Goal: Task Accomplishment & Management: Complete application form

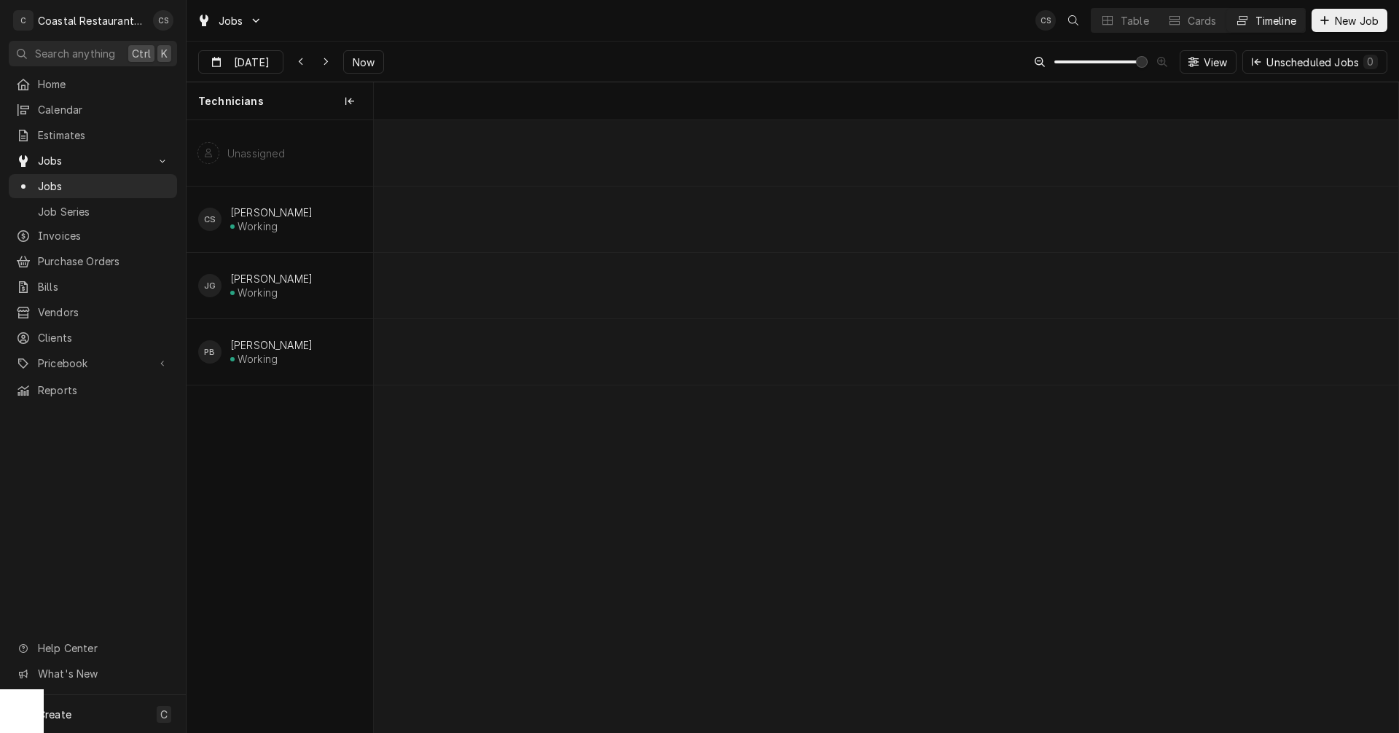
scroll to position [0, 7992]
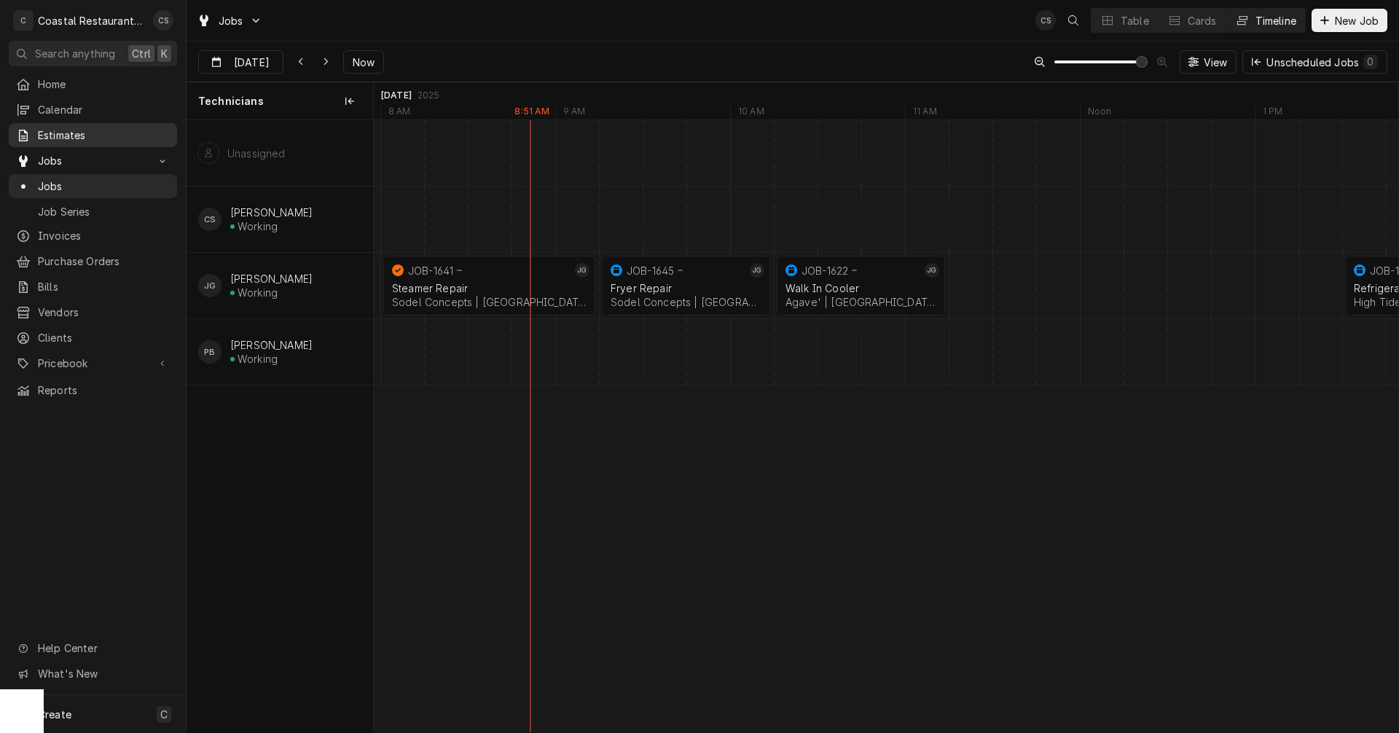
click at [46, 130] on span "Estimates" at bounding box center [104, 134] width 132 height 15
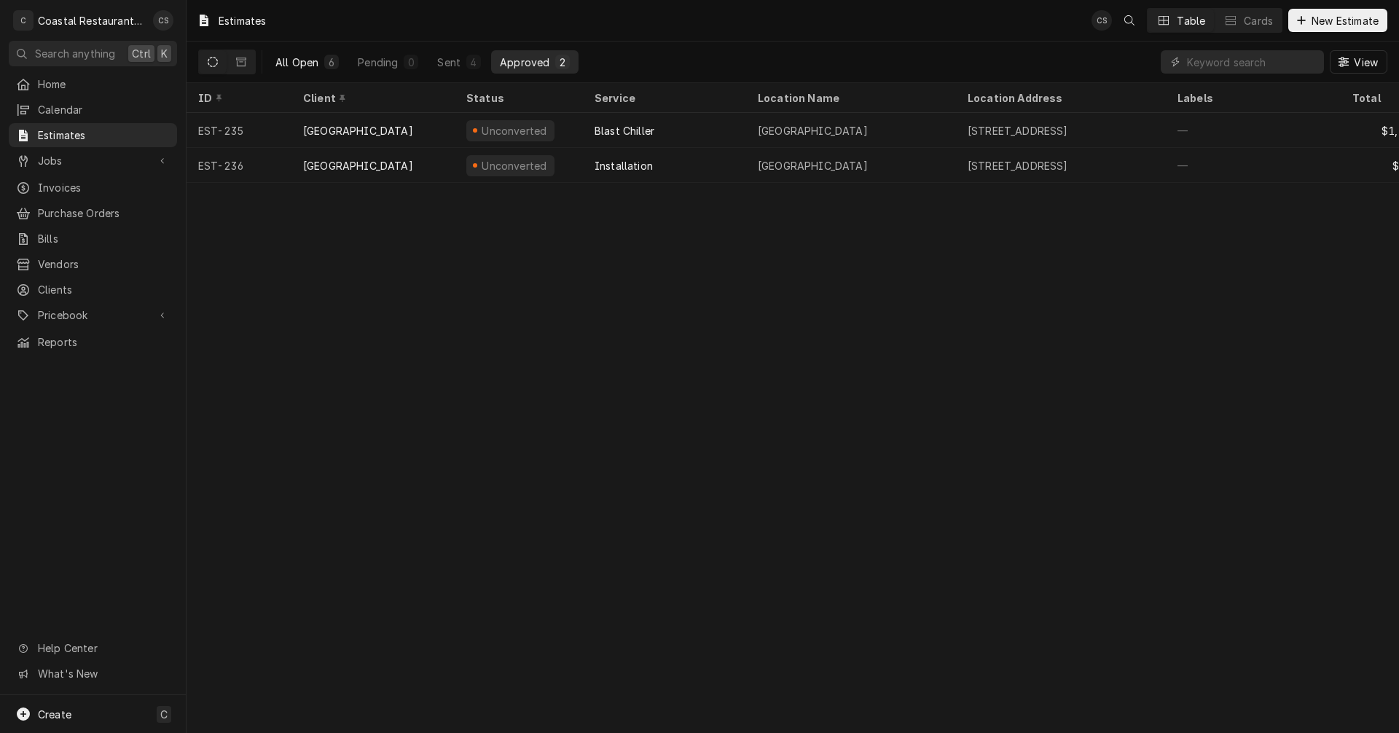
click at [295, 57] on div "All Open" at bounding box center [296, 62] width 43 height 15
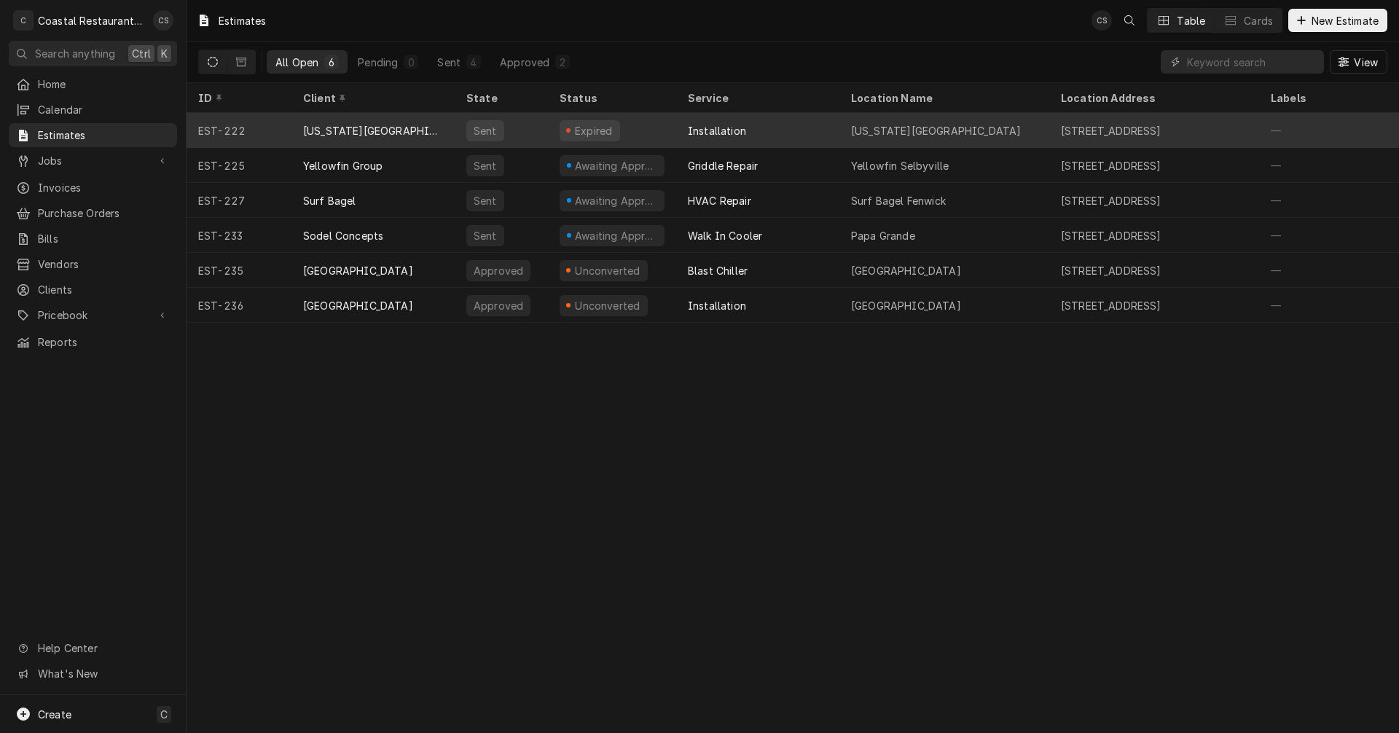
click at [379, 117] on div "Delaware Botanic Gardens" at bounding box center [372, 130] width 163 height 35
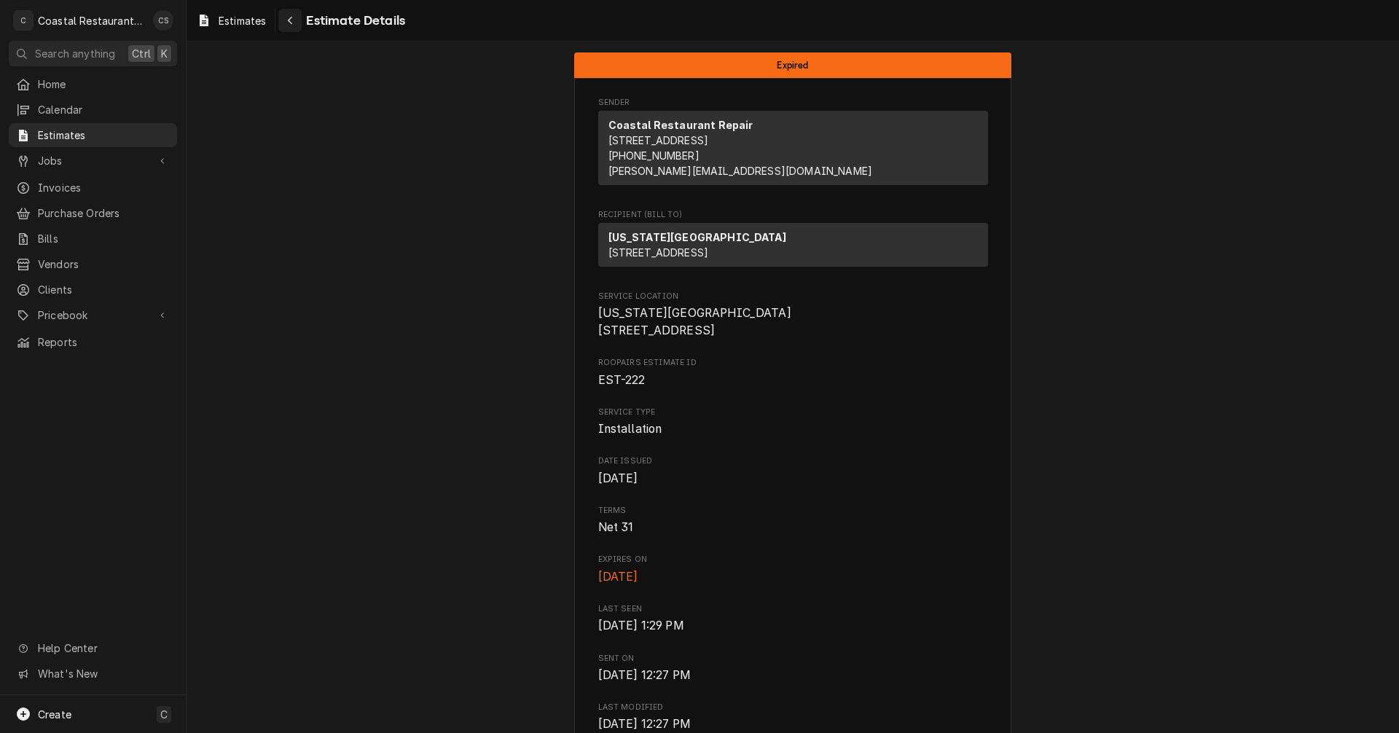
click at [292, 19] on icon "Navigate back" at bounding box center [290, 20] width 7 height 10
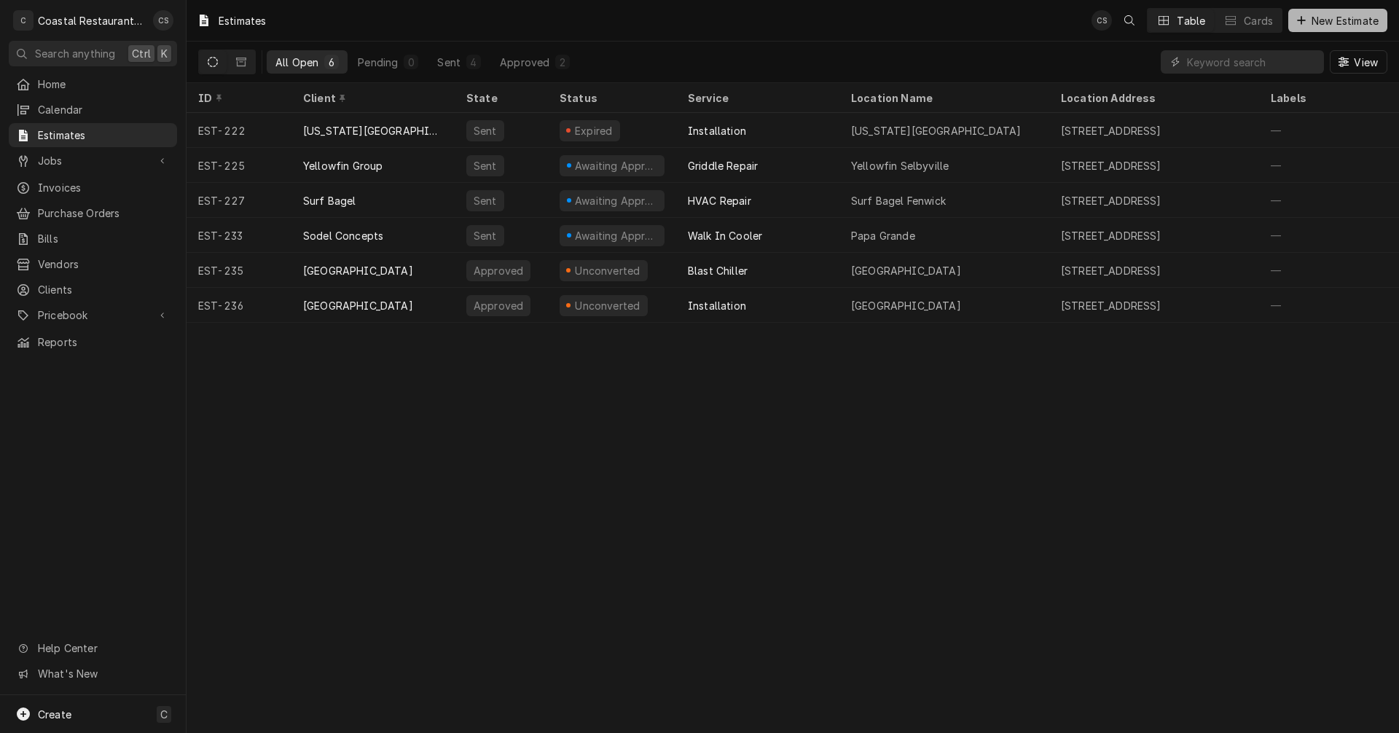
click at [1315, 21] on span "New Estimate" at bounding box center [1344, 20] width 73 height 15
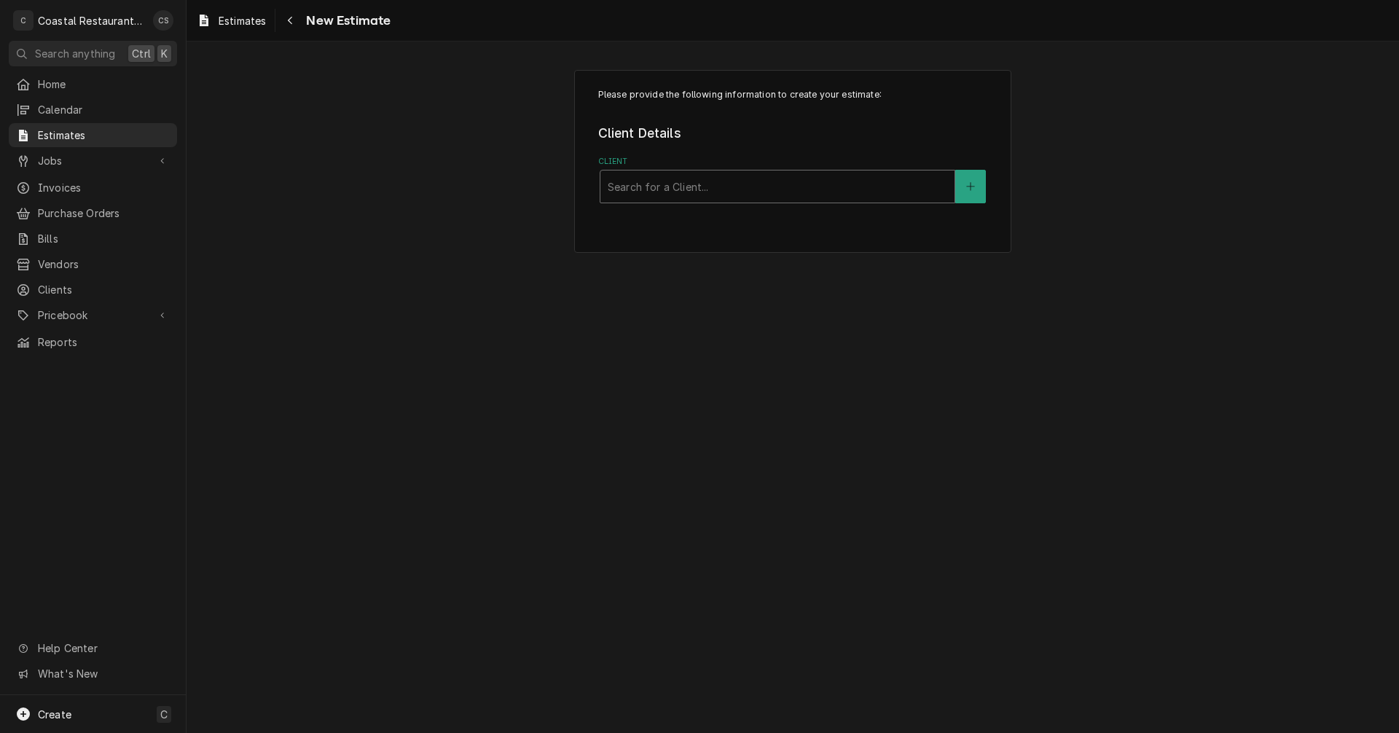
click at [653, 193] on div "Client" at bounding box center [777, 186] width 339 height 26
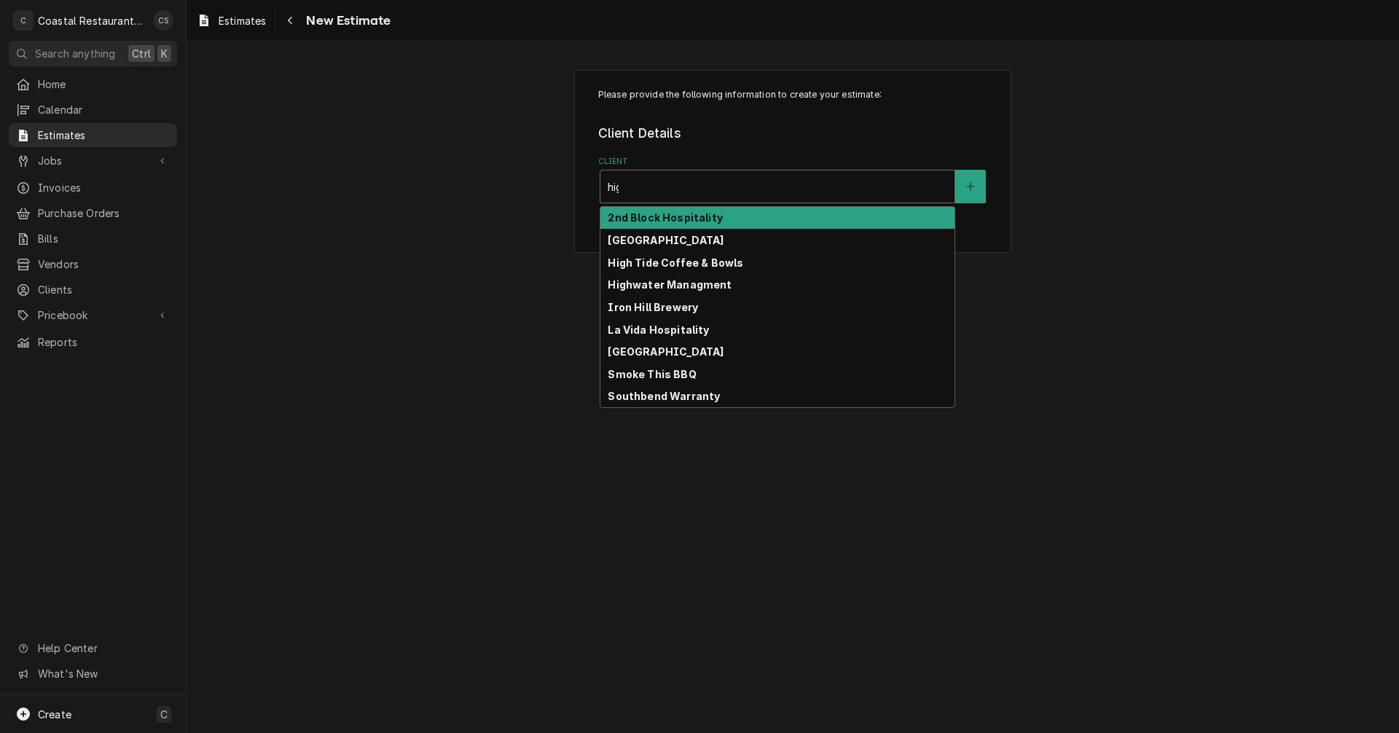
type input "high"
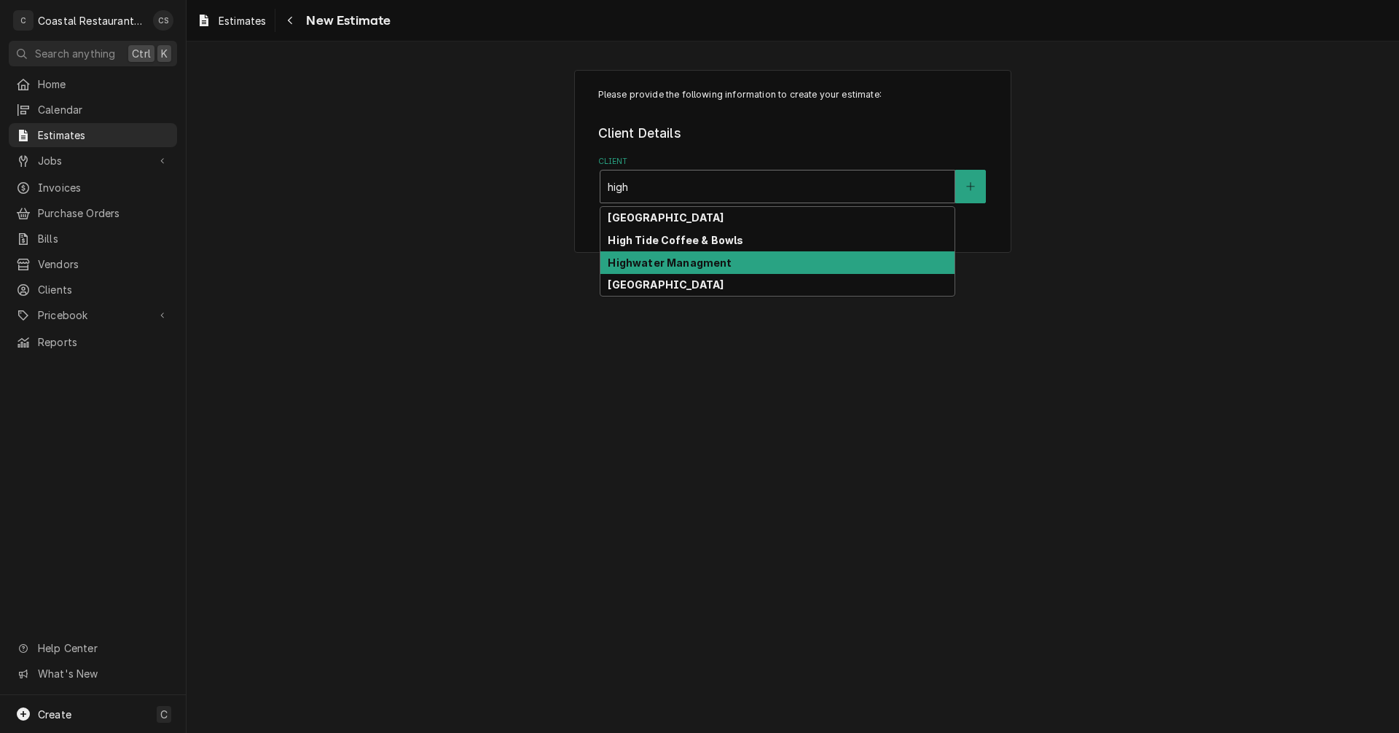
click at [656, 262] on strong "Highwater Managment" at bounding box center [670, 262] width 124 height 12
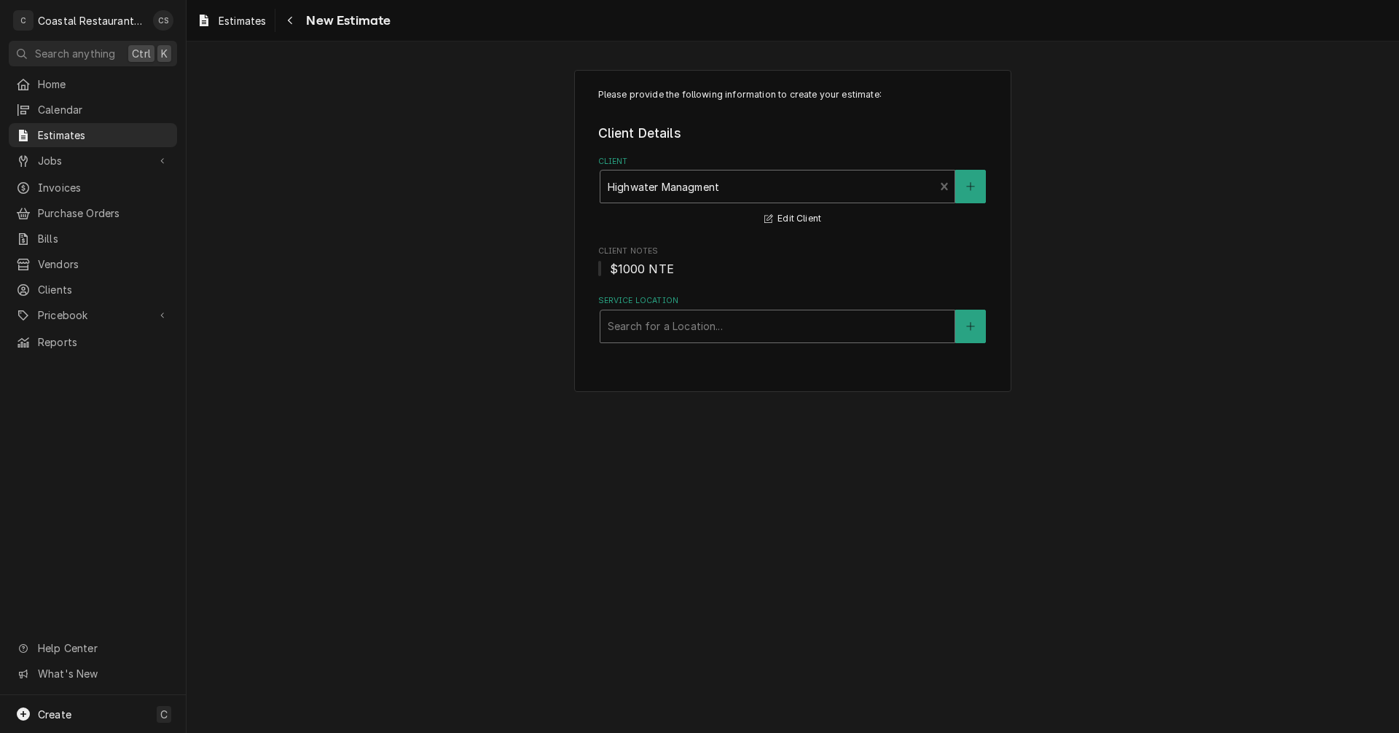
click at [646, 326] on div "Service Location" at bounding box center [777, 326] width 339 height 26
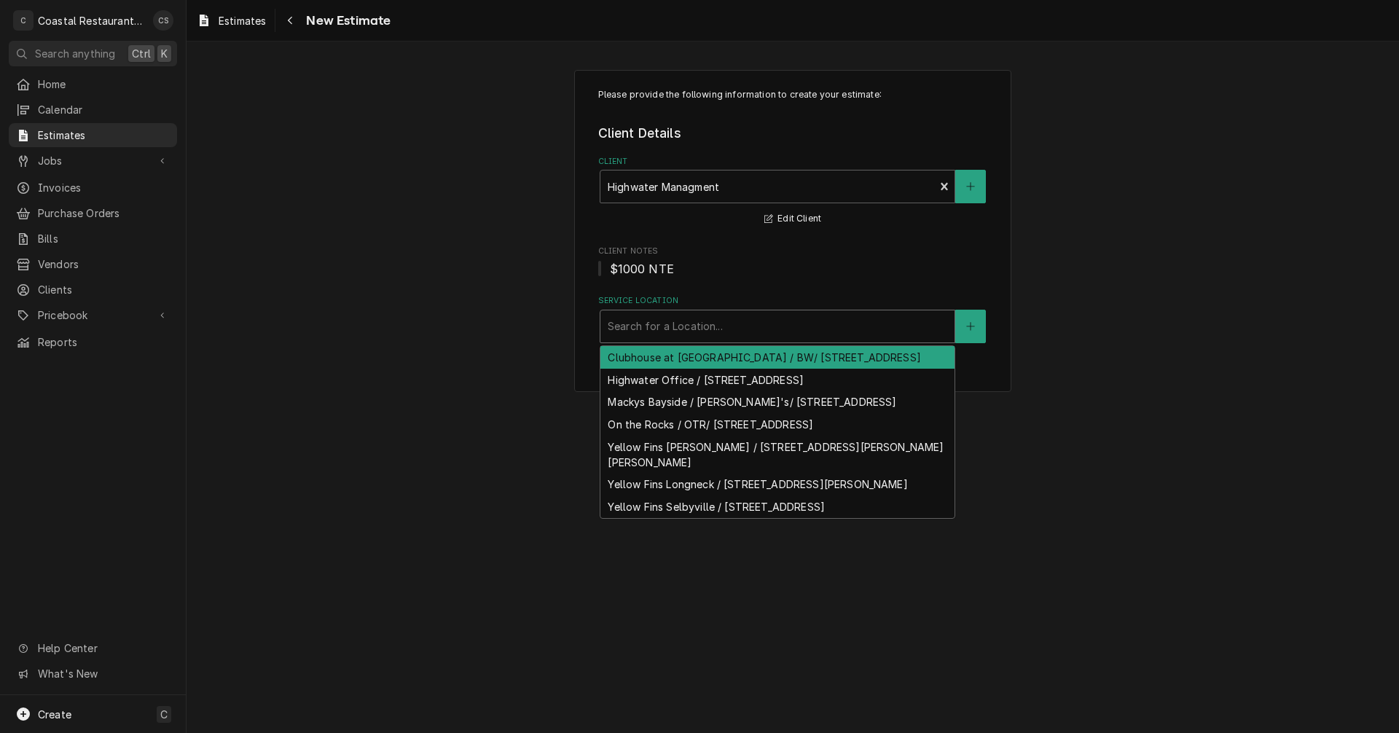
click at [668, 364] on div "Clubhouse at Baywood / BW/ 32267 Clubhouse Way, Millsboro, DE 19966" at bounding box center [777, 357] width 354 height 23
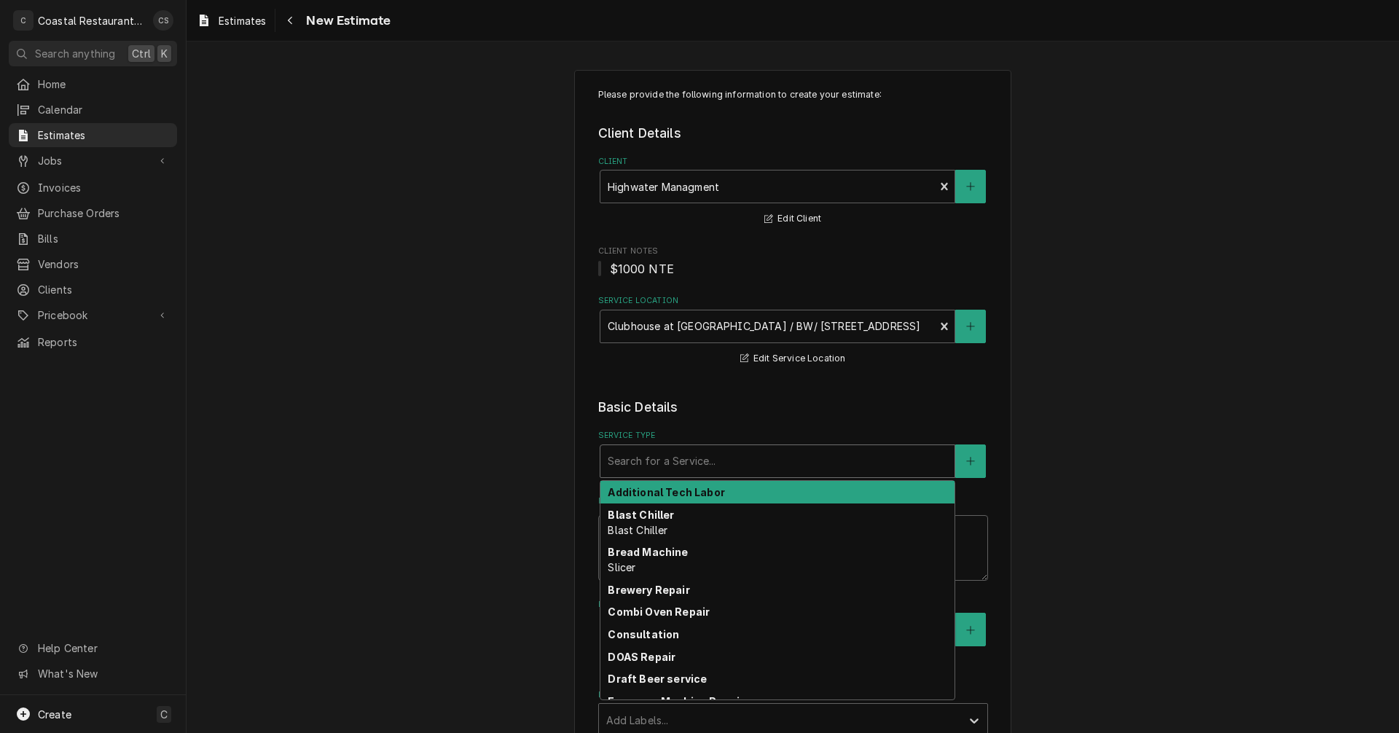
click at [651, 463] on div "Service Type" at bounding box center [777, 461] width 339 height 26
type textarea "x"
type input "i"
type textarea "x"
type input "ic"
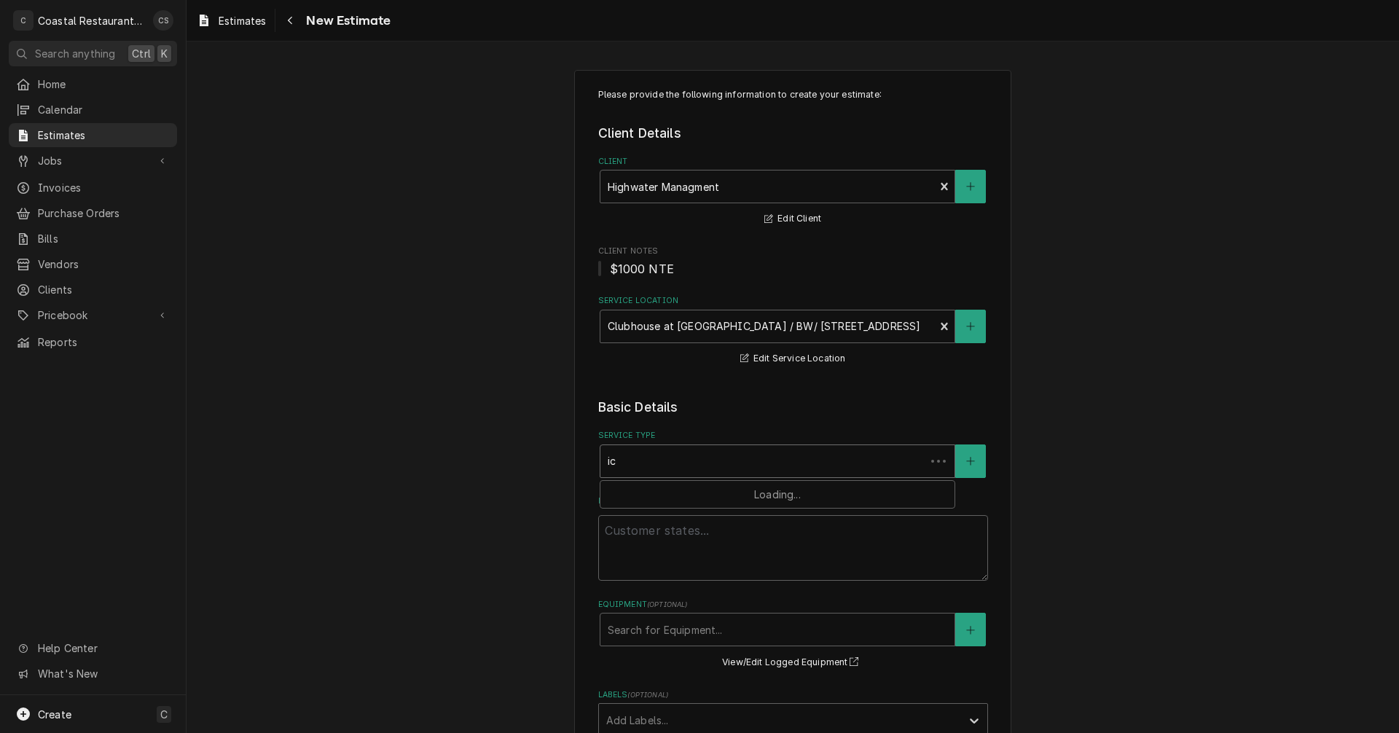
type textarea "x"
type input "ice"
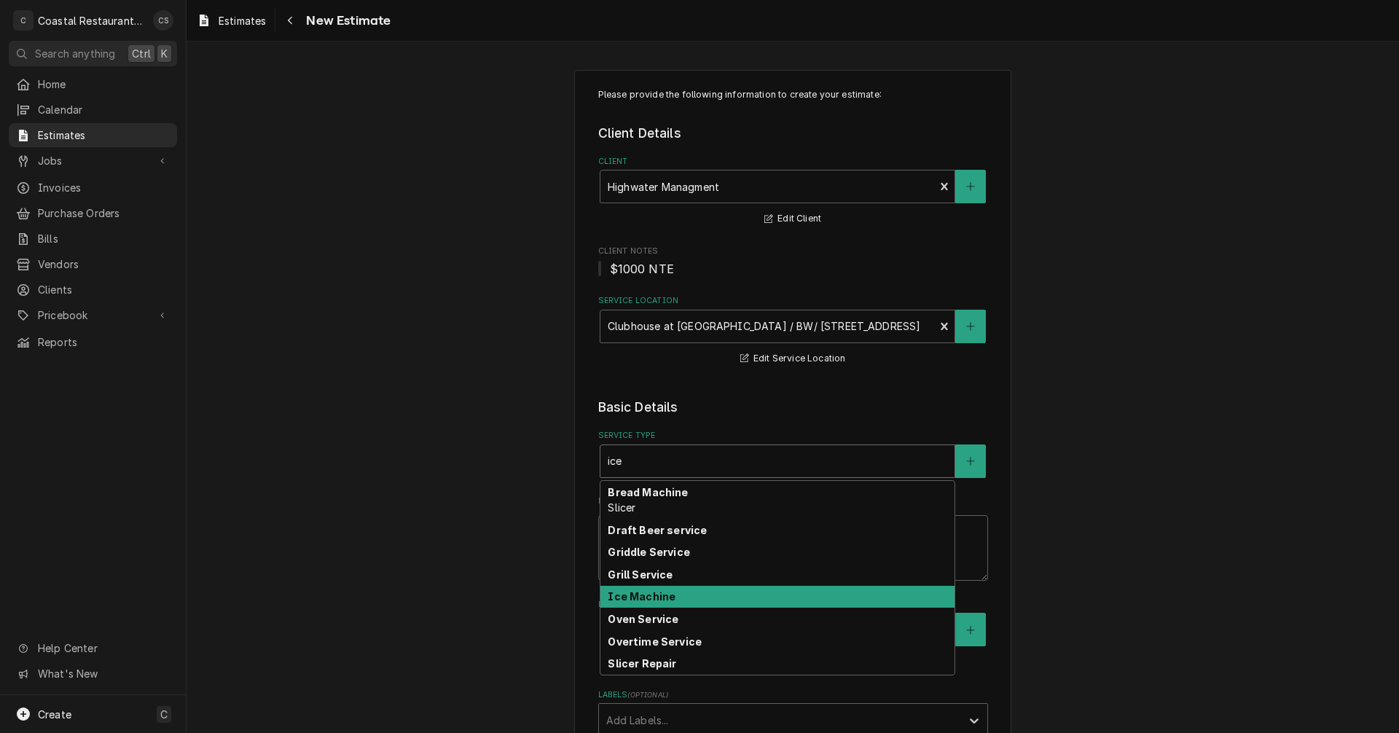
click at [630, 602] on strong "Ice Machine" at bounding box center [642, 596] width 68 height 12
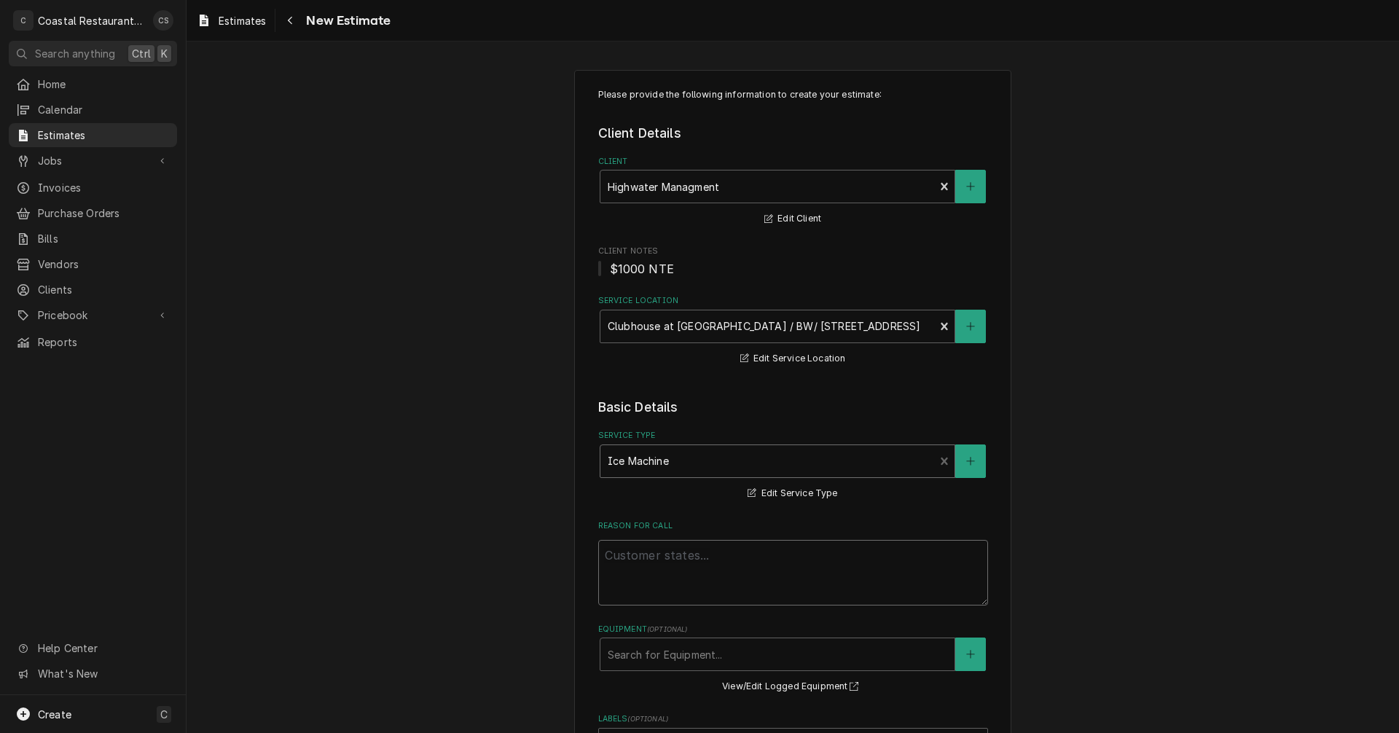
click at [627, 554] on textarea "Reason For Call" at bounding box center [793, 573] width 390 height 66
type textarea "x"
type textarea "R"
type textarea "x"
type textarea "Rp"
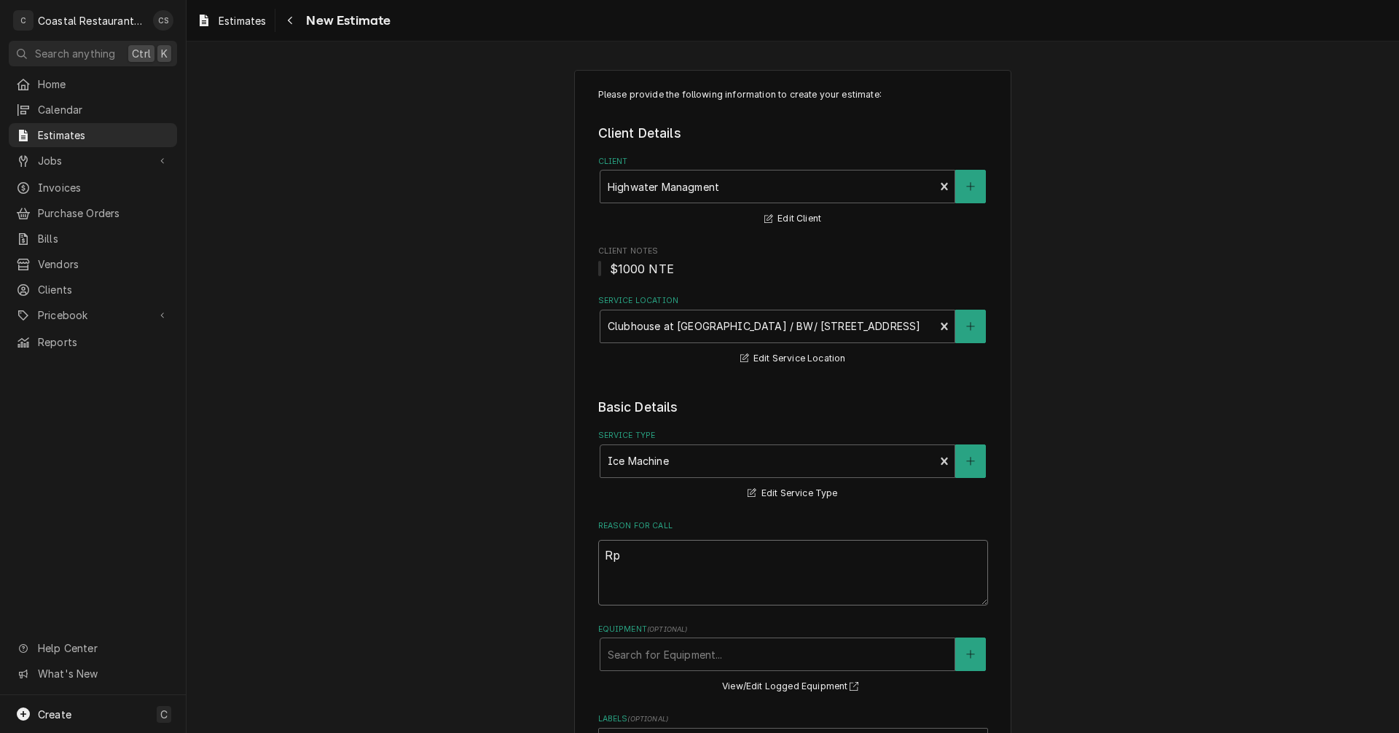
type textarea "x"
type textarea "Rpl"
type textarea "x"
type textarea "Rpla"
type textarea "x"
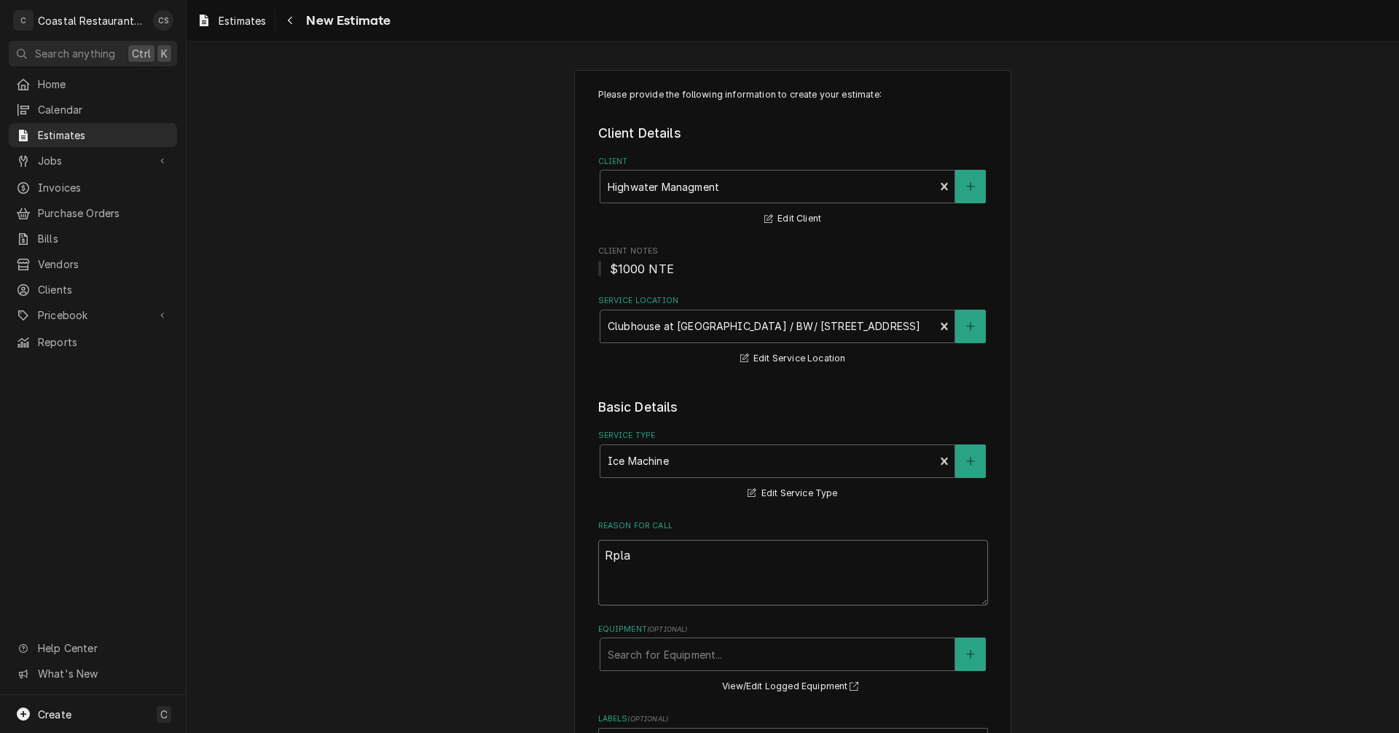
type textarea "Rplac"
type textarea "x"
type textarea "Rplace"
type textarea "x"
type textarea "Rplace"
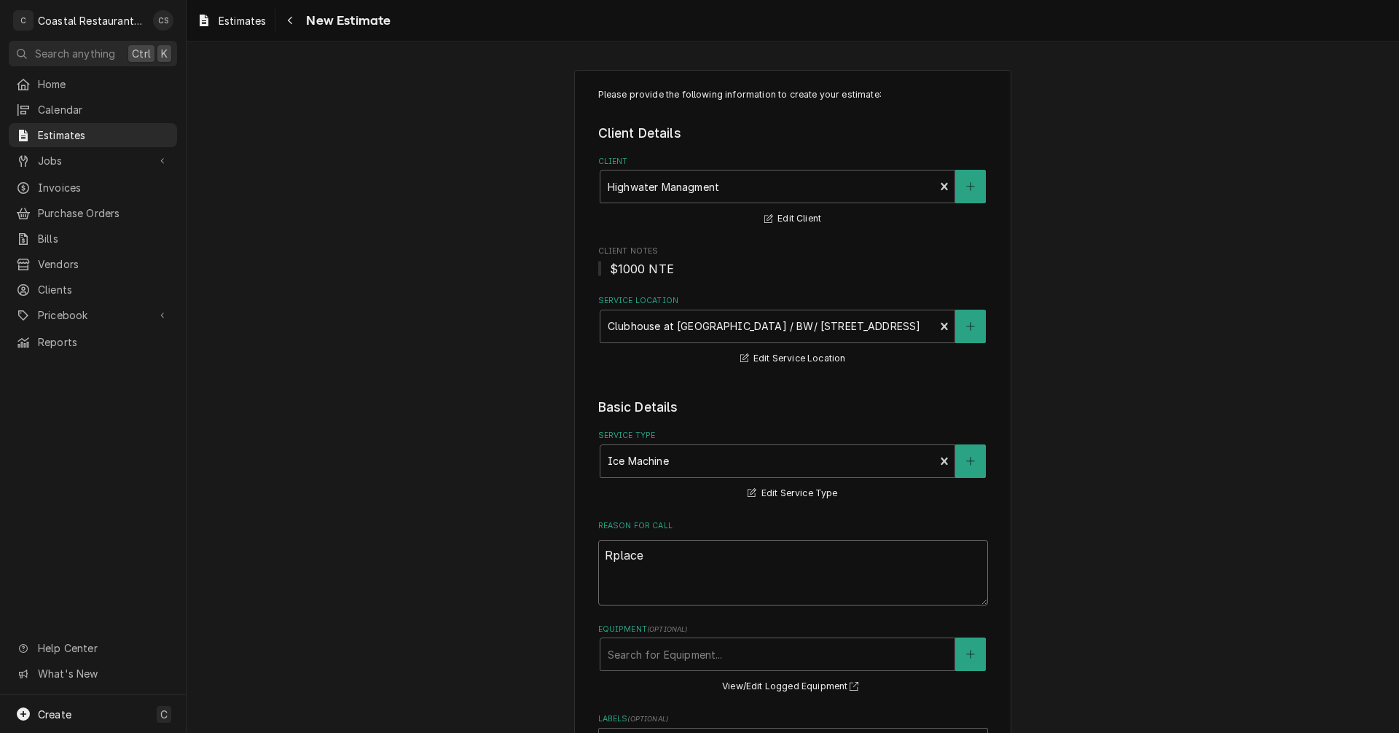
type textarea "x"
type textarea "Rplace"
type textarea "x"
type textarea "Rplac"
type textarea "x"
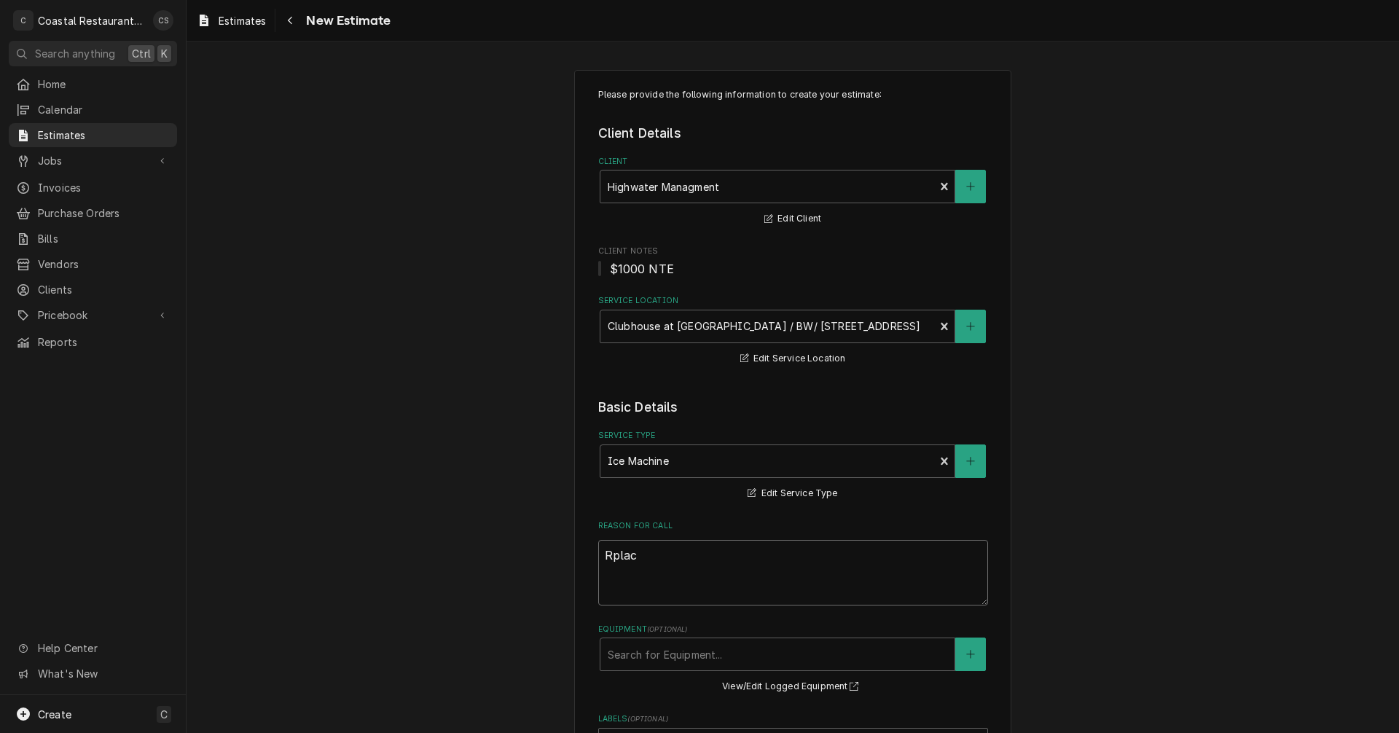
type textarea "Rpla"
type textarea "x"
type textarea "Rpl"
type textarea "x"
type textarea "Rp"
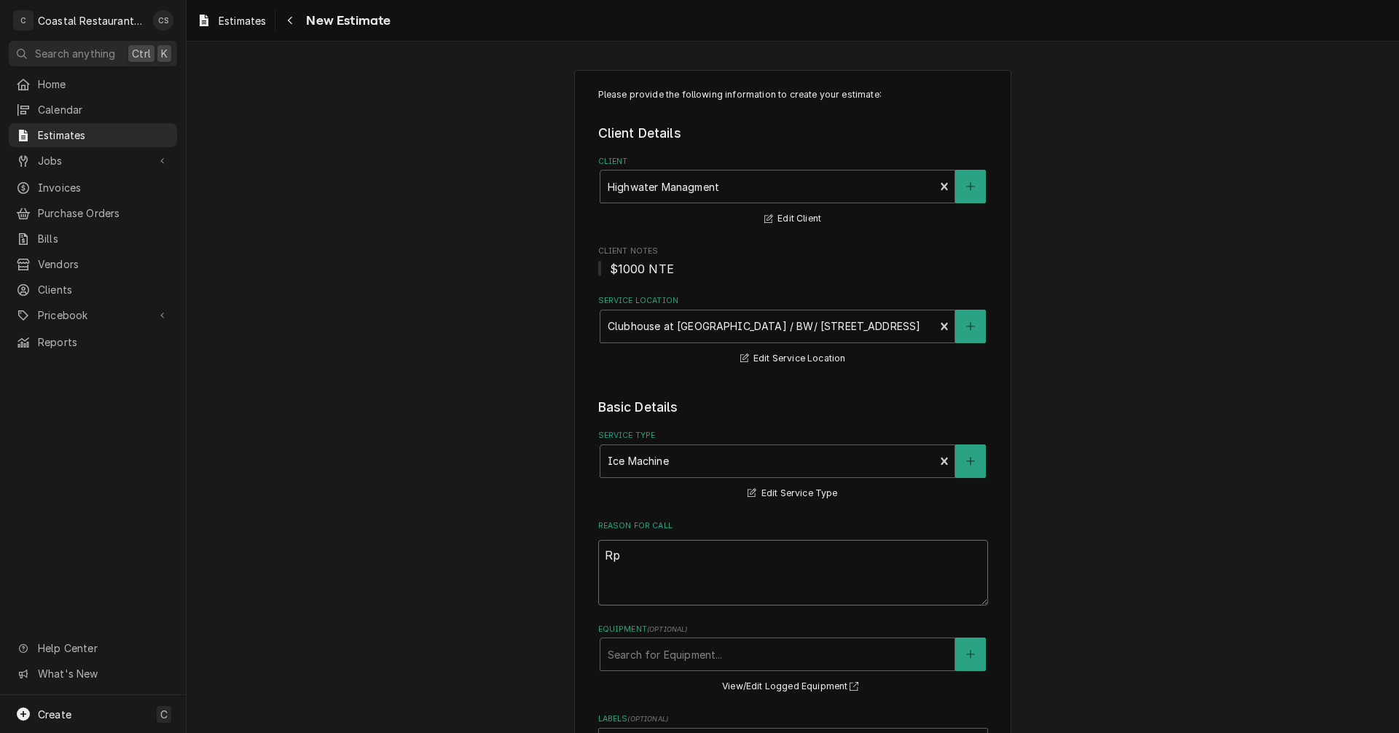
type textarea "x"
type textarea "R"
type textarea "x"
type textarea "Re"
type textarea "x"
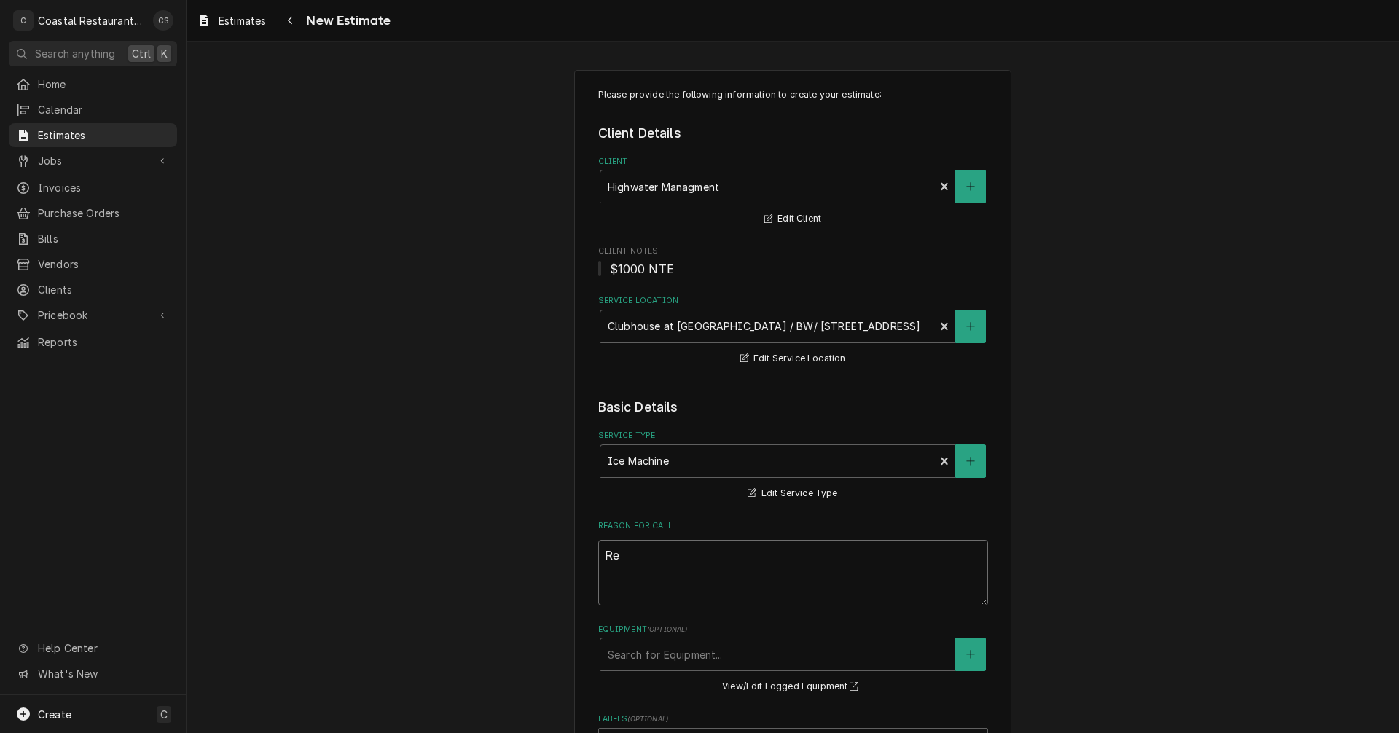
type textarea "Rep"
type textarea "x"
type textarea "Repl"
type textarea "x"
type textarea "Repla"
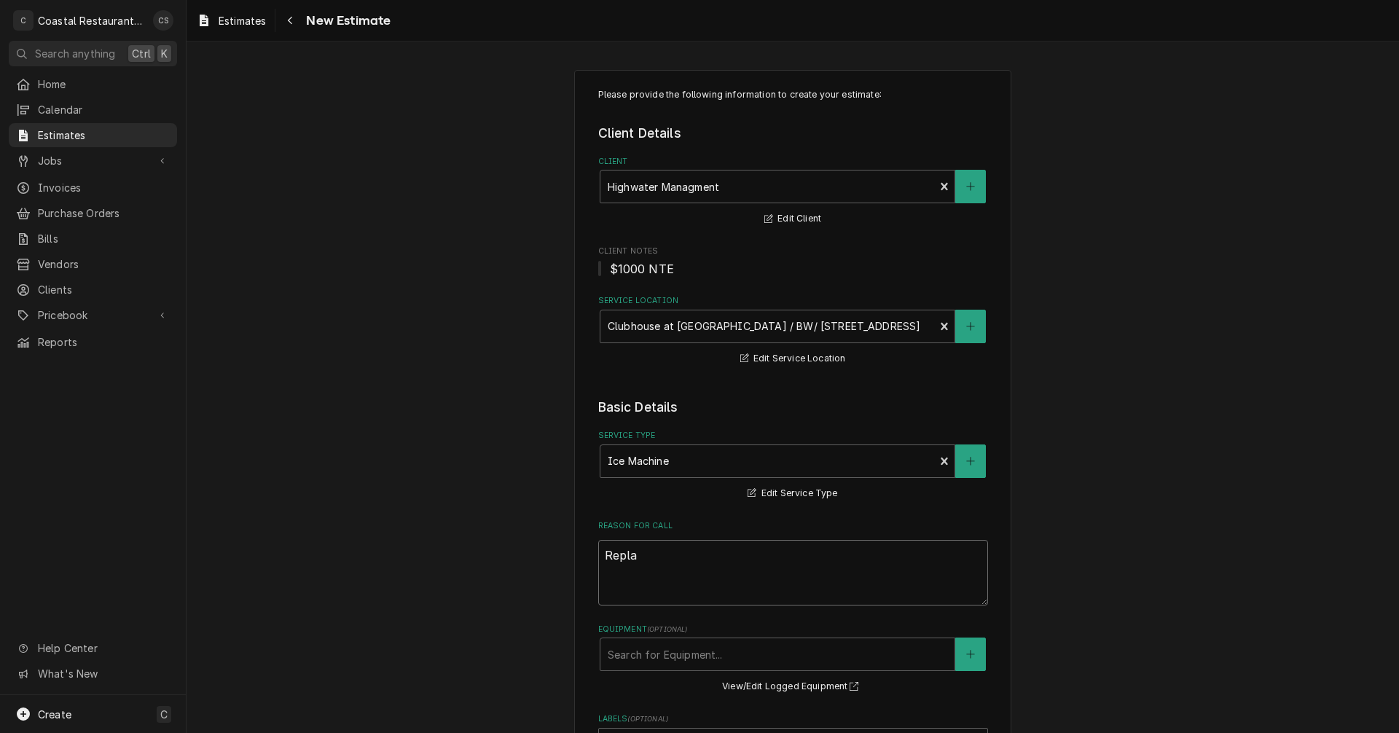
type textarea "x"
type textarea "Replac"
type textarea "x"
type textarea "Replace"
type textarea "x"
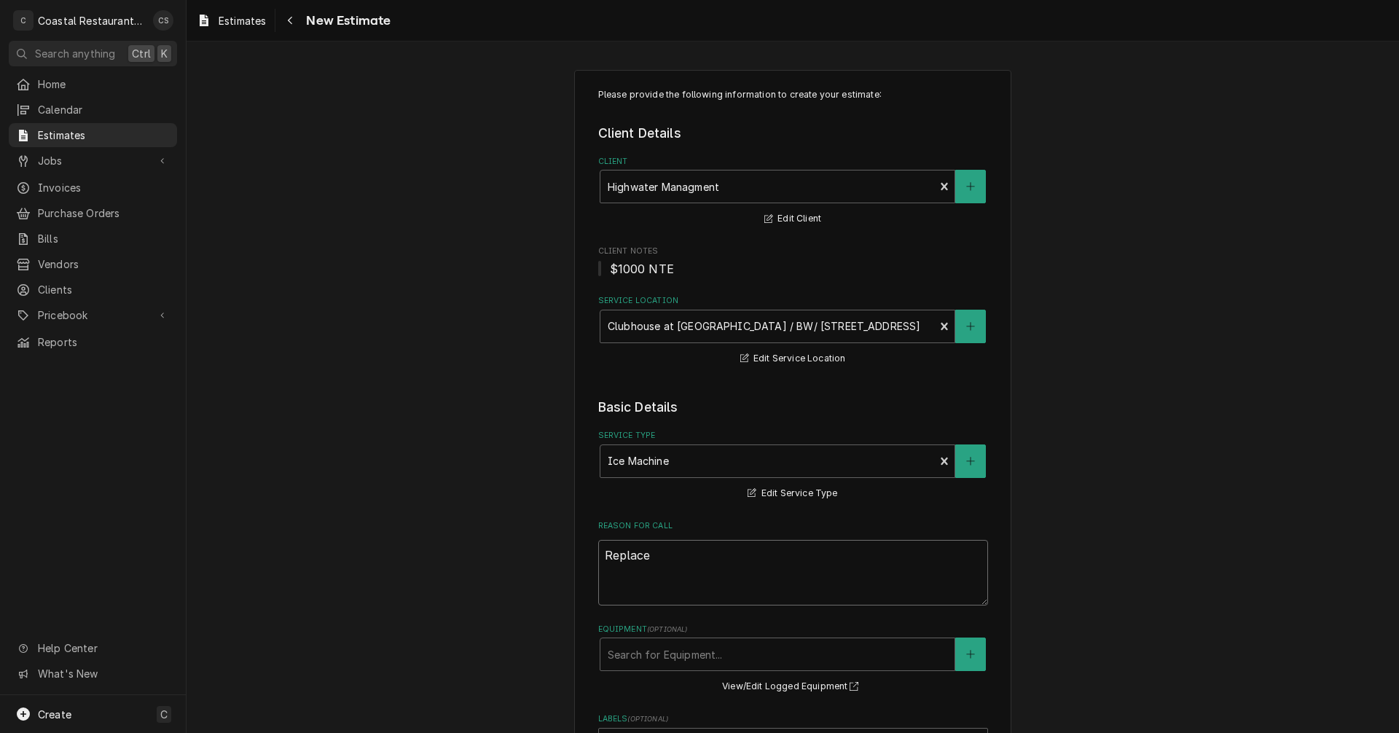
type textarea "Replace"
type textarea "x"
type textarea "Replace c"
type textarea "x"
type textarea "Replace co"
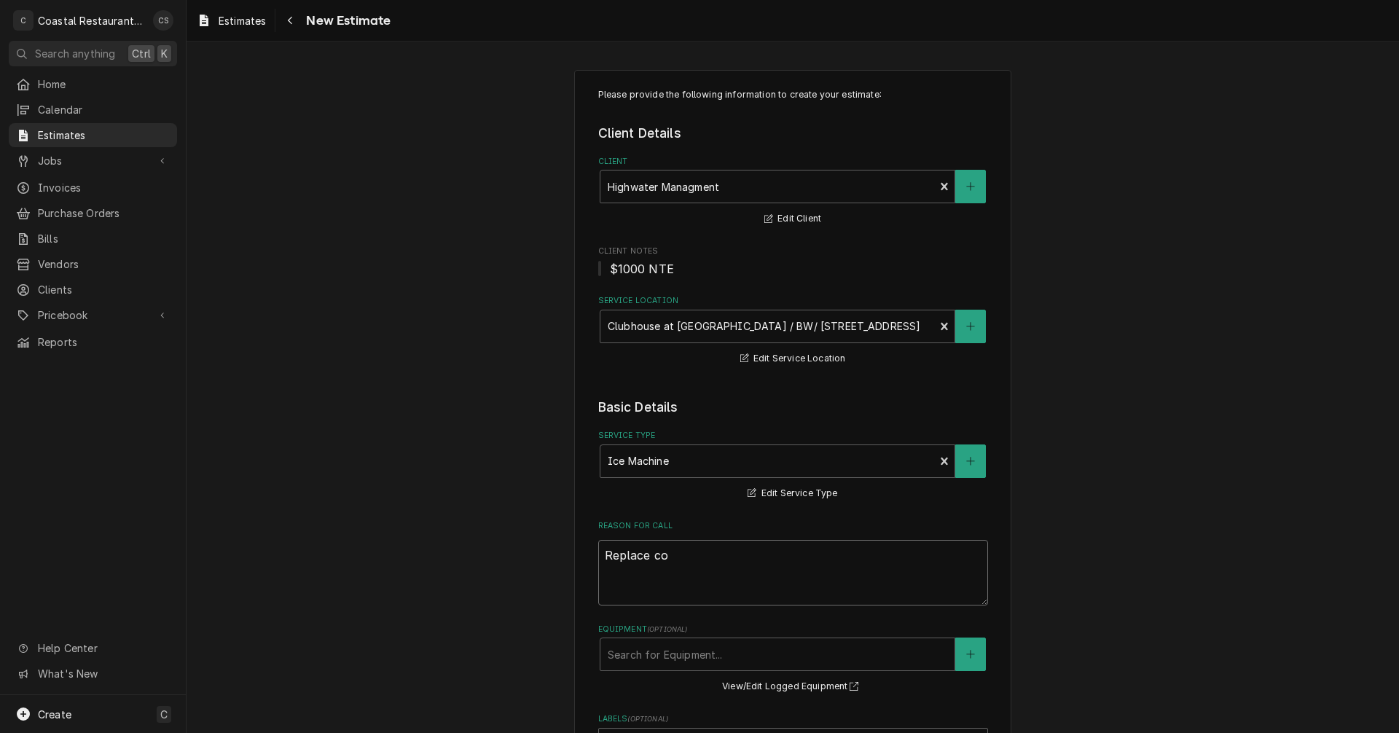
type textarea "x"
type textarea "Replace com"
type textarea "x"
type textarea "Replace comp"
type textarea "x"
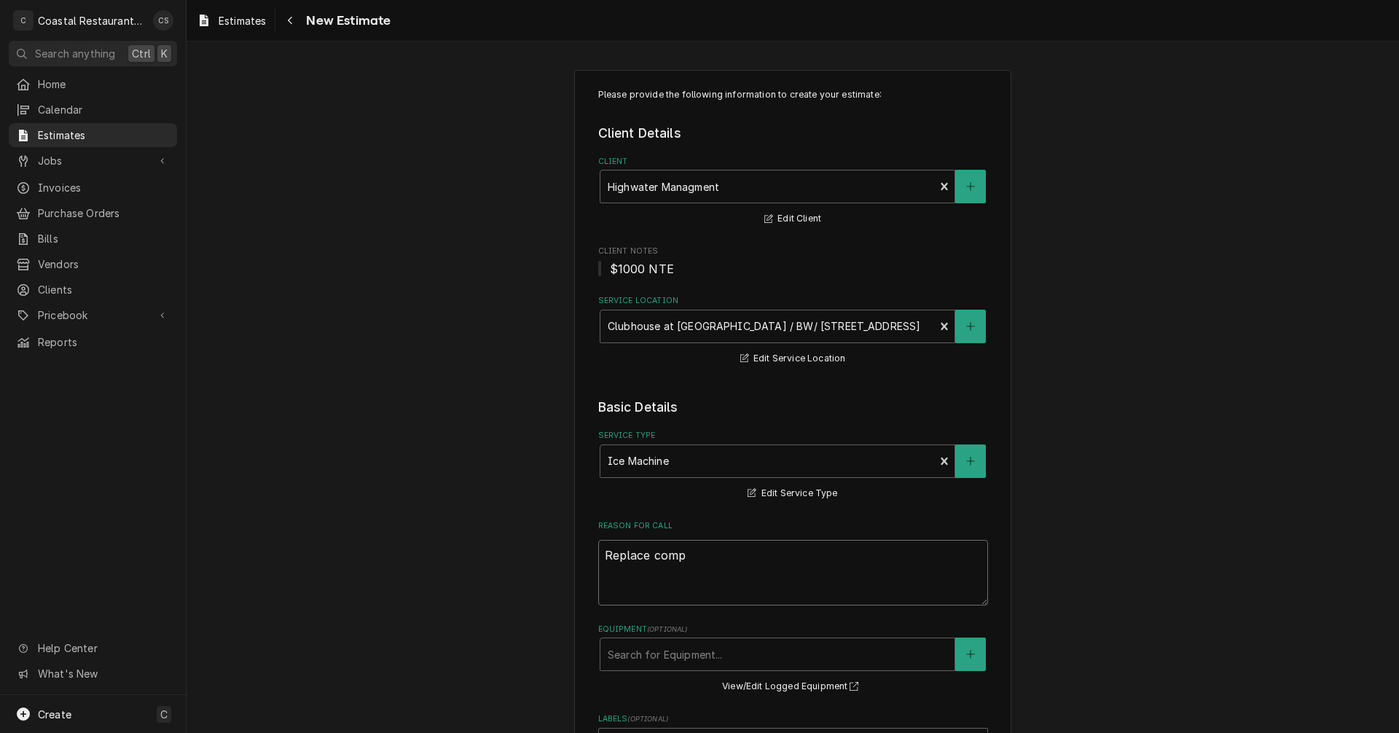
type textarea "Replace compr"
type textarea "x"
type textarea "Replace compre"
type textarea "x"
type textarea "Replace compres"
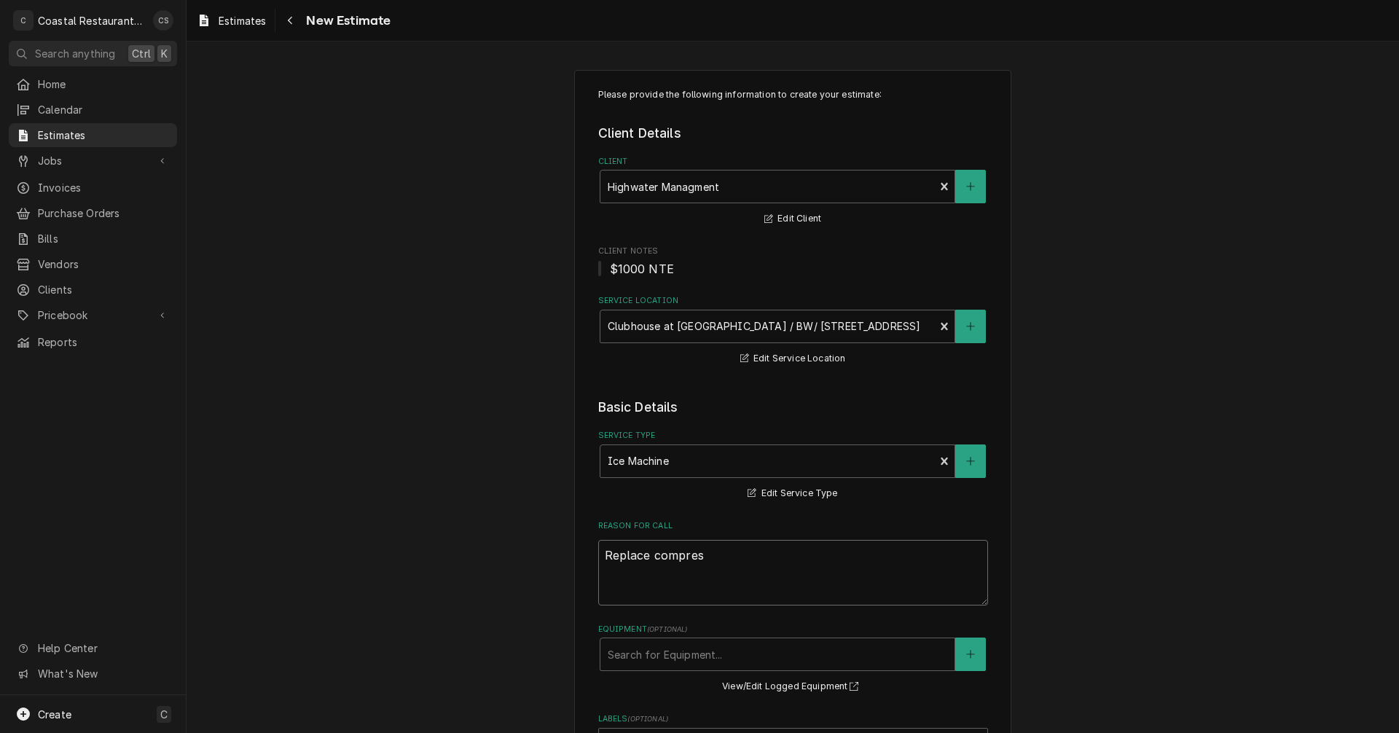
type textarea "x"
type textarea "Replace compress"
type textarea "x"
type textarea "Replace compresso"
type textarea "x"
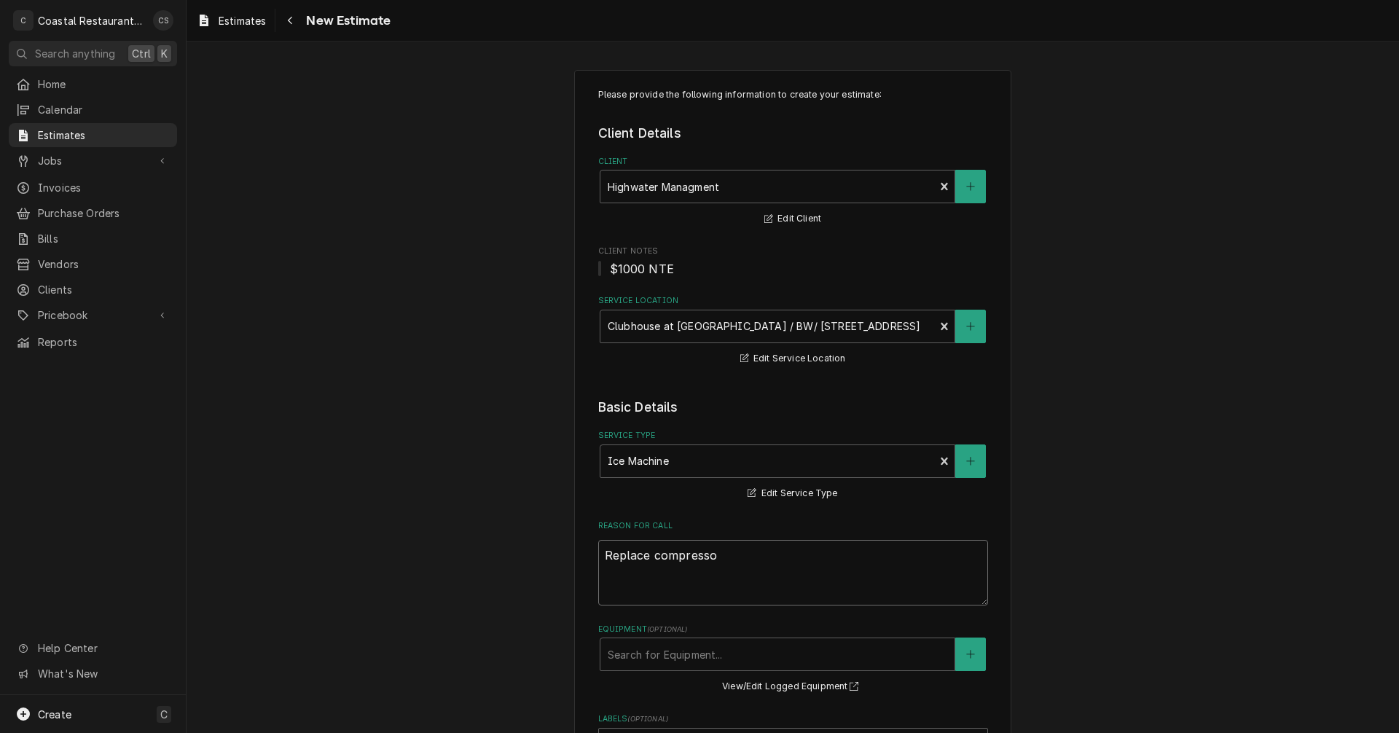
type textarea "Replace compressor"
type textarea "x"
type textarea "Replace compressor"
type textarea "x"
type textarea "Replace compressor"
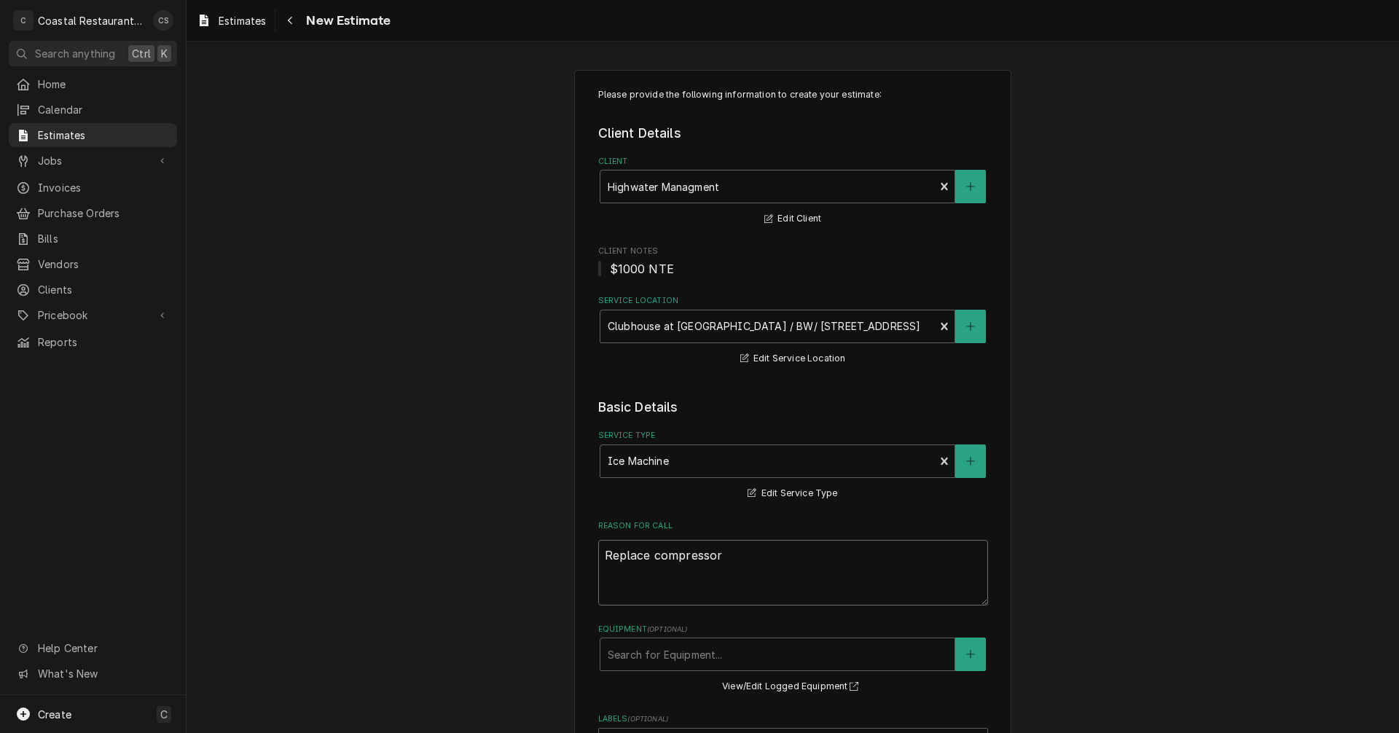
type textarea "x"
type textarea "Replace compressor,"
type textarea "x"
type textarea "Replace compressor,"
type textarea "x"
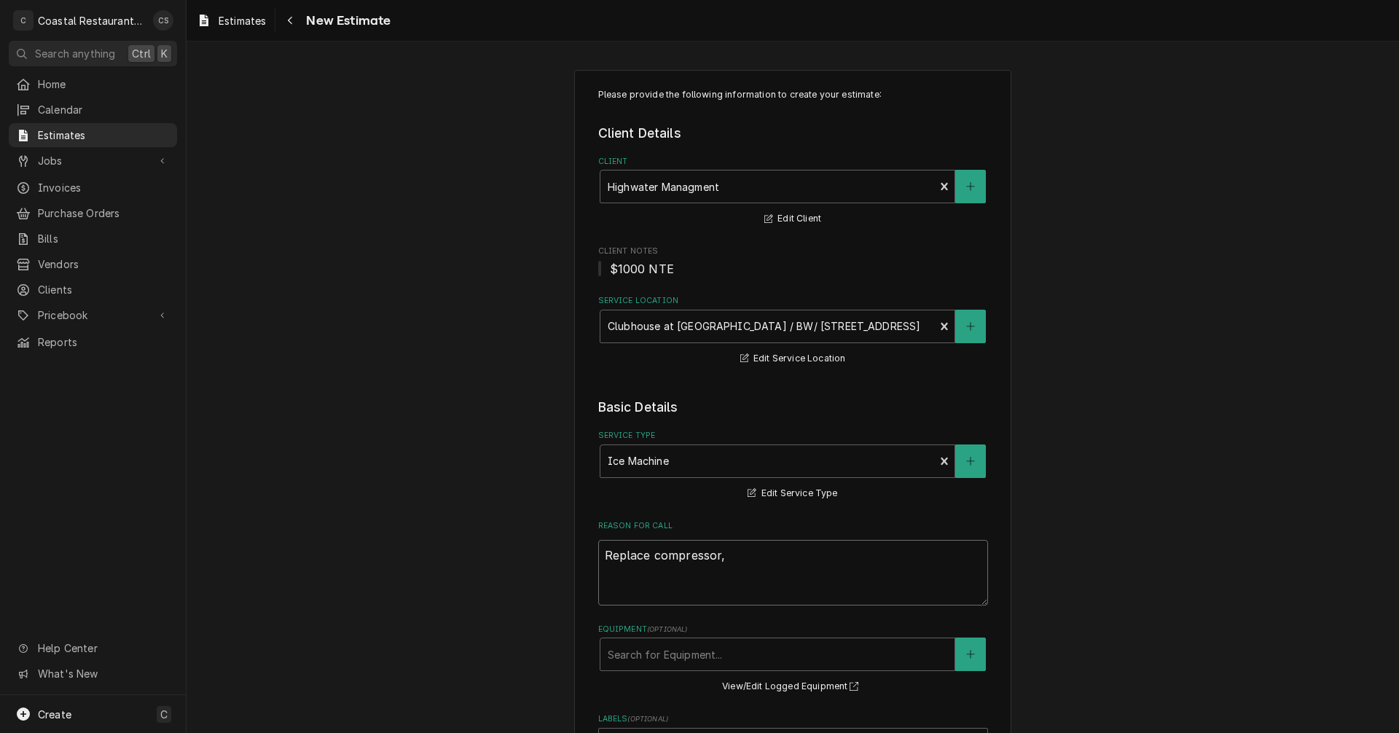
type textarea "Replace compressor, h"
type textarea "x"
type textarea "Replace compressor, ha"
type textarea "x"
type textarea "Replace compressor, hao"
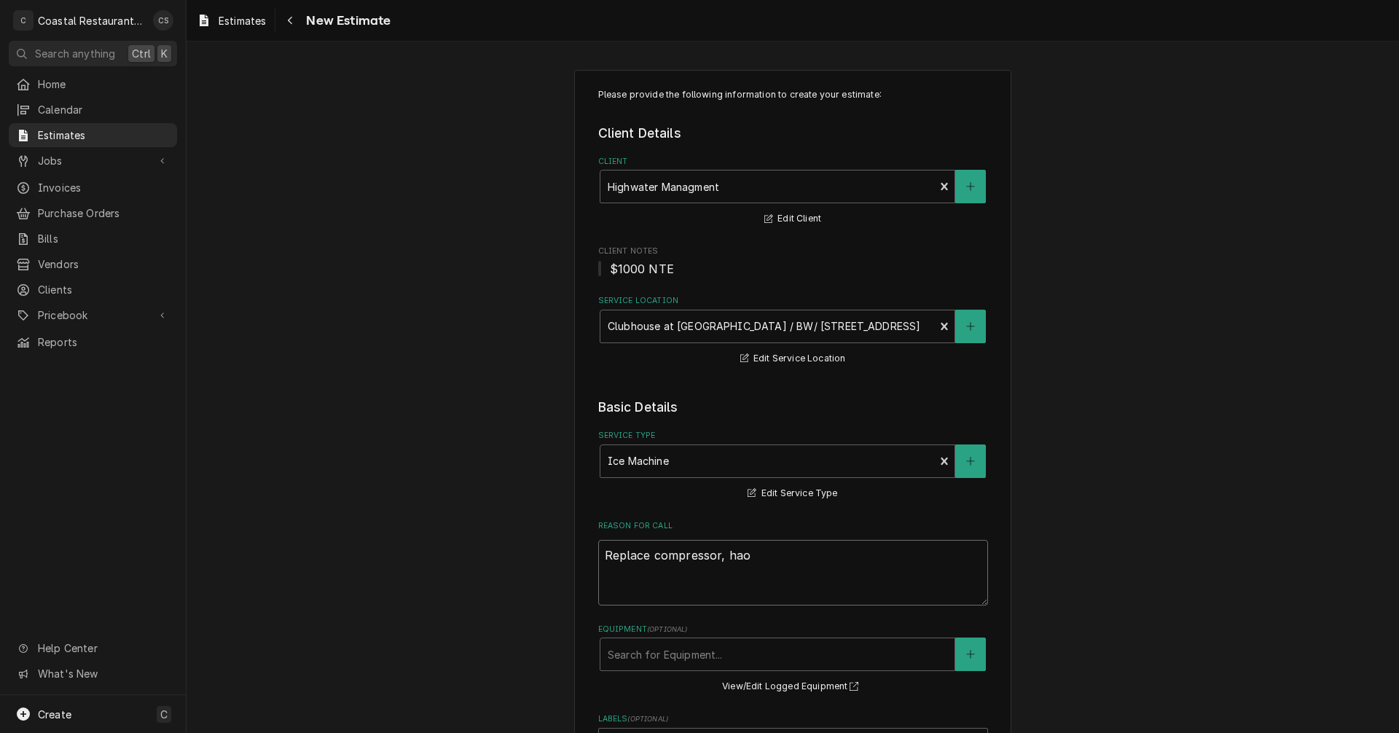
type textarea "x"
type textarea "Replace compressor, ha"
type textarea "x"
type textarea "Replace compressor, h"
type textarea "x"
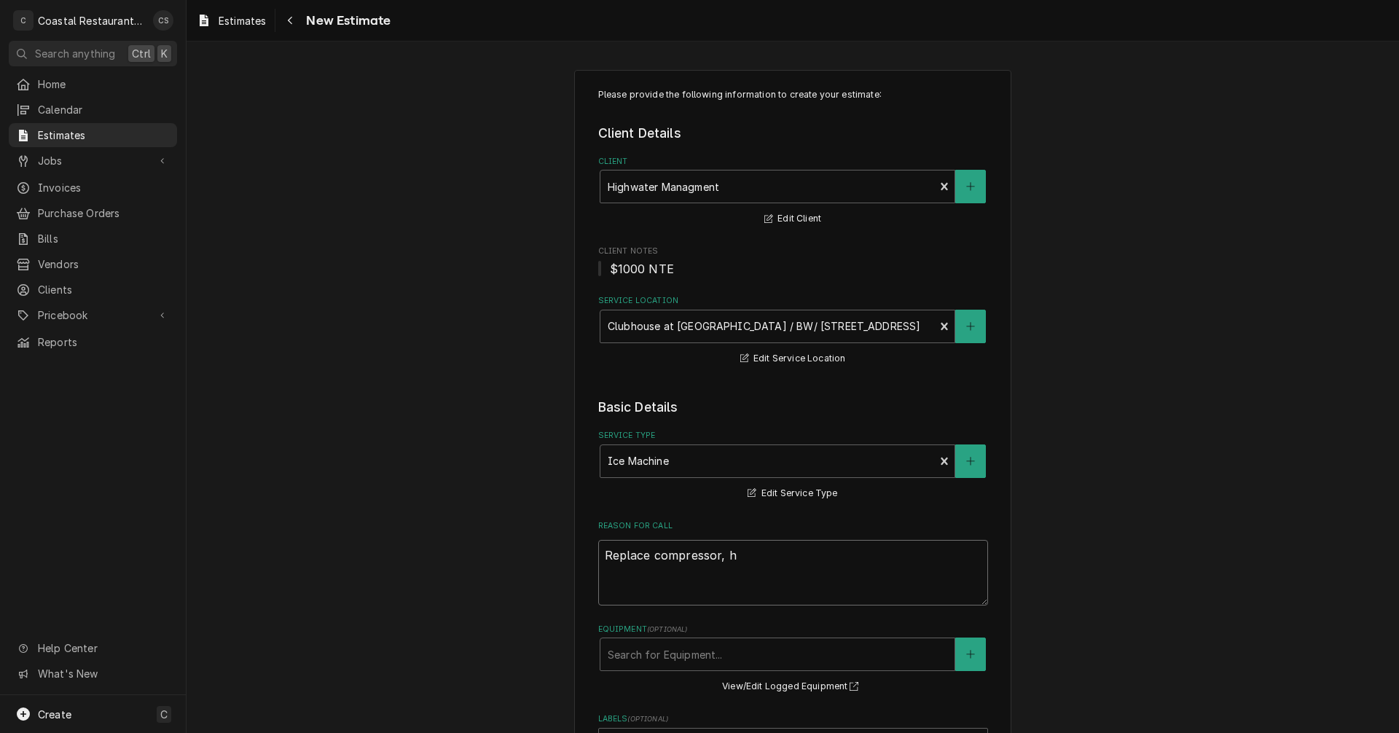
type textarea "Replace compressor,"
type textarea "x"
type textarea "Replace compressor, h"
type textarea "x"
type textarea "Replace compressor, ho"
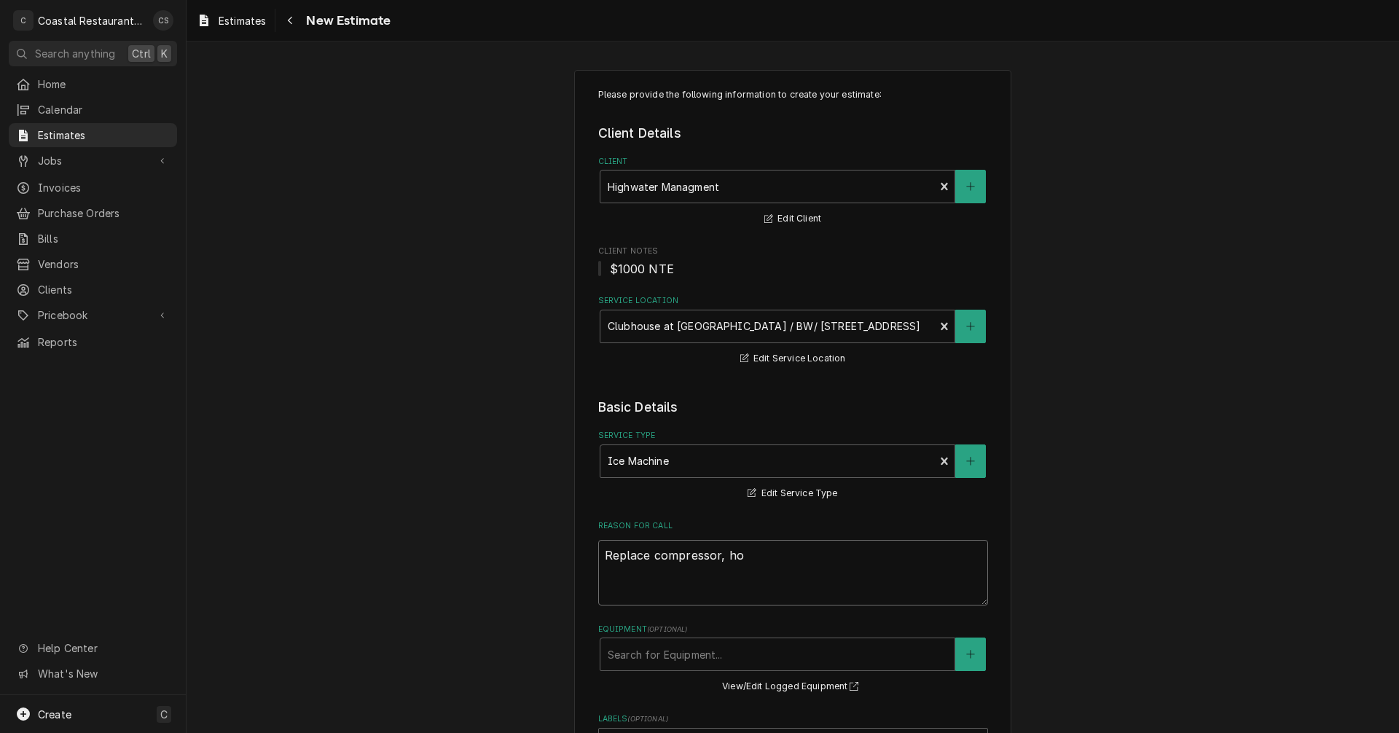
type textarea "x"
type textarea "Replace compressor, hot"
type textarea "x"
type textarea "Replace compressor, hot"
type textarea "x"
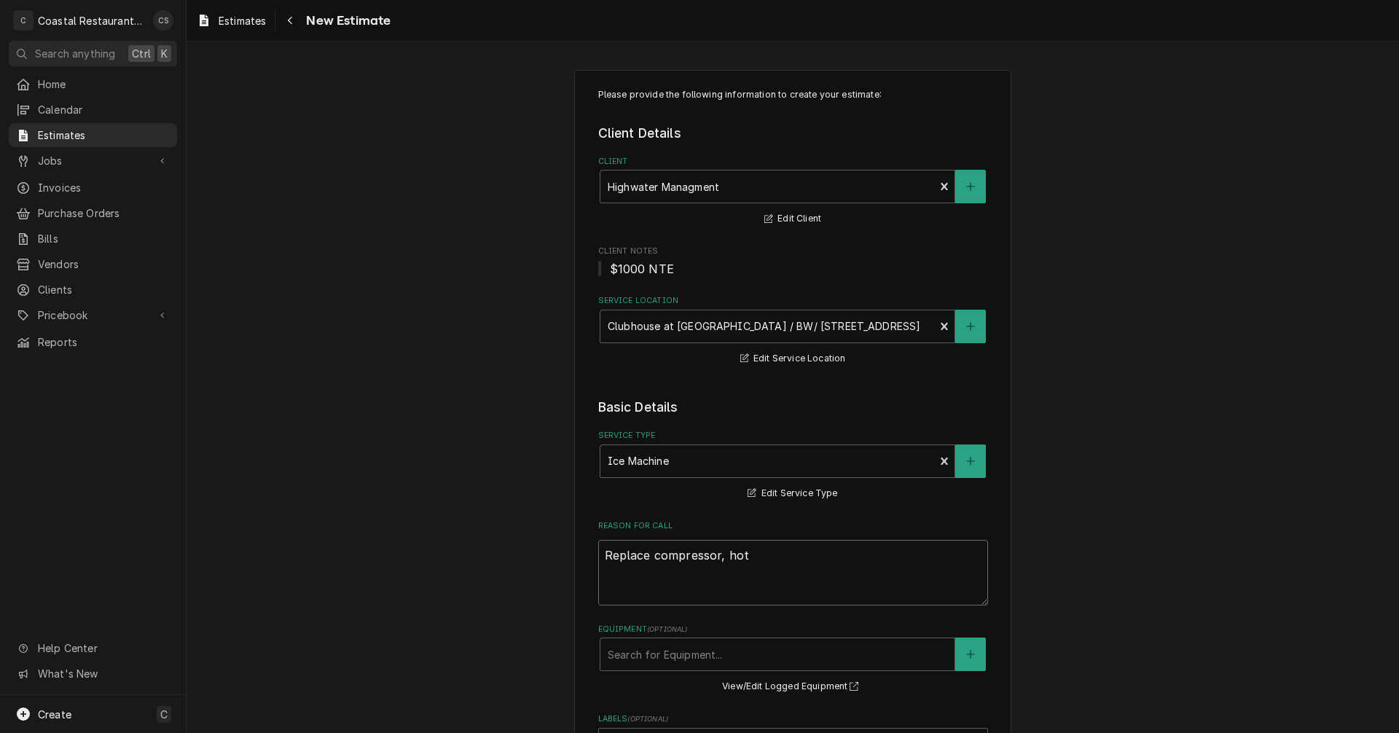
type textarea "Replace compressor, hot g"
type textarea "x"
type textarea "Replace compressor, hot ga"
type textarea "x"
type textarea "Replace compressor, hot gas"
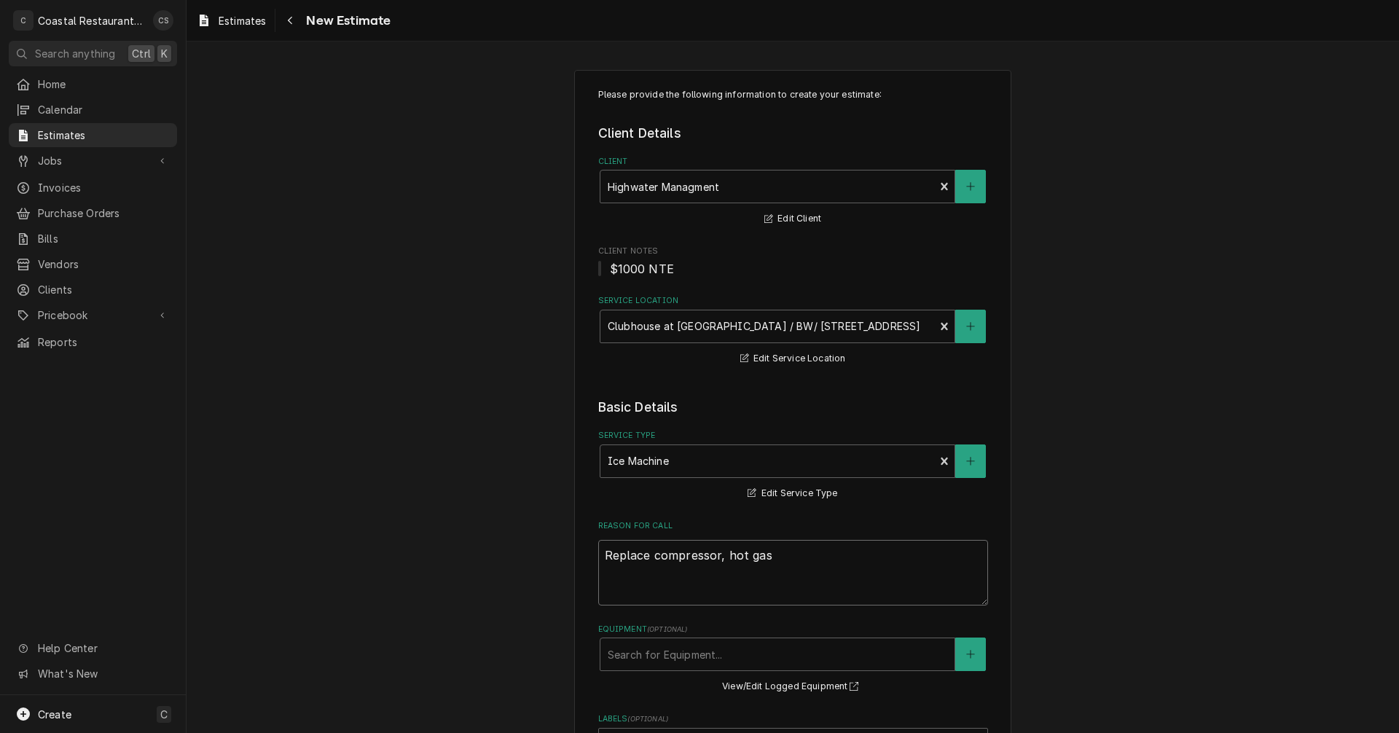
type textarea "x"
type textarea "Replace compressor, hot gas"
type textarea "x"
type textarea "Replace compressor, hot gas v"
type textarea "x"
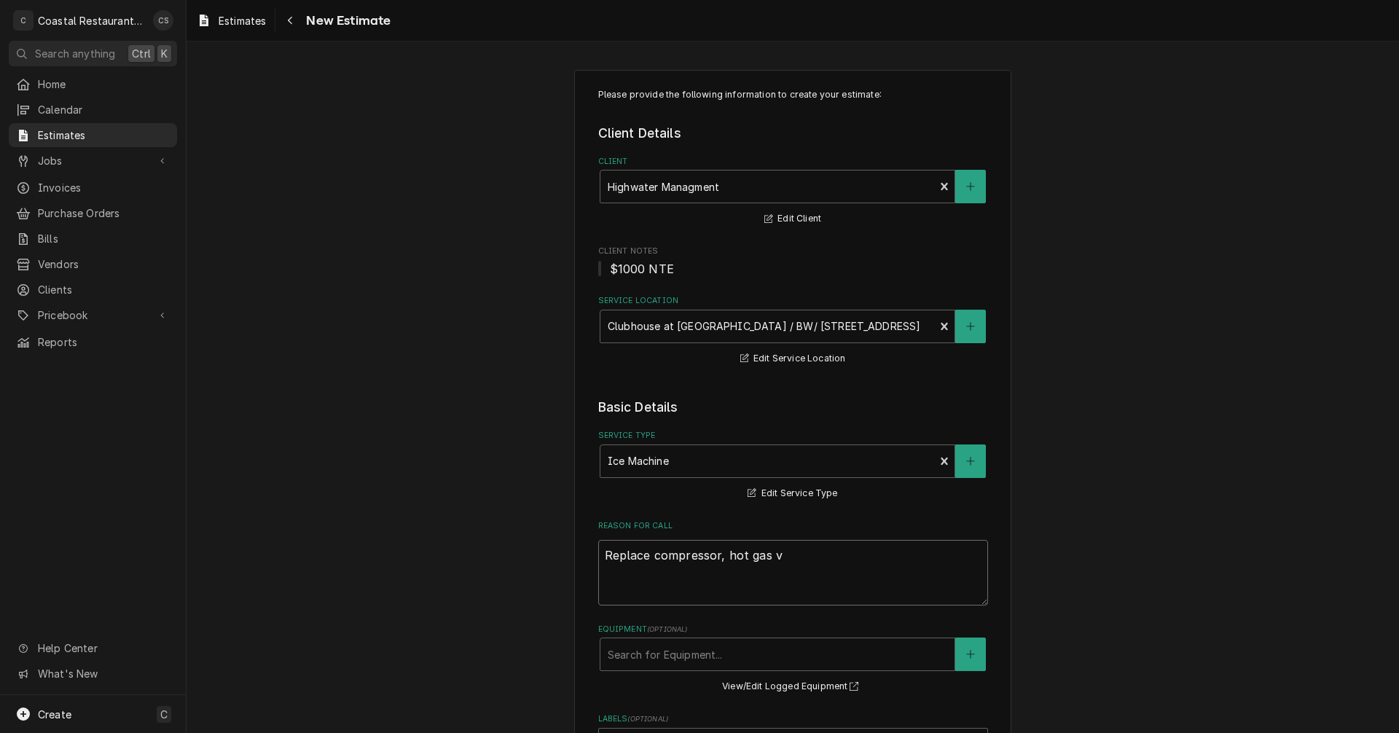
type textarea "Replace compressor, hot gas va"
type textarea "x"
type textarea "Replace compressor, hot gas val"
type textarea "x"
type textarea "Replace compressor, hot gas valv"
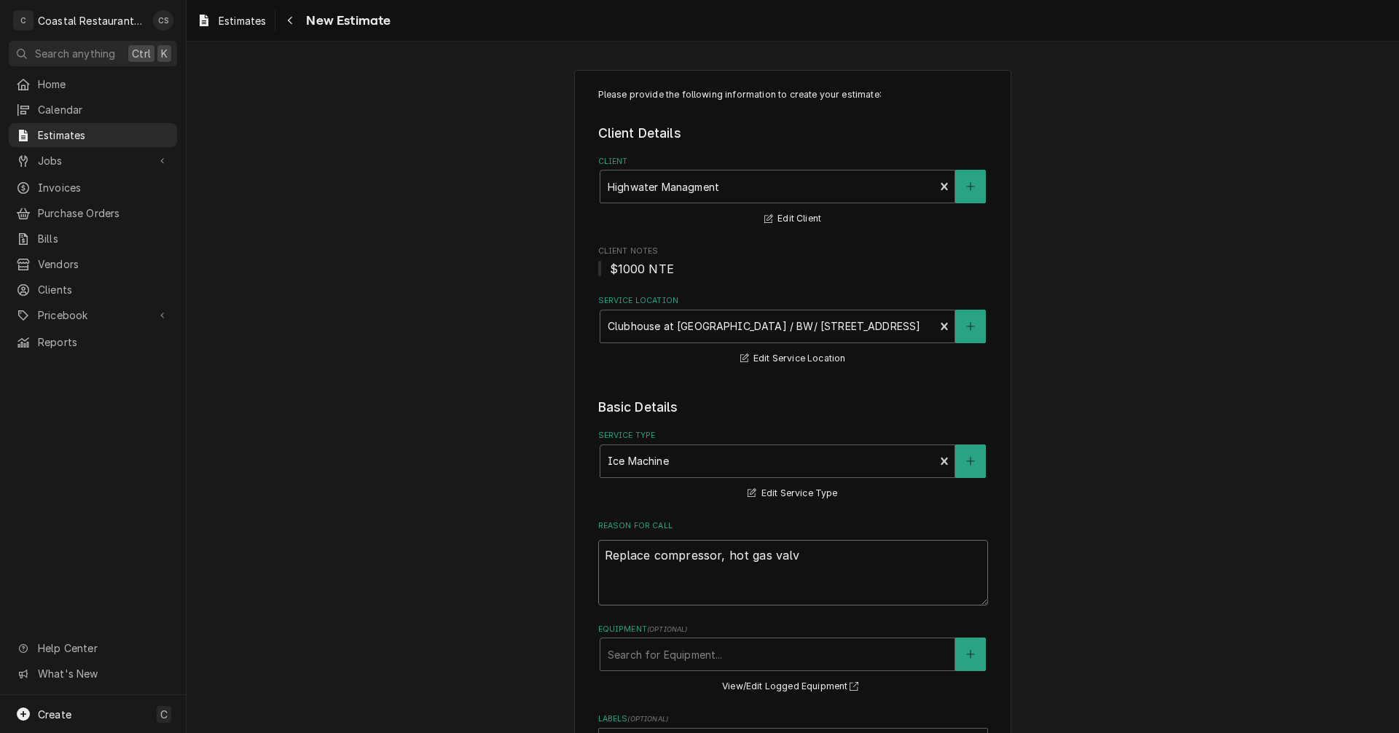
type textarea "x"
type textarea "Replace compressor, hot gas valve"
type textarea "x"
type textarea "Replace compressor, hot gas valves"
type textarea "x"
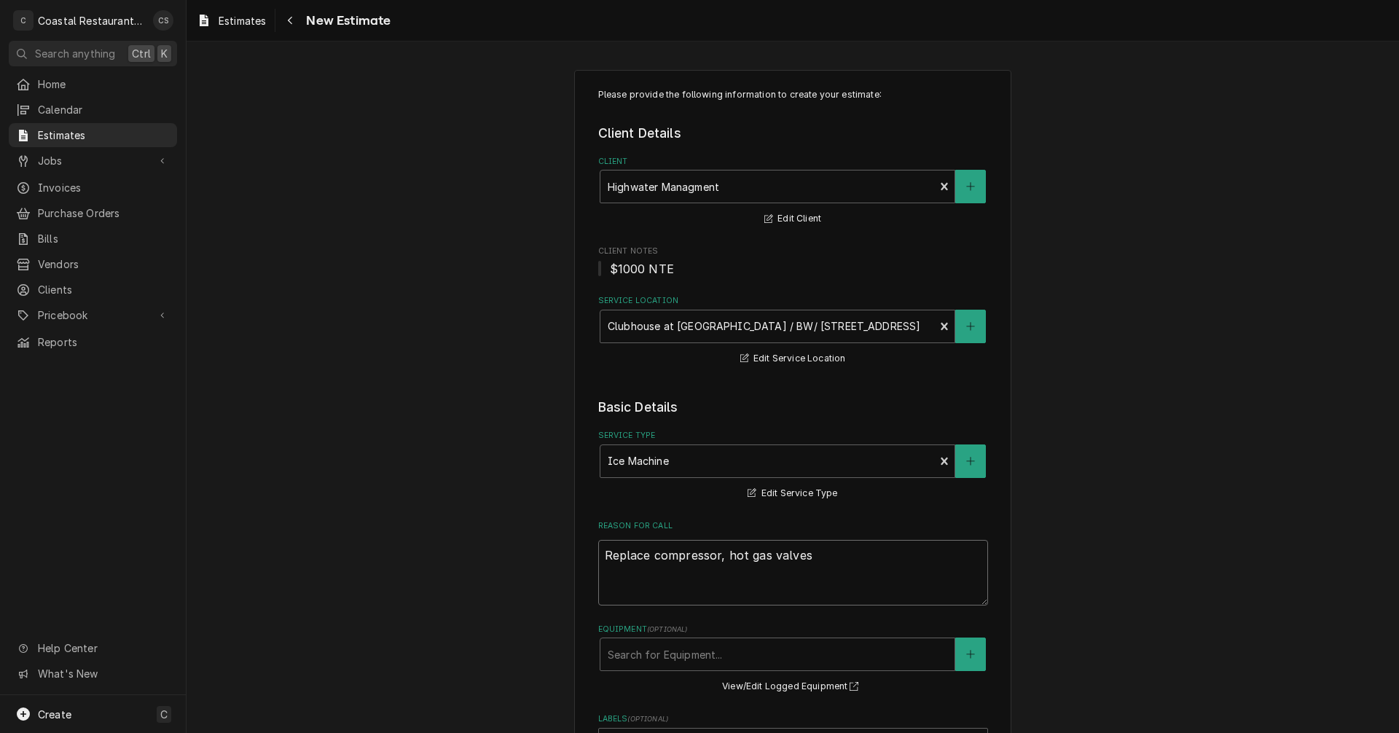
type textarea "Replace compressor, hot gas valves,"
type textarea "x"
type textarea "Replace compressor, hot gas valves,"
type textarea "x"
type textarea "Replace compressor, hot gas valves, f"
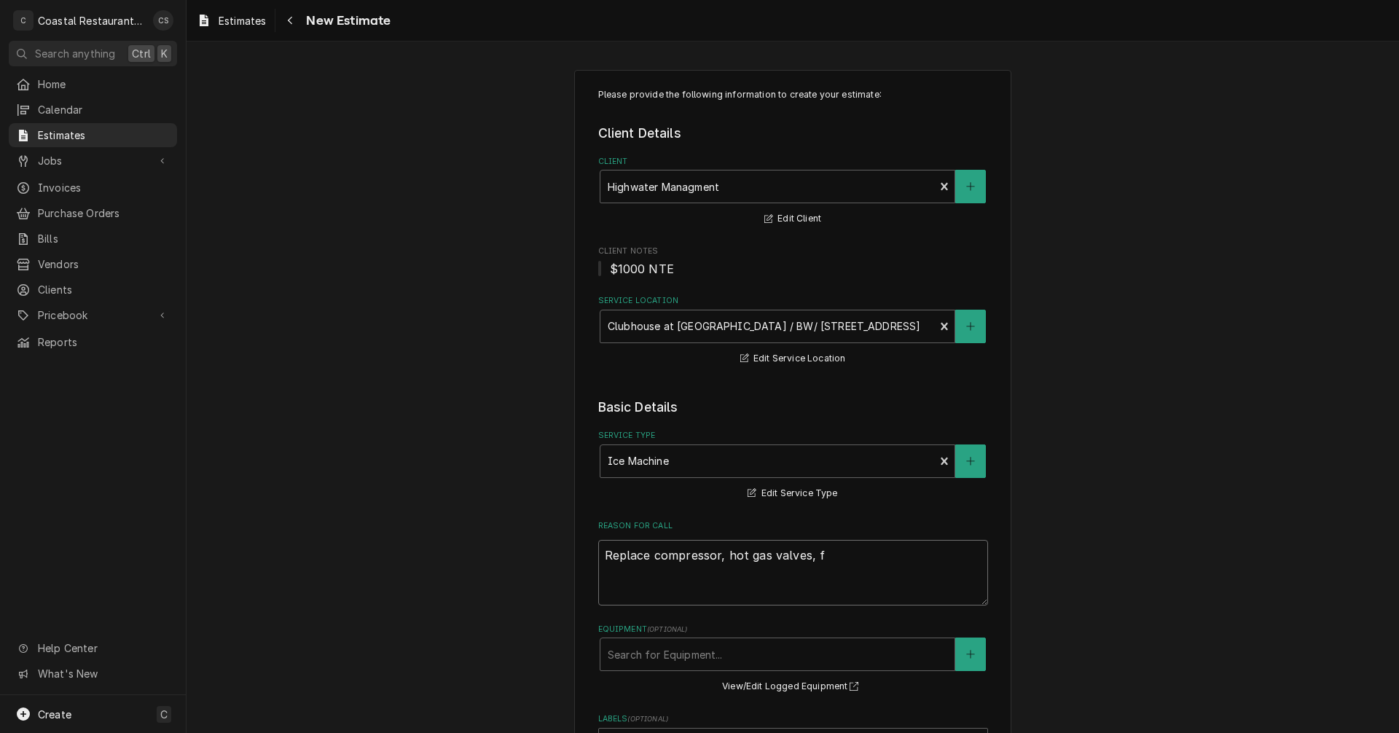
type textarea "x"
type textarea "Replace compressor, hot gas valves, fi"
type textarea "x"
type textarea "Replace compressor, hot gas valves, fil"
type textarea "x"
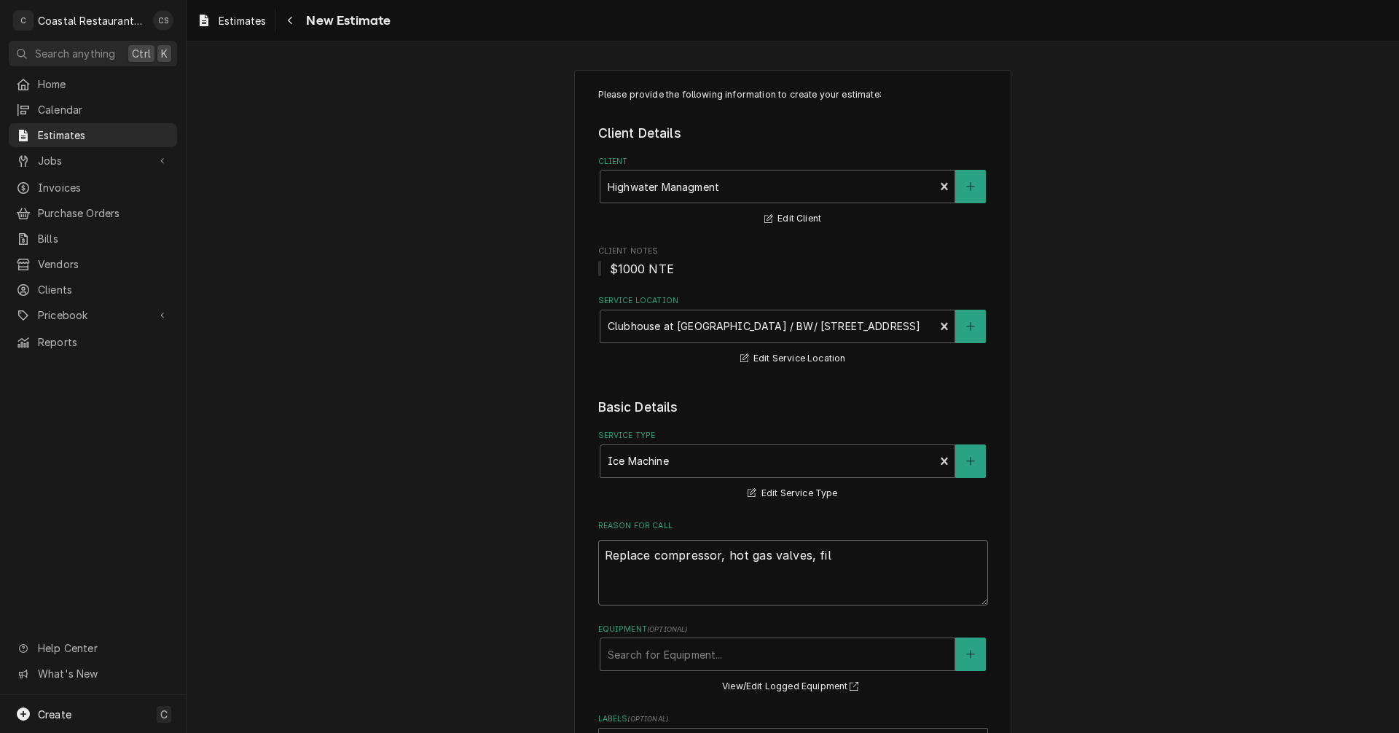
type textarea "Replace compressor, hot gas valves, filt"
type textarea "x"
type textarea "Replace compressor, hot gas valves, filte"
type textarea "x"
type textarea "Replace compressor, hot gas valves, filter"
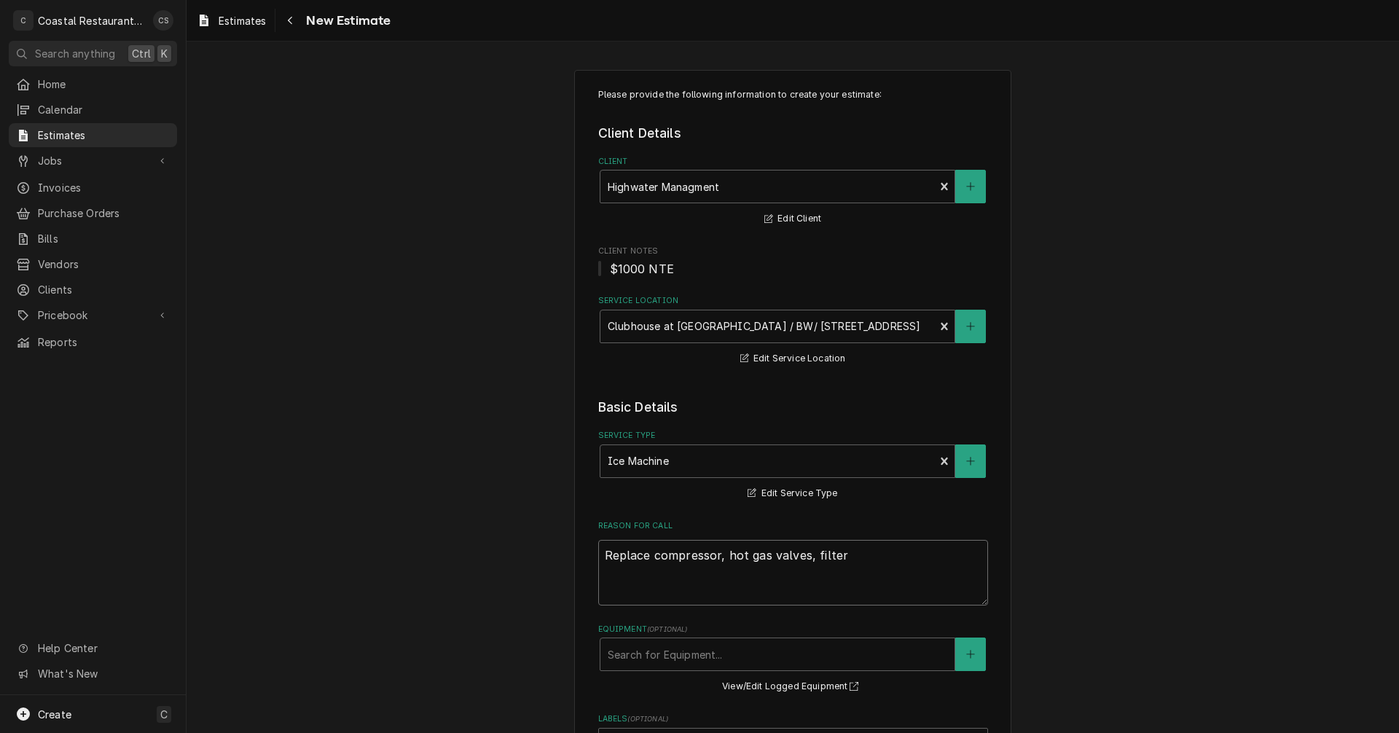
type textarea "x"
type textarea "Replace compressor, hot gas valves, filter"
type textarea "x"
type textarea "Replace compressor, hot gas valves, filter d"
type textarea "x"
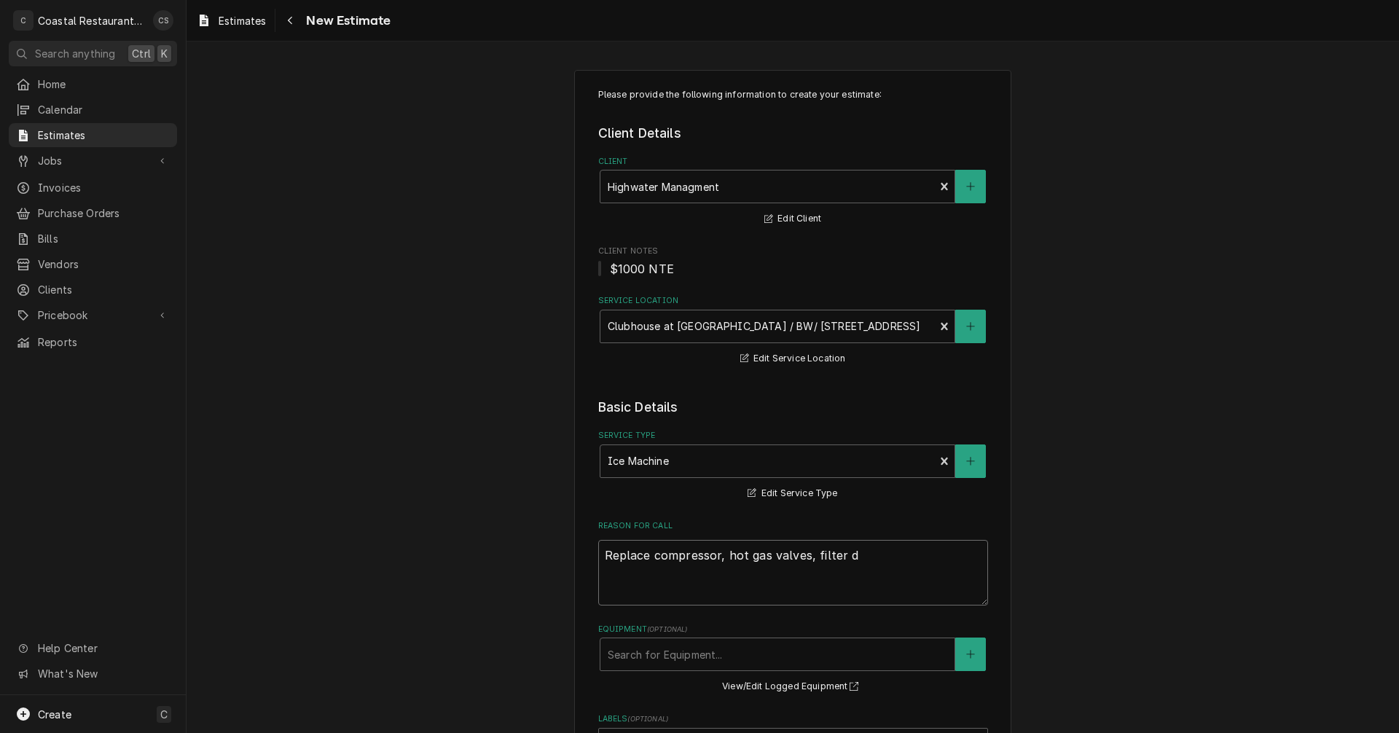
type textarea "Replace compressor, hot gas valves, filter dr"
type textarea "x"
type textarea "Replace compressor, hot gas valves, filter dry"
type textarea "x"
type textarea "Replace compressor, hot gas valves, filter drye"
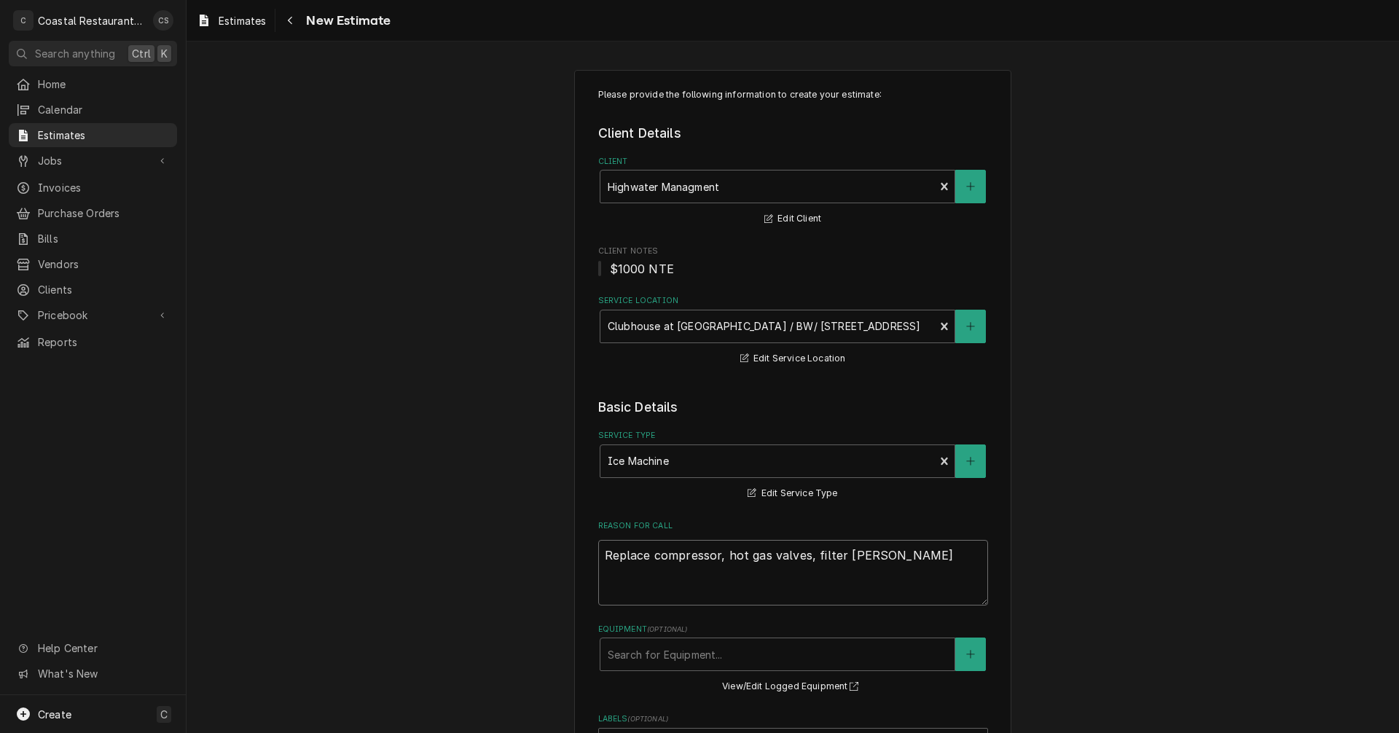
type textarea "x"
type textarea "Replace compressor, hot gas valves, filter dryer"
type textarea "x"
type textarea "Replace compressor, hot gas valves, filter dryer"
type textarea "x"
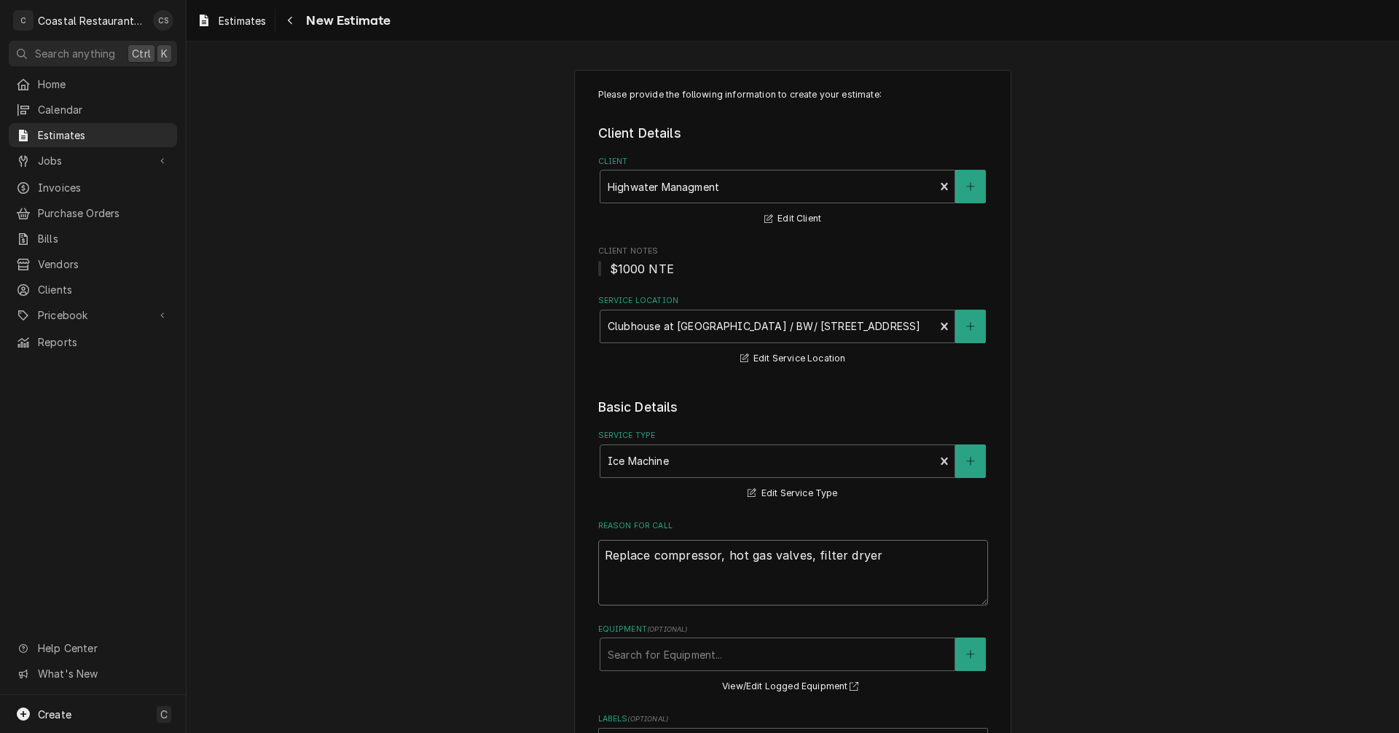
type textarea "Replace compressor, hot gas valves, filter dryer a"
type textarea "x"
type textarea "Replace compressor, hot gas valves, filter dryer an"
type textarea "x"
type textarea "Replace compressor, hot gas valves, filter dryer and"
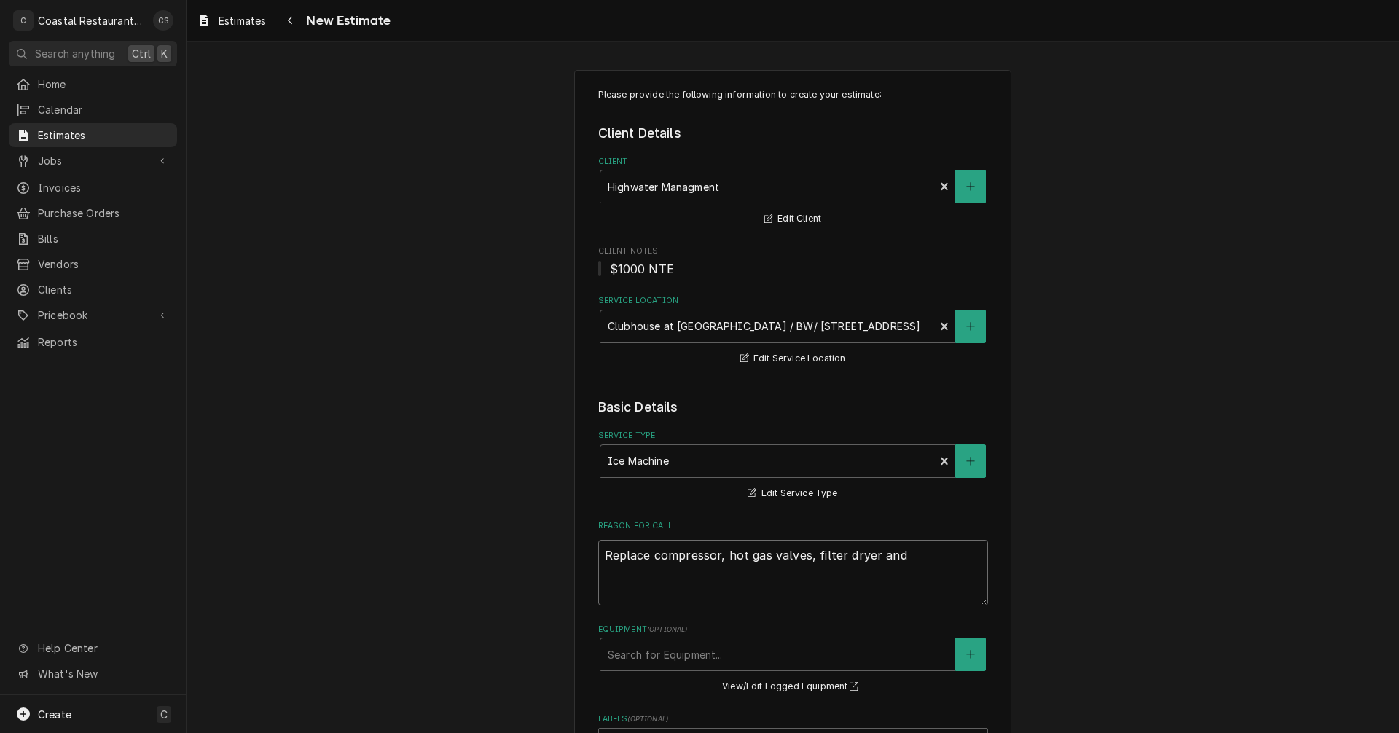
type textarea "x"
type textarea "Replace compressor, hot gas valves, filter dryer and"
click at [801, 554] on textarea "Replace compressor, hot gas valves, filter dryer and" at bounding box center [793, 573] width 390 height 66
type textarea "x"
type textarea "Replace compressor, hot gas valves , filter dryer and"
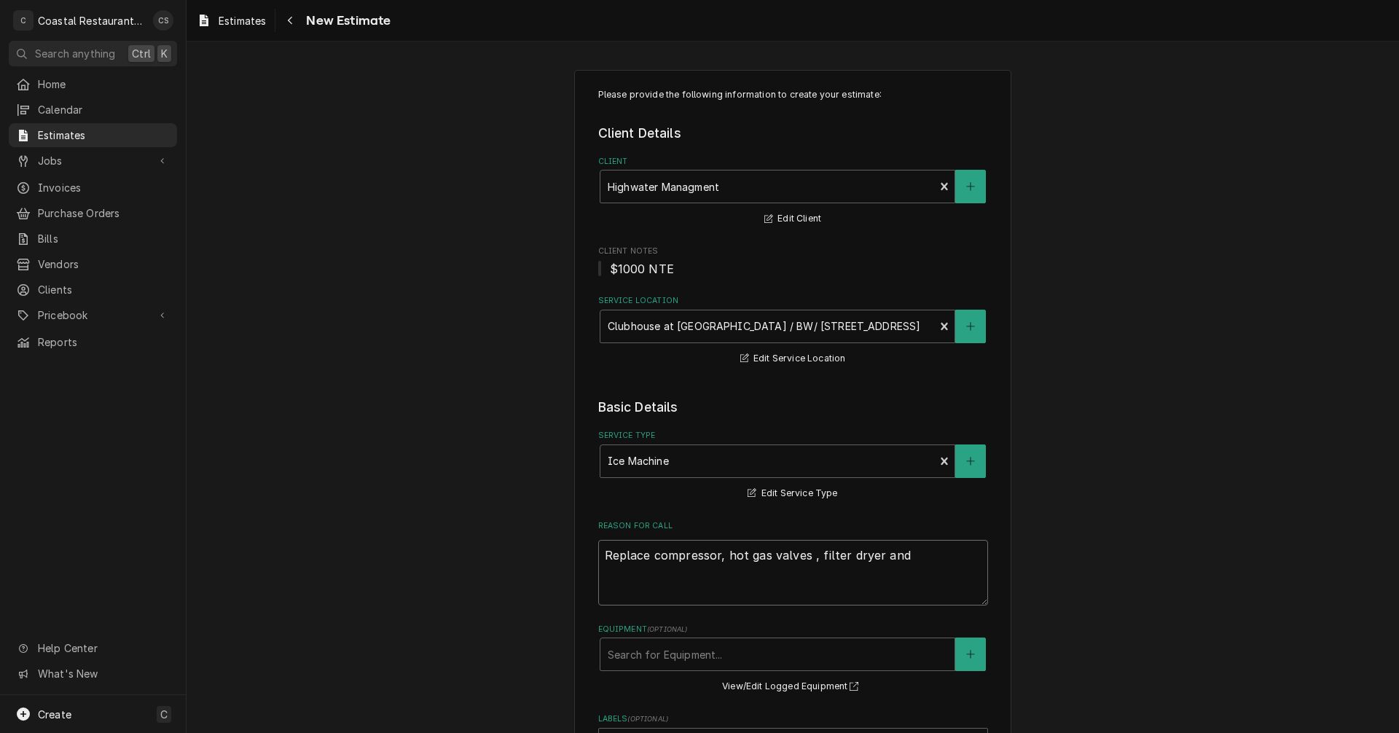
type textarea "x"
type textarea "Replace compressor, hot gas valves a, filter dryer and"
type textarea "x"
type textarea "Replace compressor, hot gas valves and, filter dryer and"
type textarea "x"
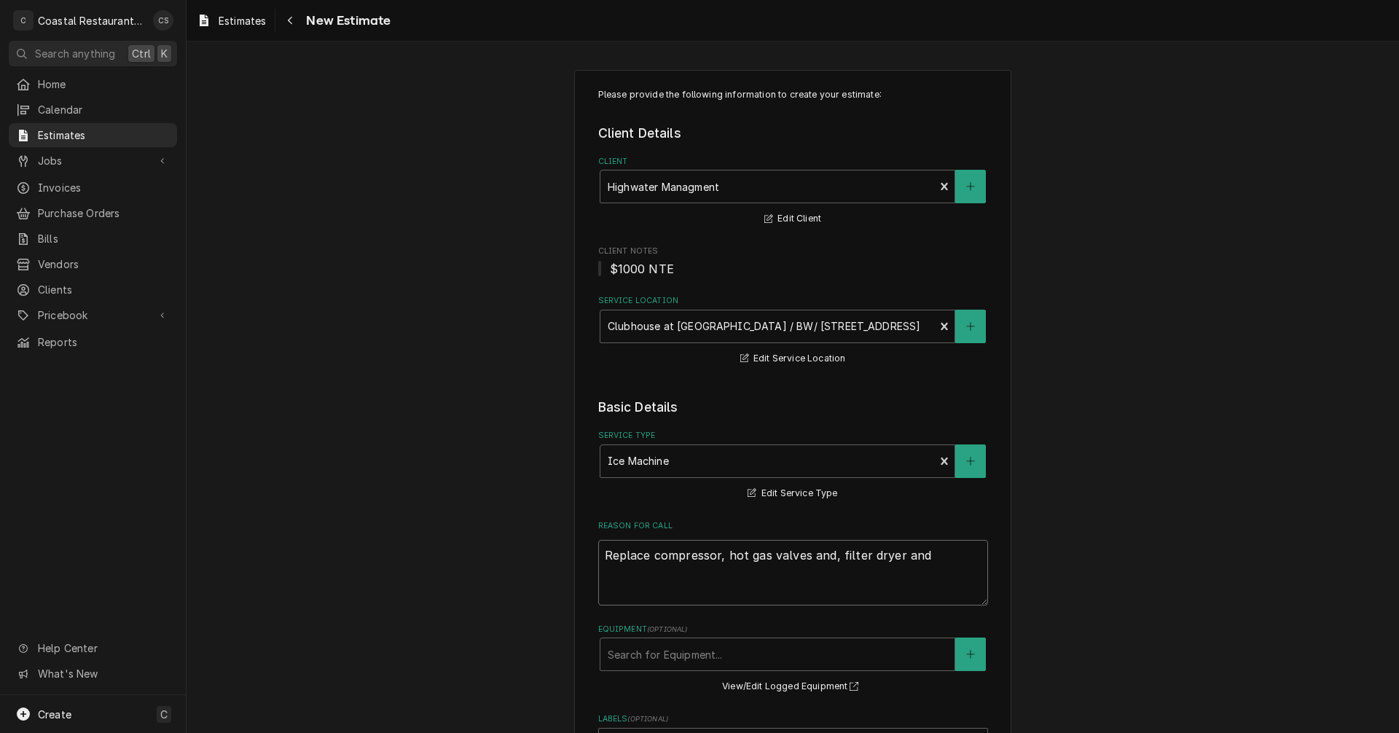
type textarea "Replace compressor, hot gas valves and , filter dryer and"
type textarea "x"
type textarea "Replace compressor, hot gas valves and c, filter dryer and"
type textarea "x"
type textarea "Replace compressor, hot gas valves and co, filter dryer and"
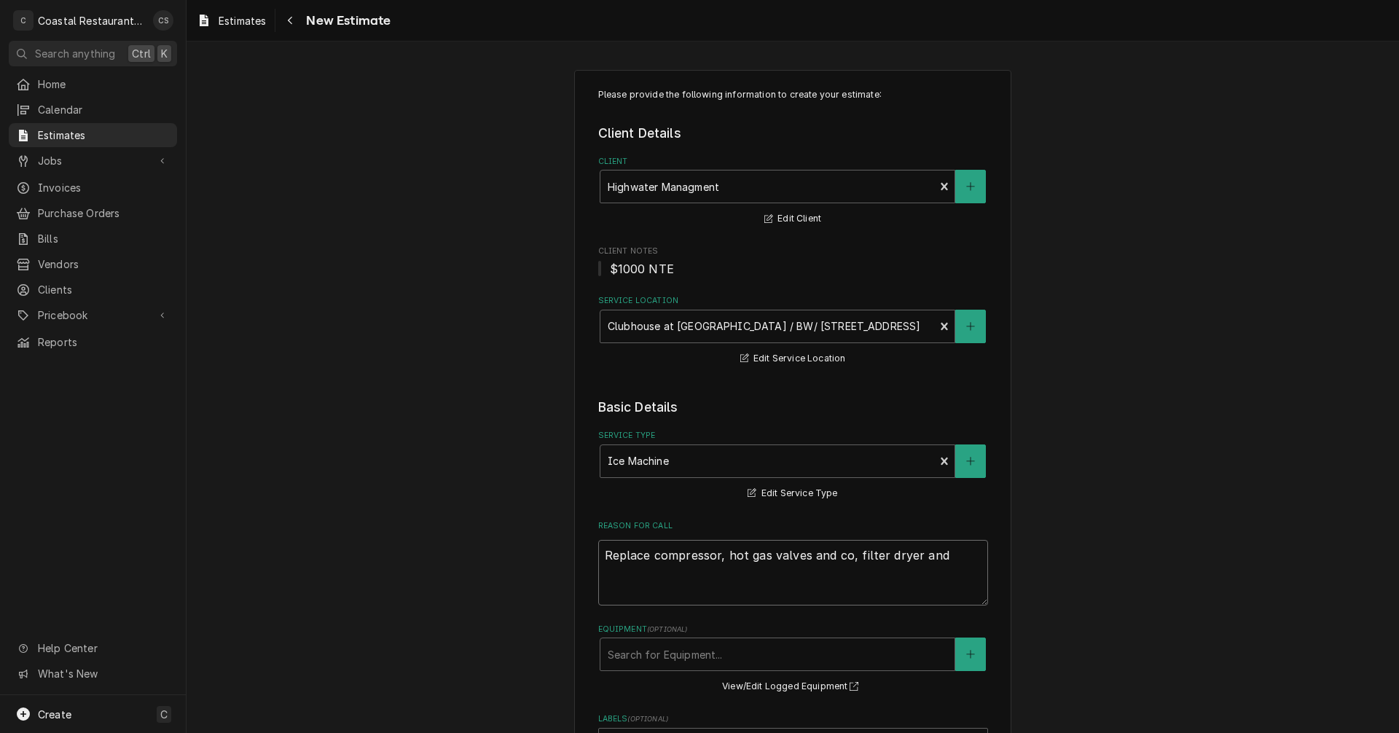
type textarea "x"
type textarea "Replace compressor, hot gas valves and coi, filter dryer and"
type textarea "x"
type textarea "Replace compressor, hot gas valves and coil, filter dryer and"
type textarea "x"
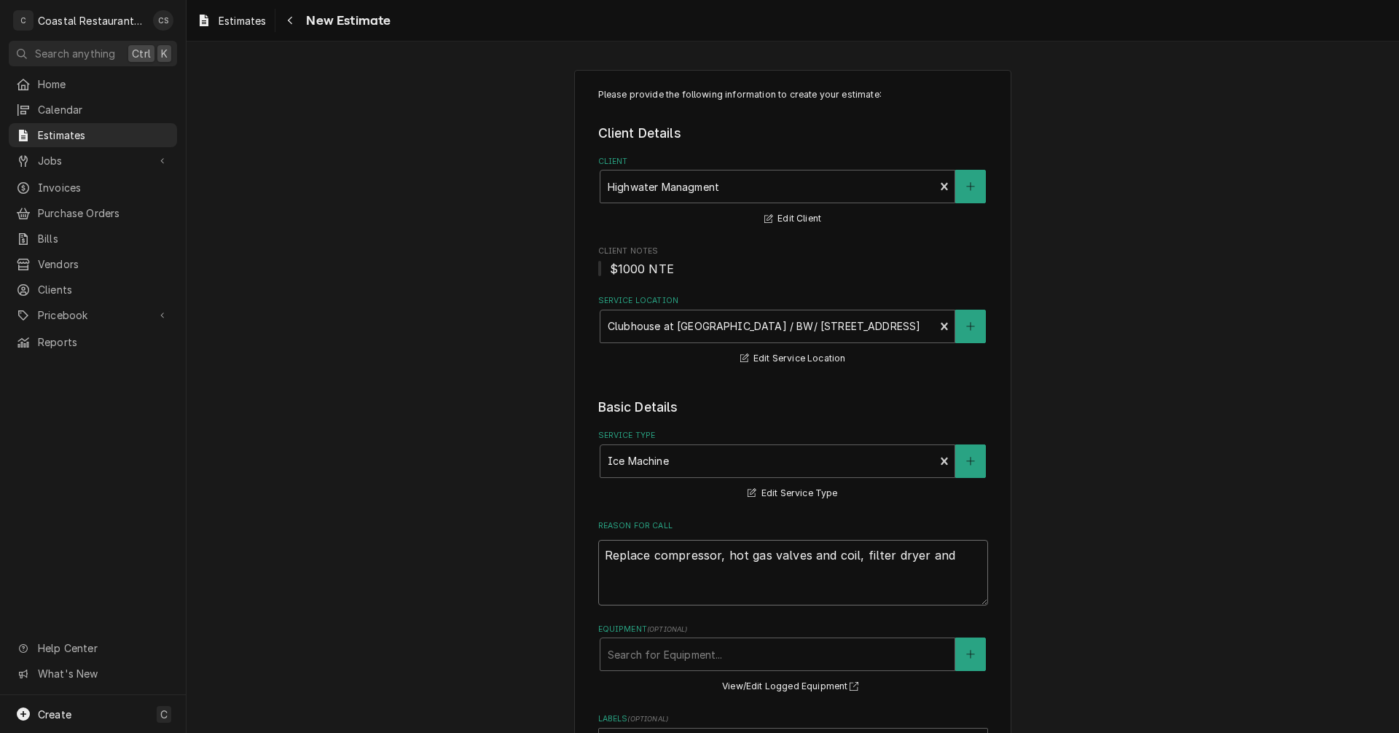
type textarea "Replace compressor, hot gas valves and coild, filter dryer and"
type textarea "x"
type textarea "Replace compressor, hot gas valves and coil, filter dryer and"
type textarea "x"
type textarea "Replace compressor, hot gas valves and coils, filter dryer and"
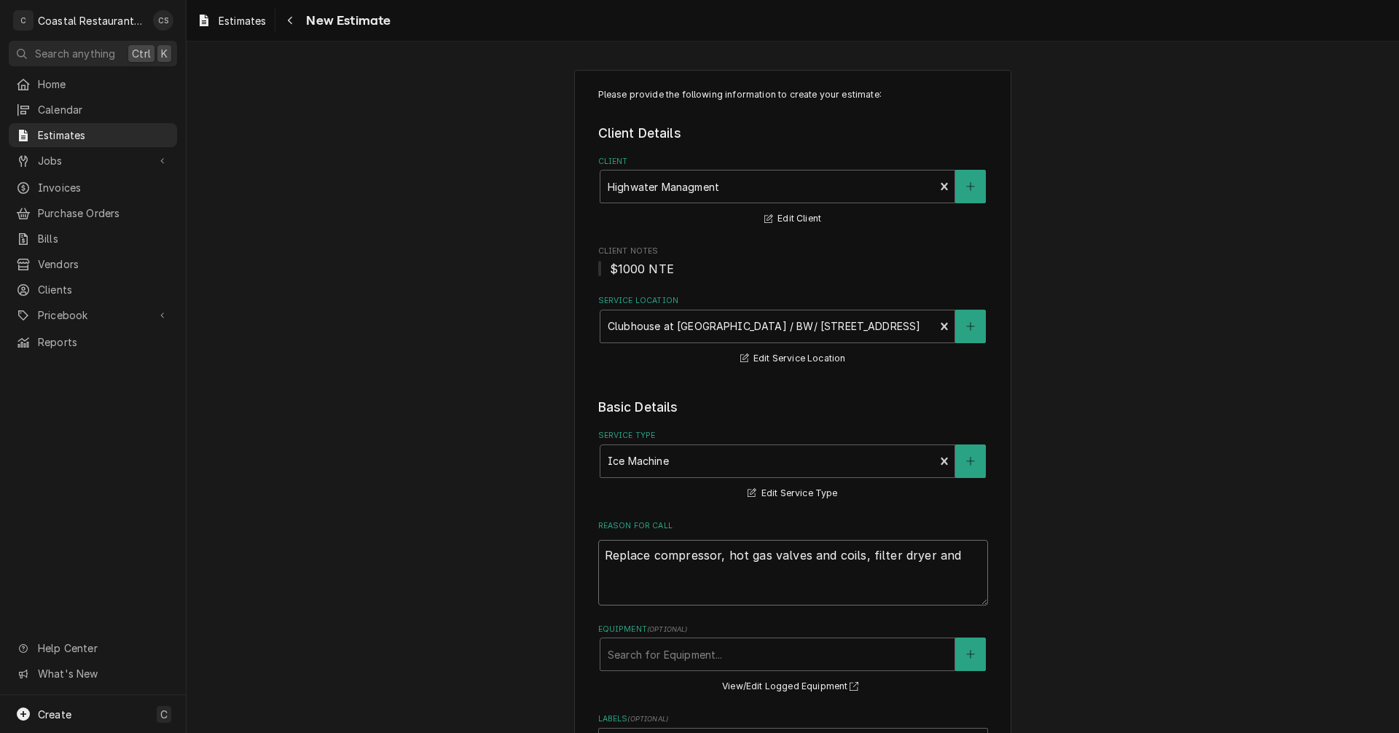
click at [948, 551] on textarea "Replace compressor, hot gas valves and coils, filter dryer and" at bounding box center [793, 573] width 390 height 66
type textarea "x"
type textarea "Replace compressor, hot gas valves and coils, filter dryer and"
type textarea "x"
type textarea "Replace compressor, hot gas valves and coils, filter dryer an"
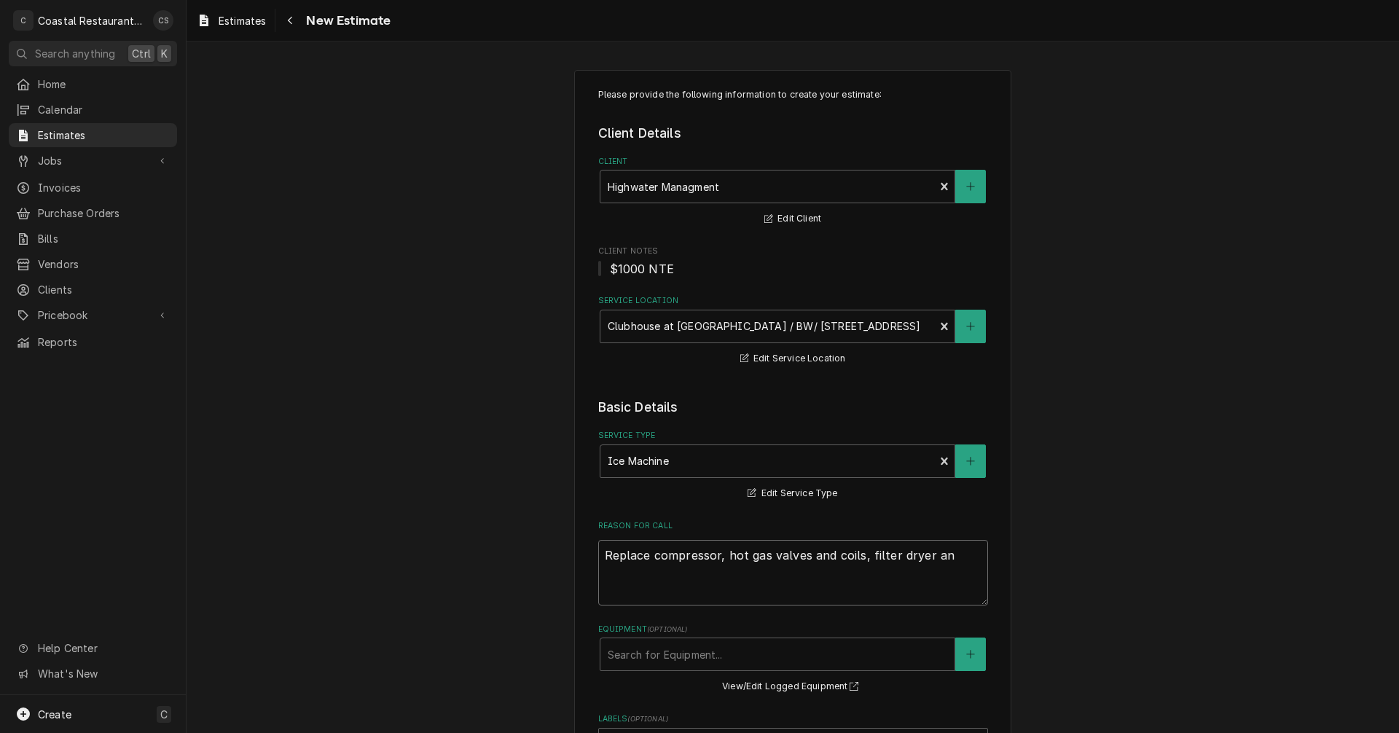
type textarea "x"
type textarea "Replace compressor, hot gas valves and coils, filter dryer a"
type textarea "x"
type textarea "Replace compressor, hot gas valves and coils, filter dryer"
type textarea "x"
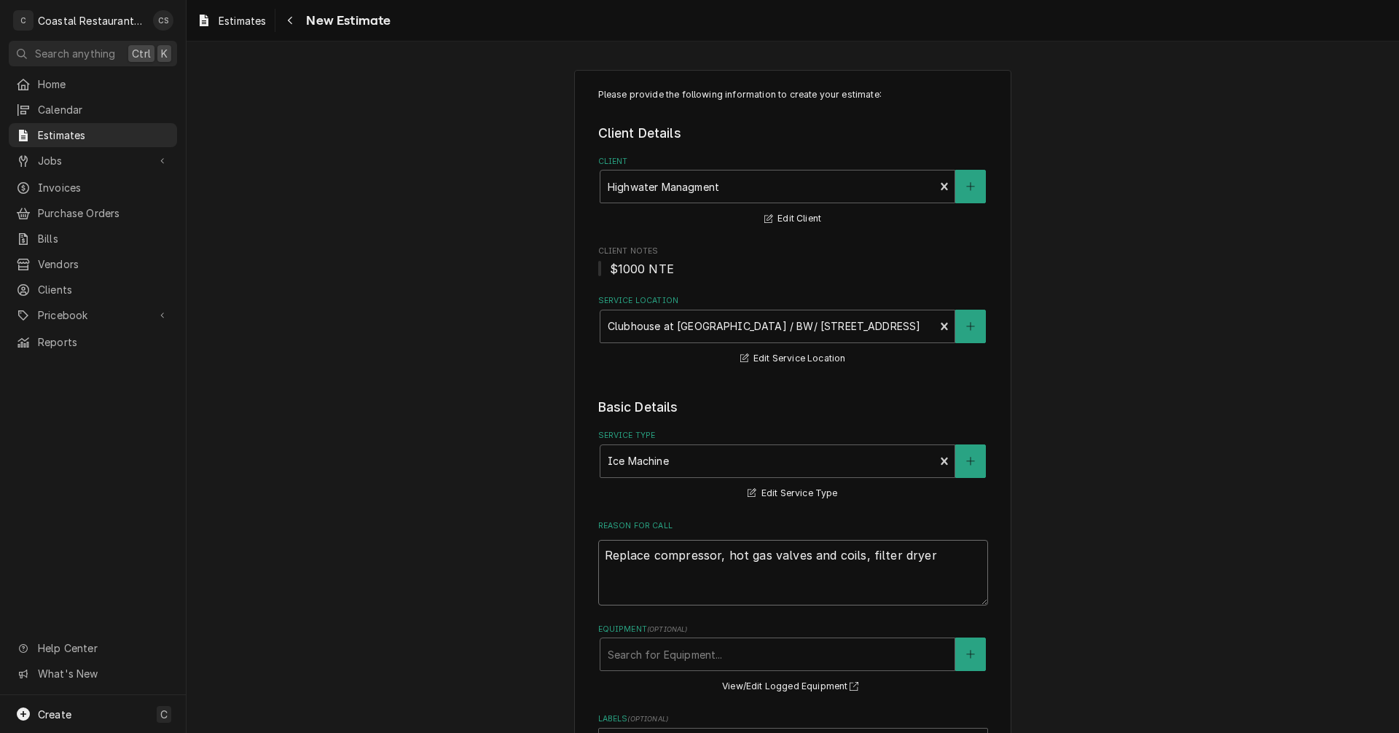
type textarea "Replace compressor, hot gas valves and coils, afilter dryer"
type textarea "x"
type textarea "Replace compressor, hot gas valves and coils, anfilter dryer"
type textarea "x"
type textarea "Replace compressor, hot gas valves and coils, andfilter dryer"
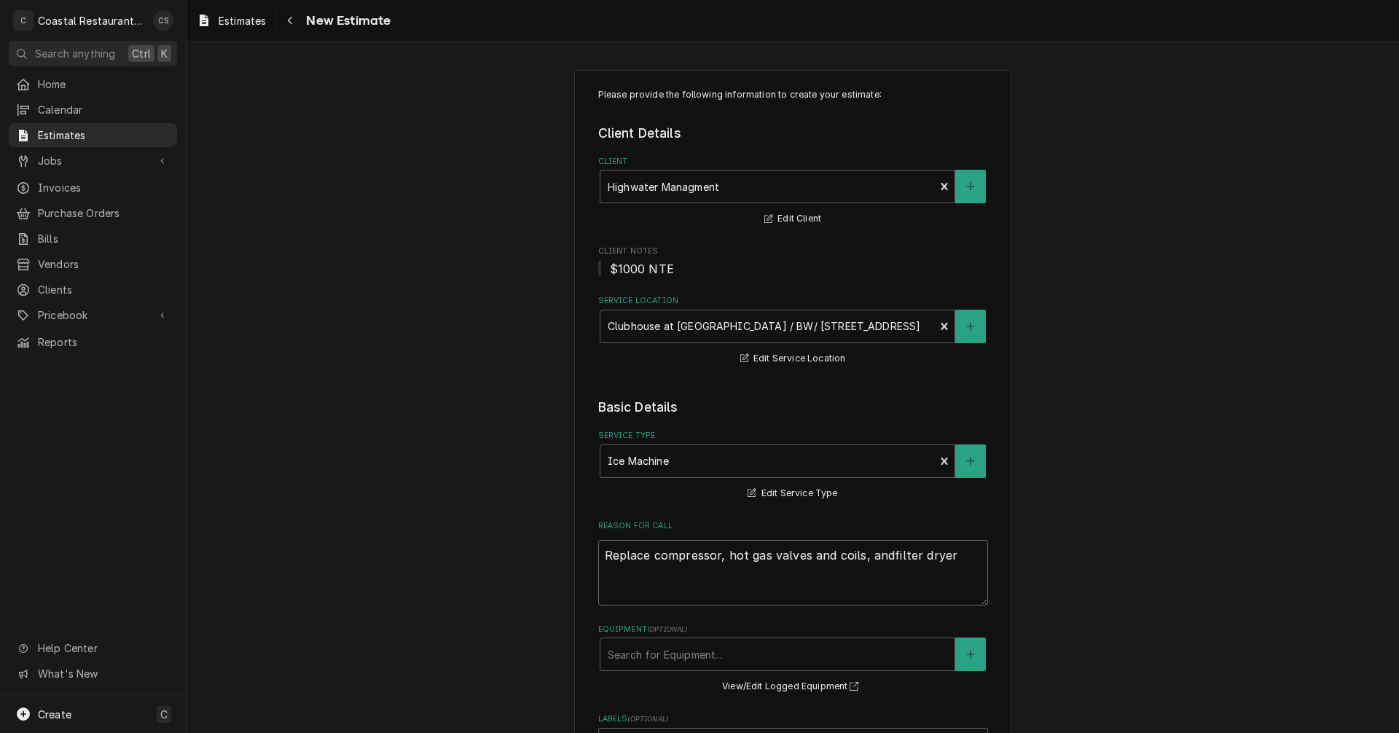
type textarea "x"
type textarea "Replace compressor, hot gas valves and coils, and filter dryer"
click at [954, 557] on textarea "Replace compressor, hot gas valves and coils, and filter dryer" at bounding box center [793, 573] width 390 height 66
type textarea "x"
type textarea "Replace compressor, hot gas valves and coils, and filter dryer"
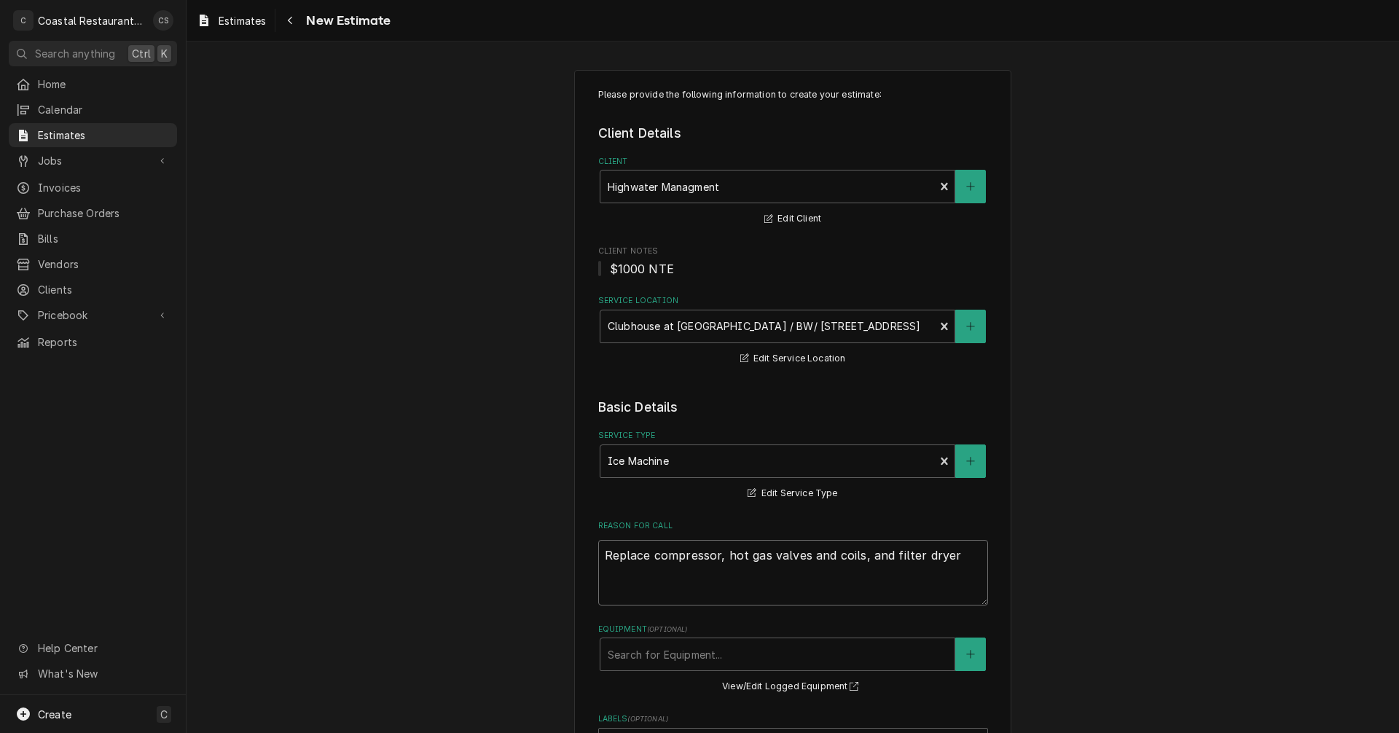
type textarea "x"
type textarea "Replace compressor, hot gas valves and coils, and filter dryer."
type textarea "x"
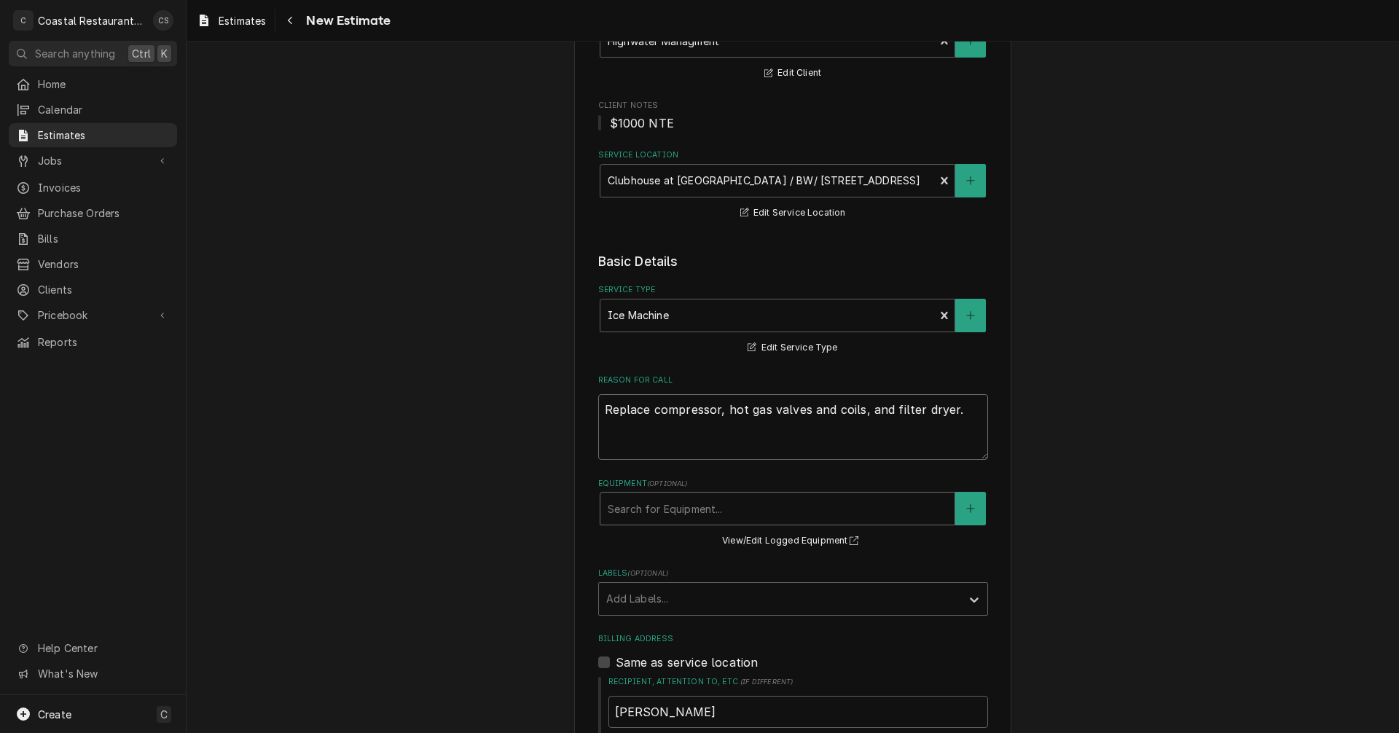
type textarea "Replace compressor, hot gas valves and coils, and filter dryer."
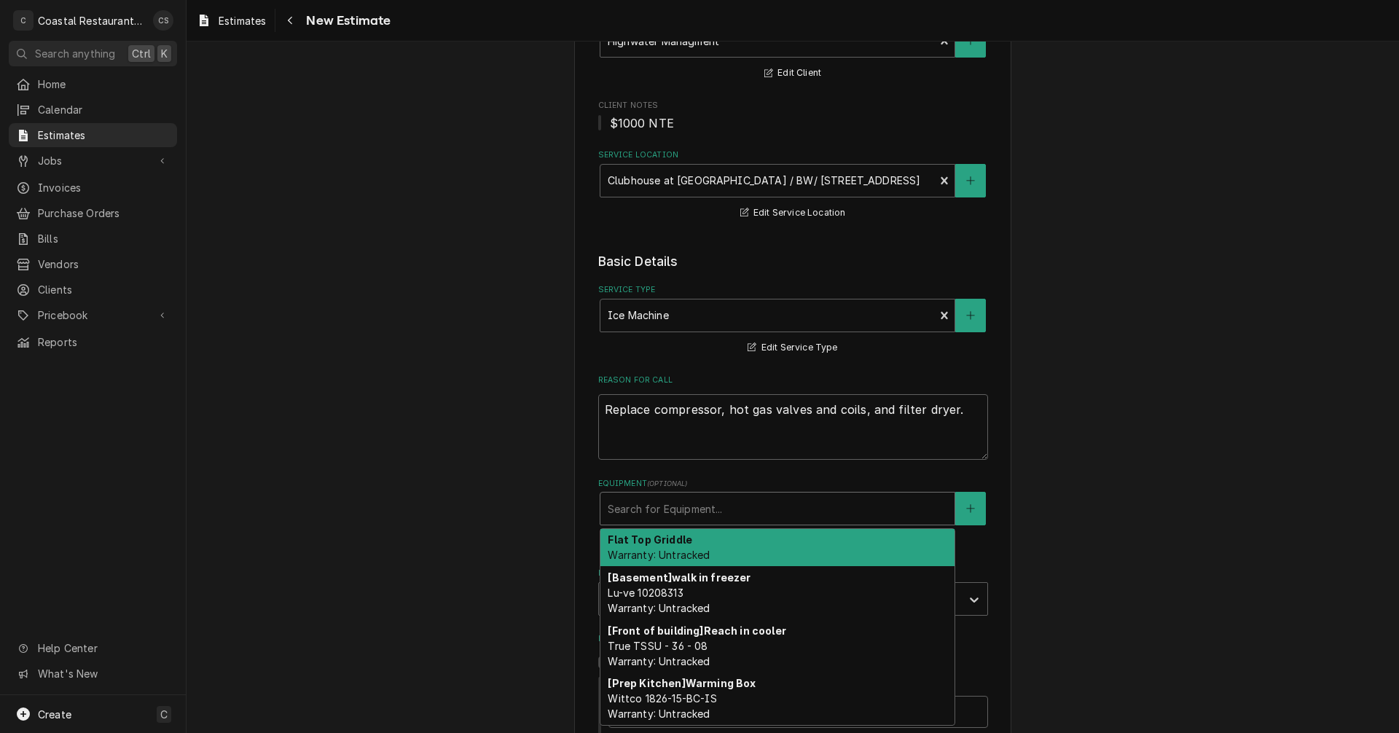
click at [669, 503] on div "Equipment" at bounding box center [777, 508] width 339 height 26
type textarea "x"
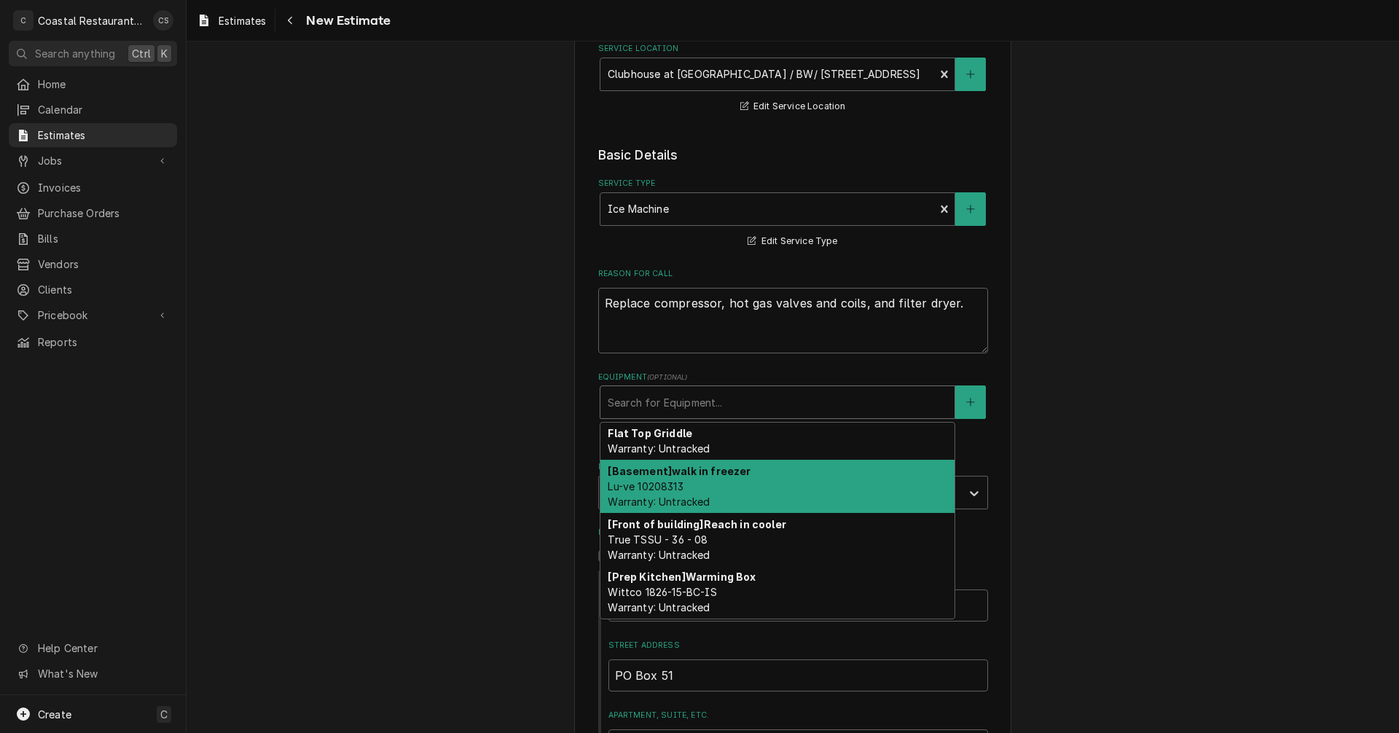
scroll to position [364, 0]
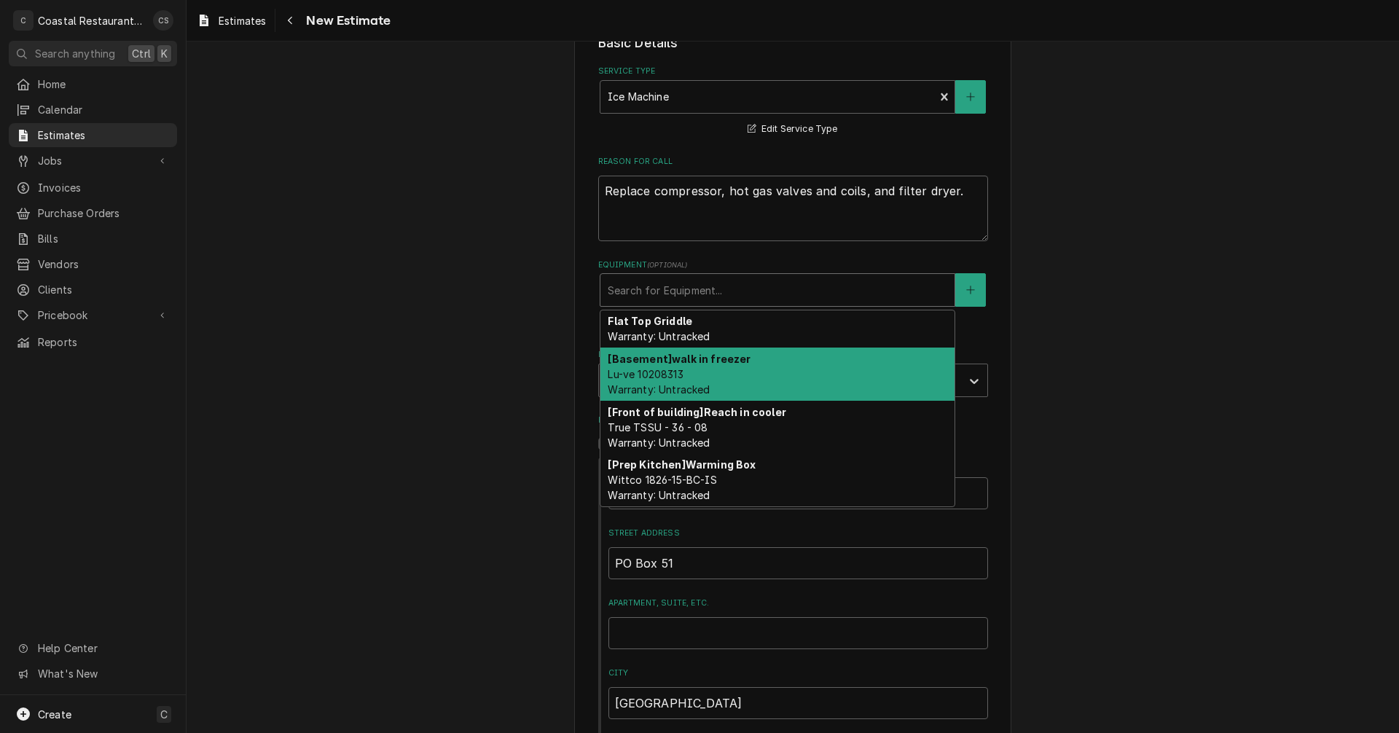
click at [1111, 579] on div "Please provide the following information to create your estimate: Client Detail…" at bounding box center [792, 403] width 1212 height 1421
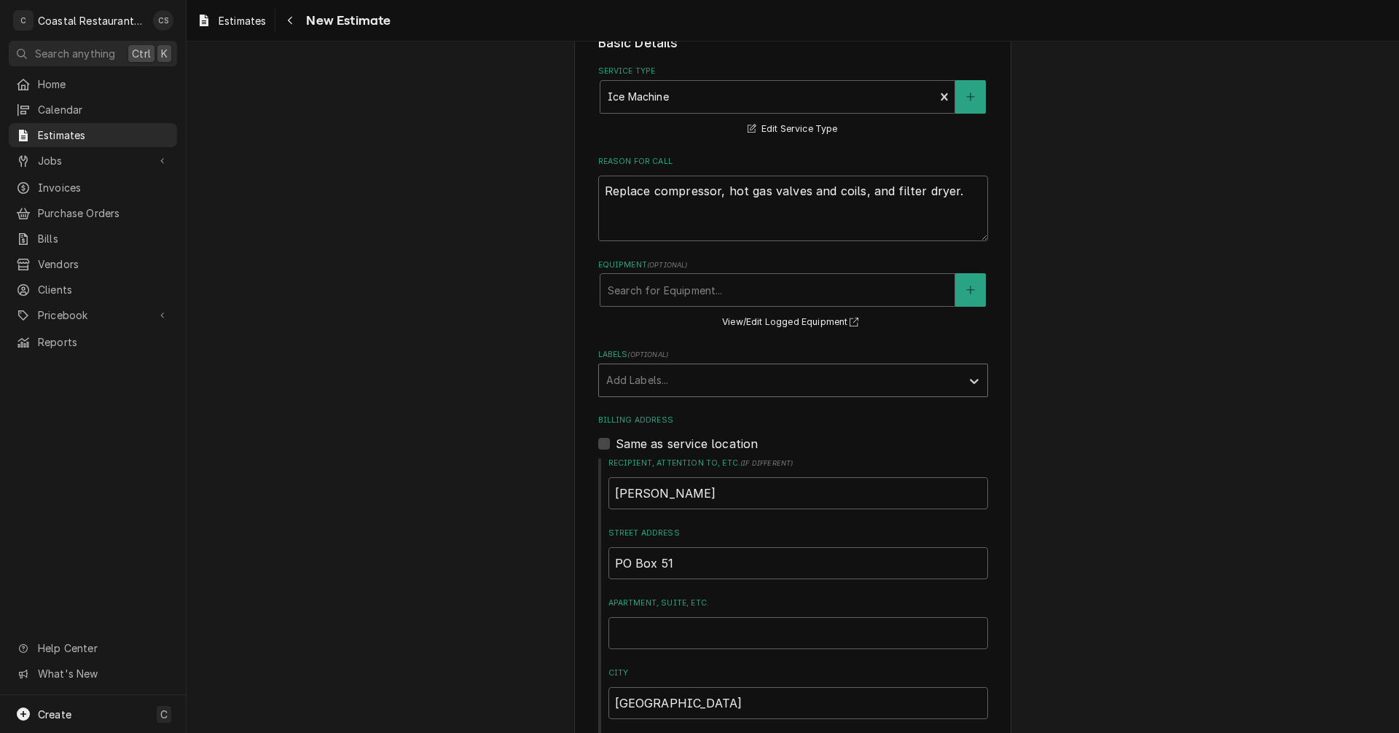
click at [727, 384] on div "Labels" at bounding box center [779, 380] width 347 height 26
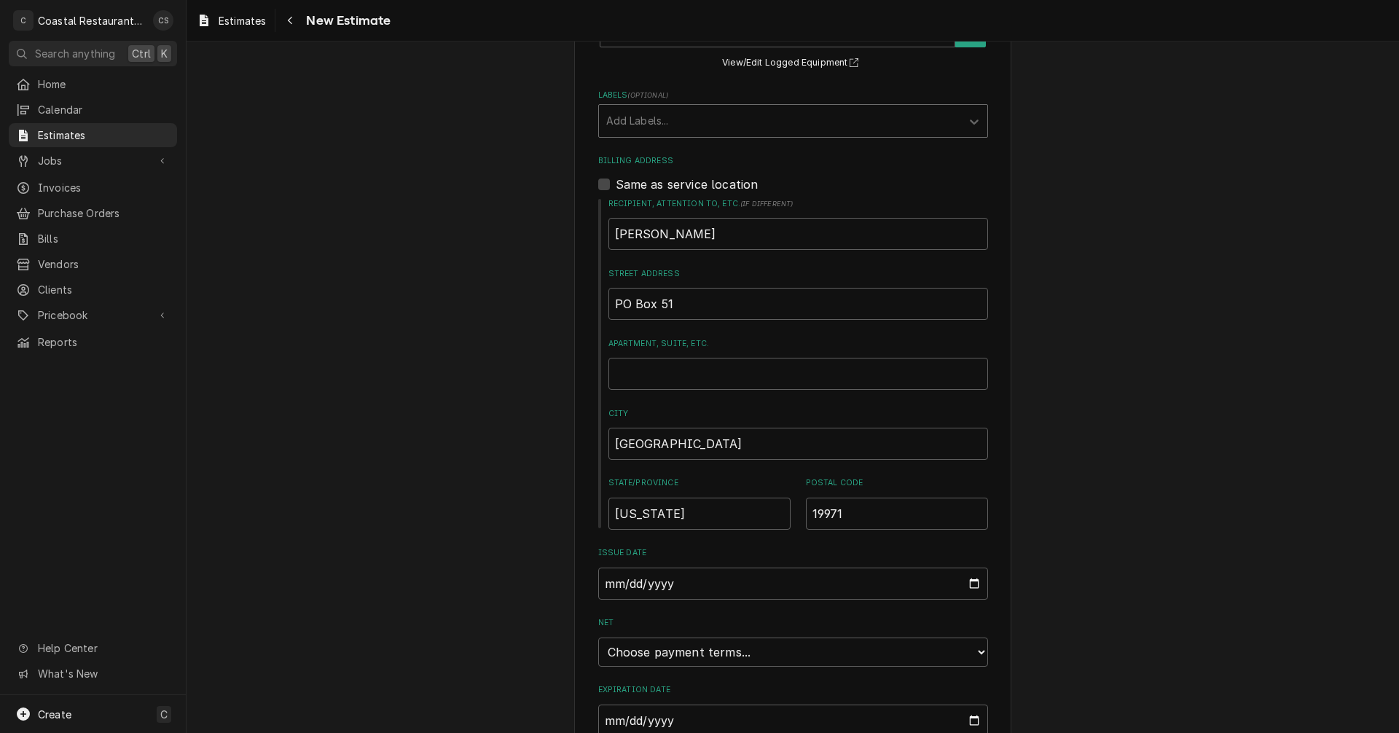
scroll to position [728, 0]
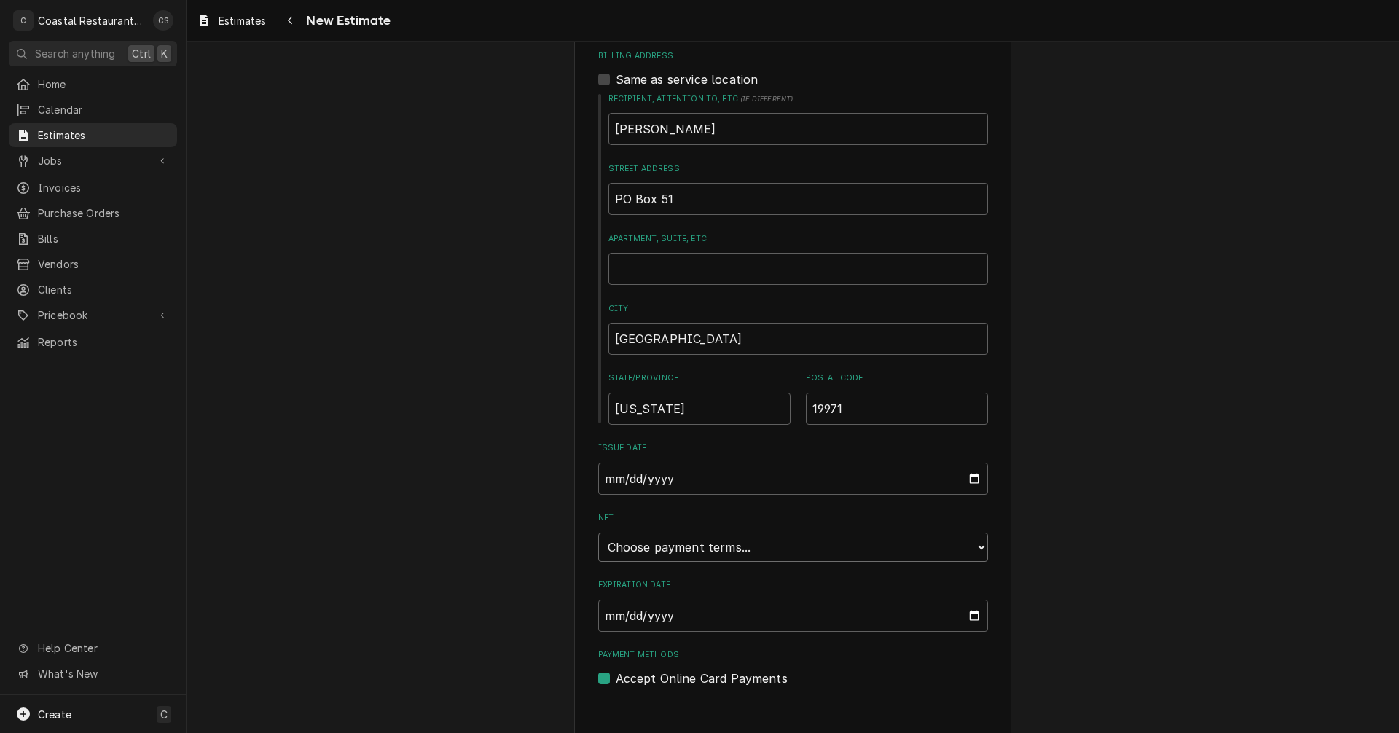
click at [712, 552] on select "Choose payment terms... Same Day Net 7 Net 14 Net 21 Net 30 Net 45 Net 60 Net 90" at bounding box center [793, 547] width 390 height 29
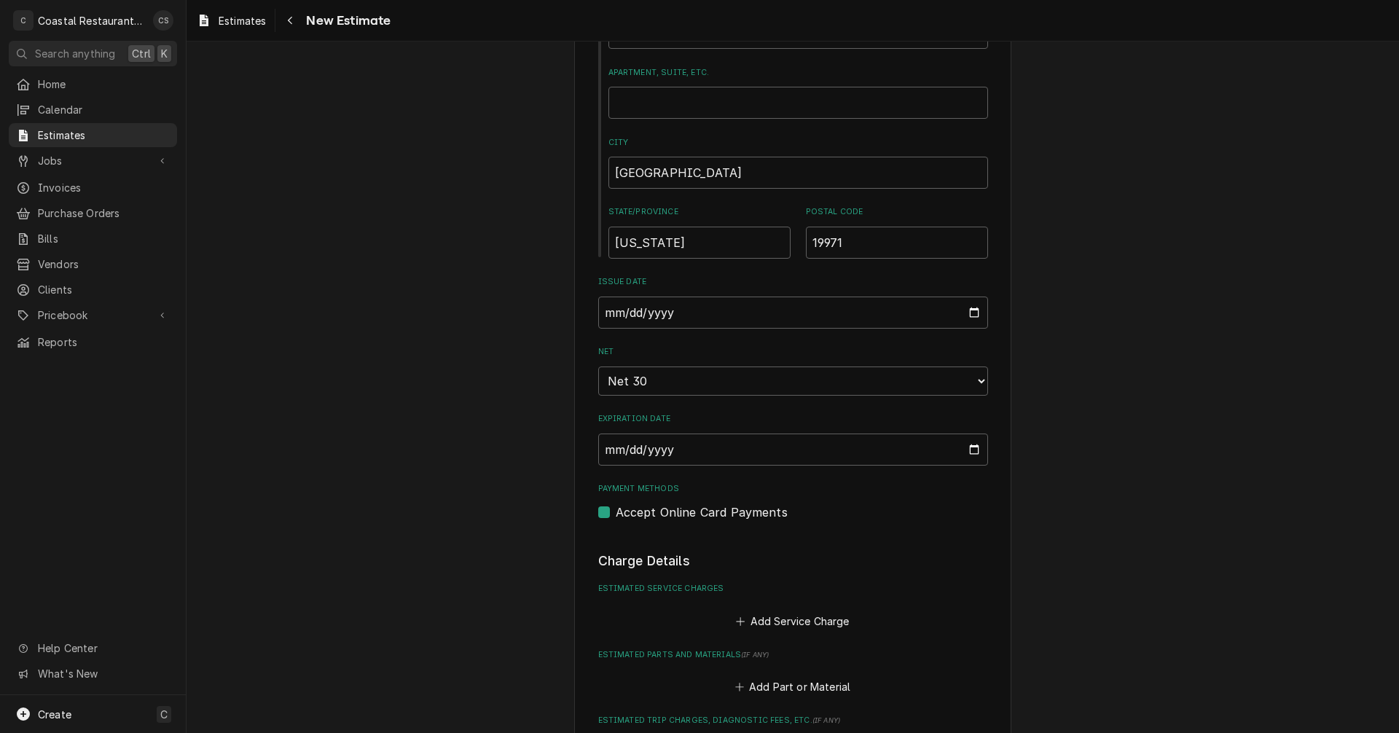
scroll to position [1020, 0]
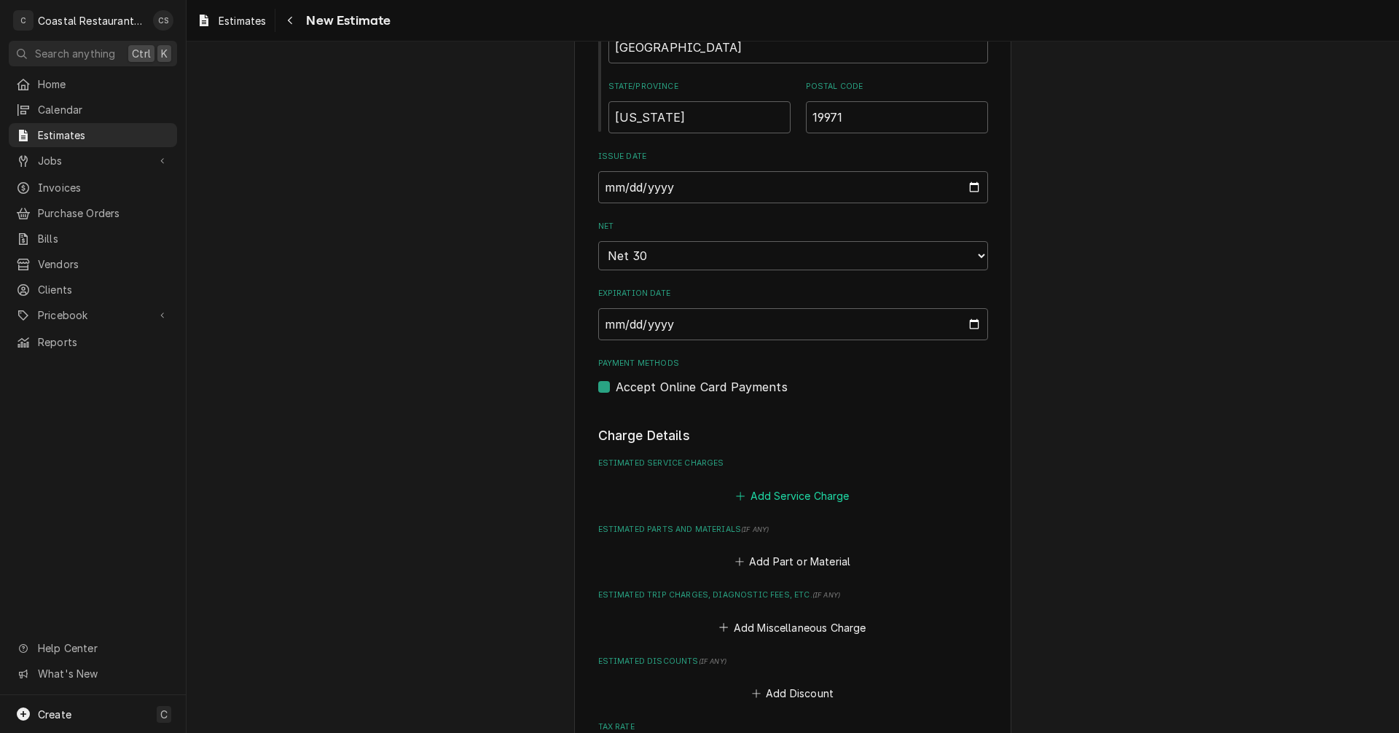
click at [786, 493] on button "Add Service Charge" at bounding box center [793, 495] width 118 height 20
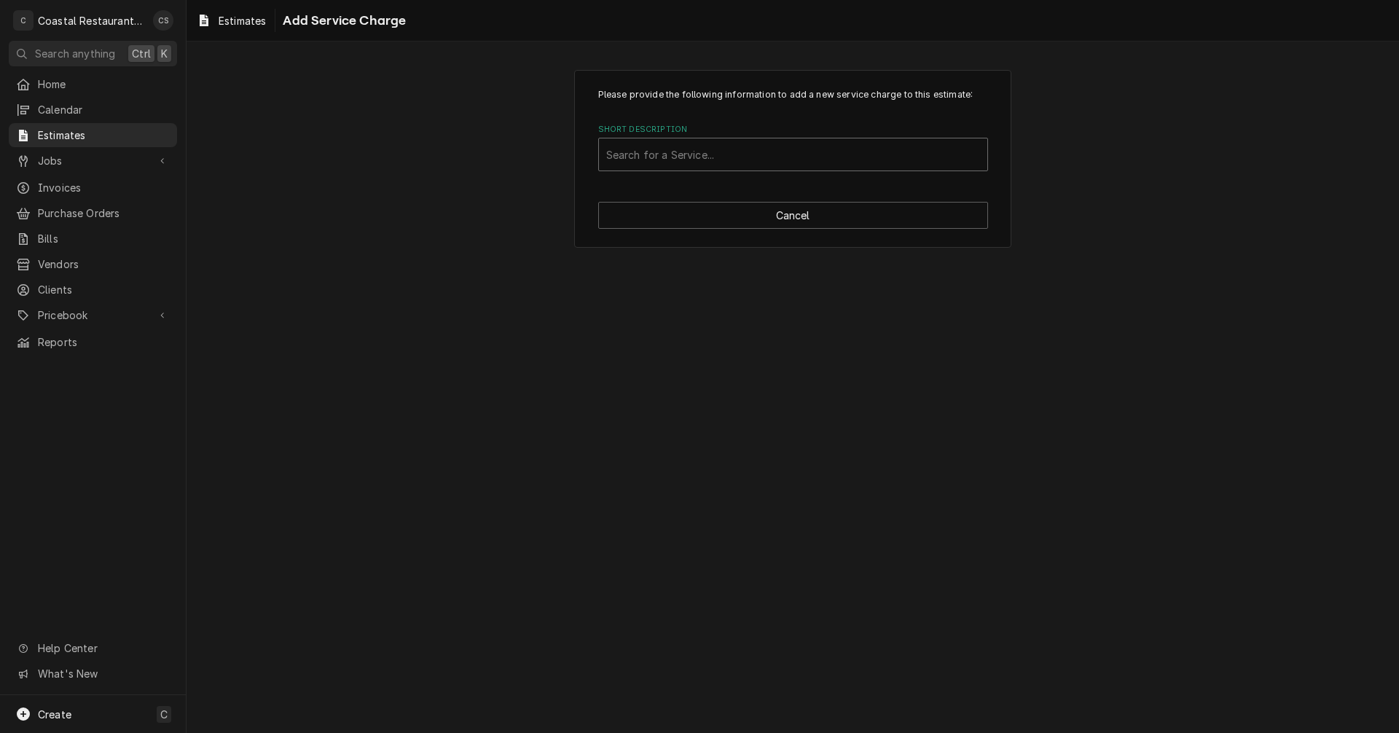
click at [656, 157] on div "Short Description" at bounding box center [793, 154] width 374 height 26
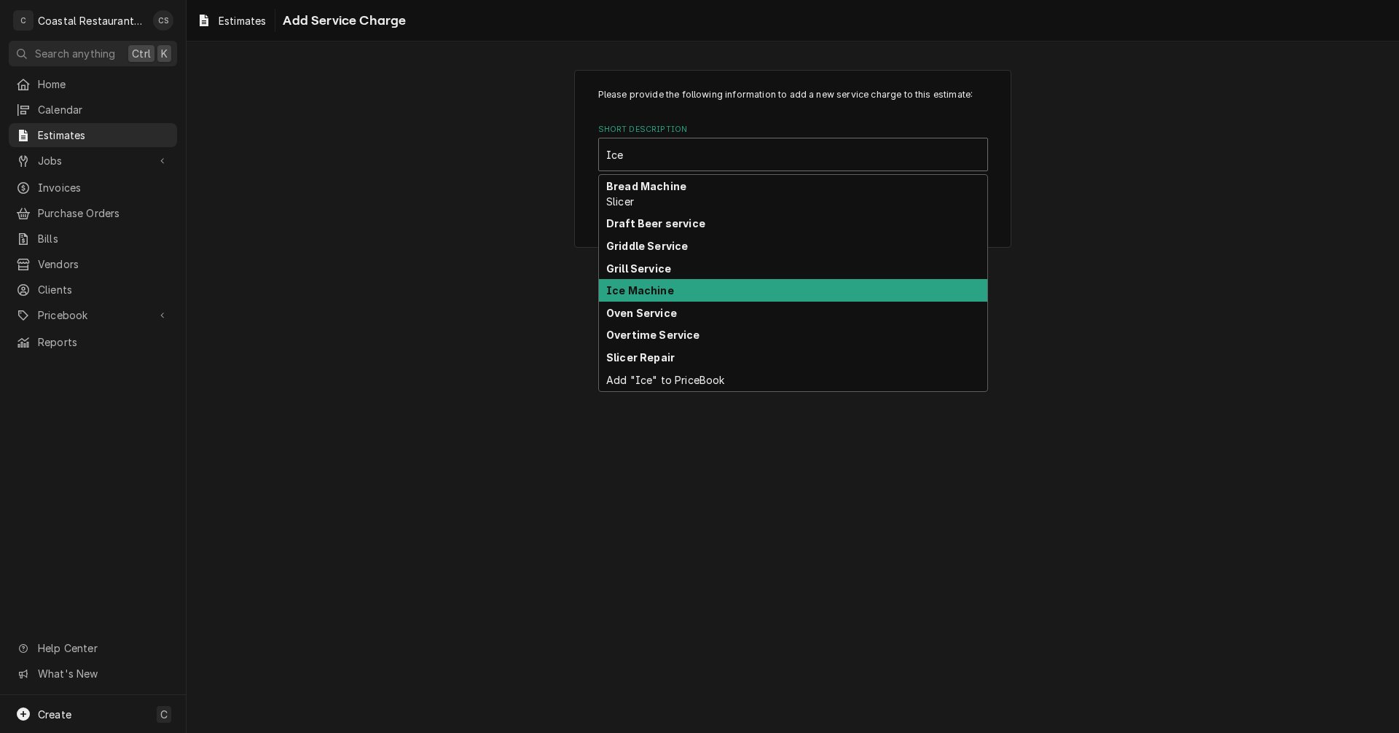
click at [643, 290] on strong "Ice Machine" at bounding box center [640, 290] width 68 height 12
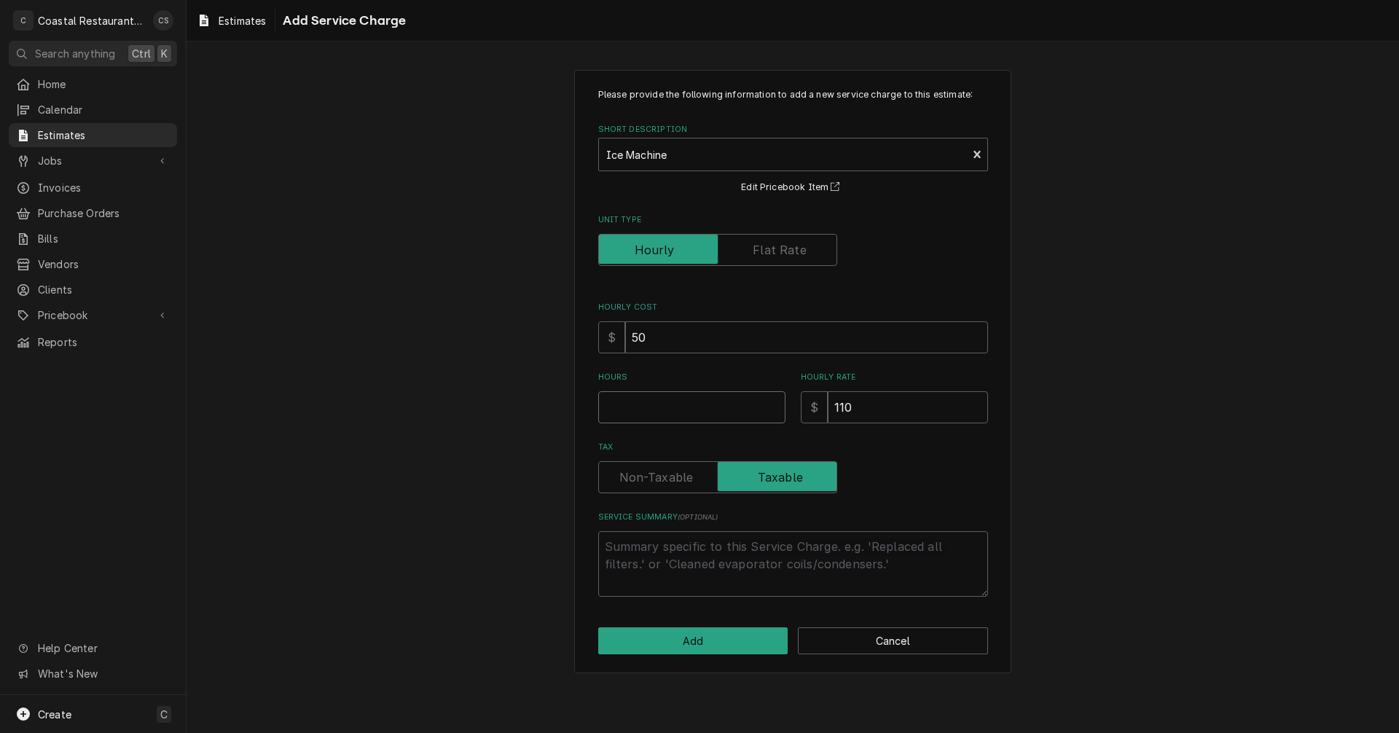
click at [669, 412] on input "Hours" at bounding box center [691, 407] width 187 height 32
click at [683, 541] on textarea "Service Summary ( optional )" at bounding box center [793, 564] width 390 height 66
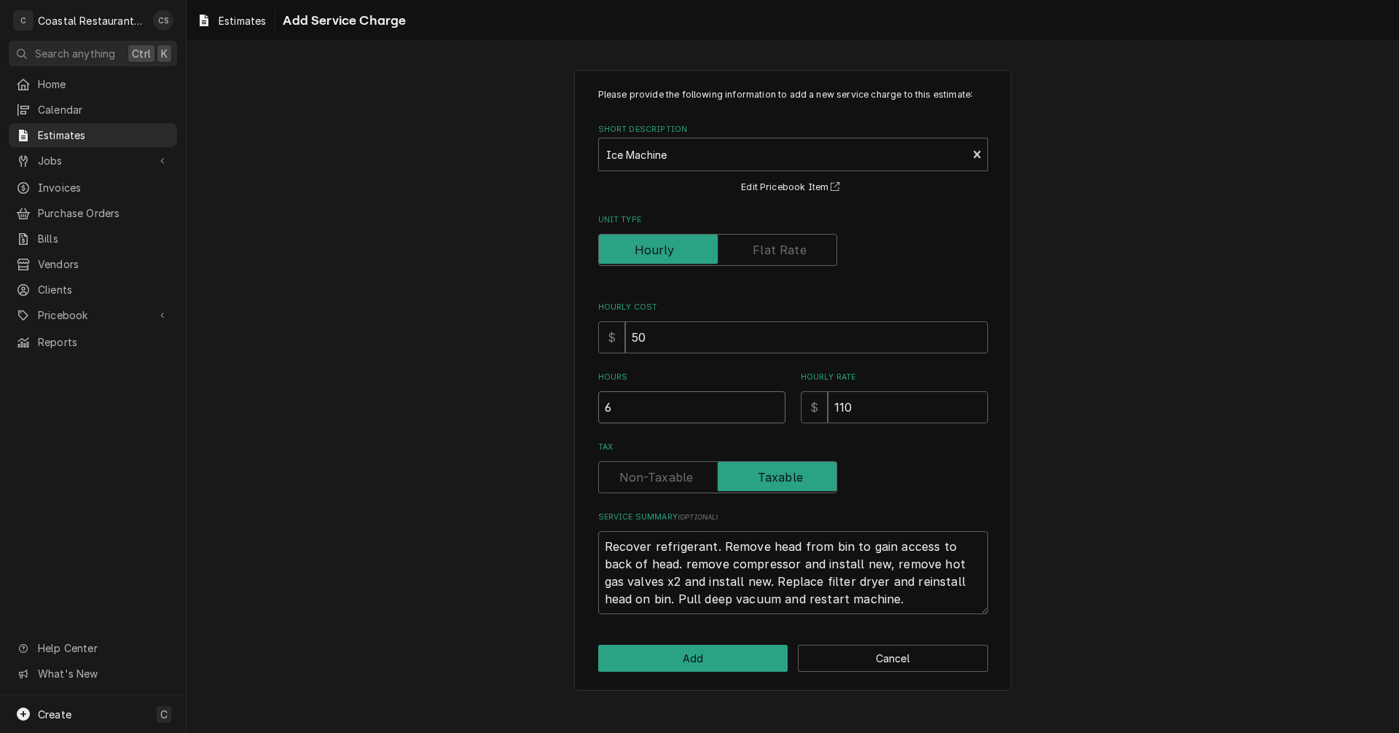
click at [622, 406] on input "6" at bounding box center [691, 407] width 187 height 32
click at [696, 661] on button "Add" at bounding box center [693, 658] width 190 height 27
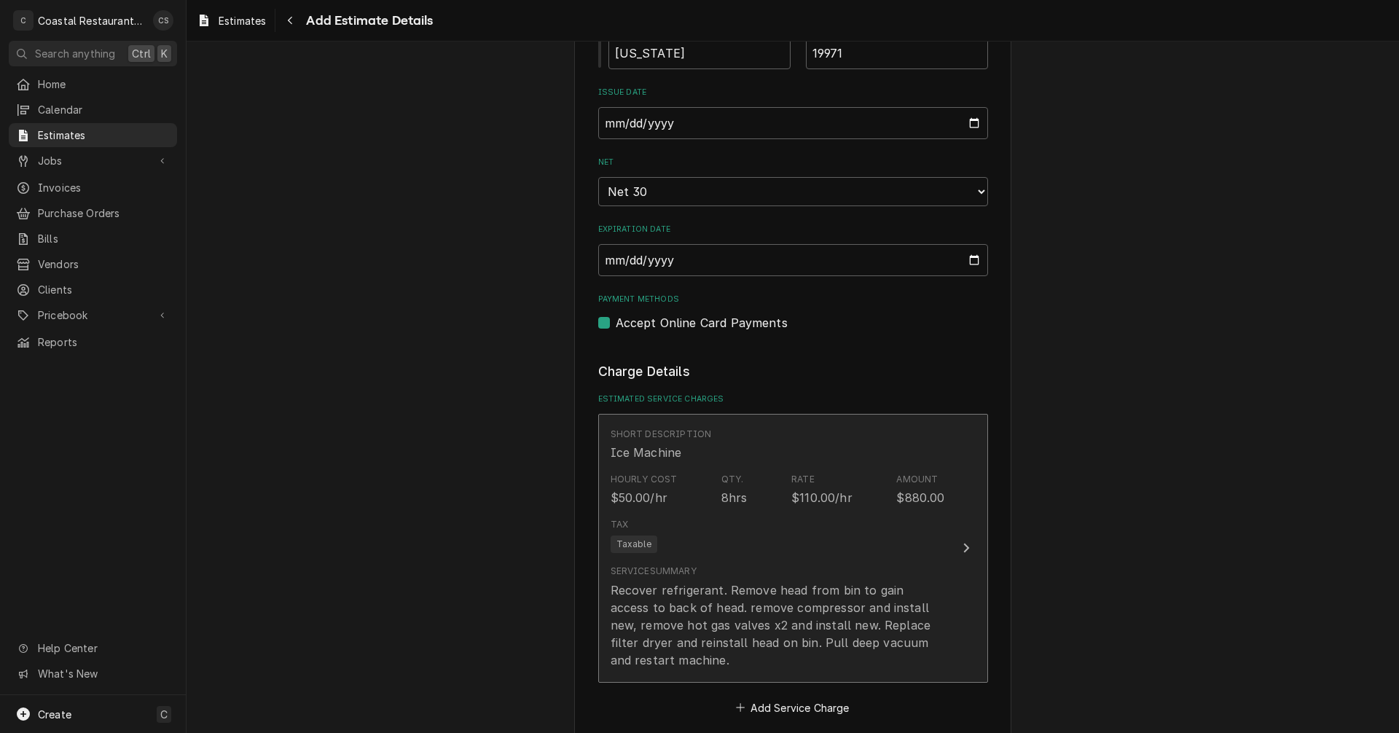
scroll to position [1294, 0]
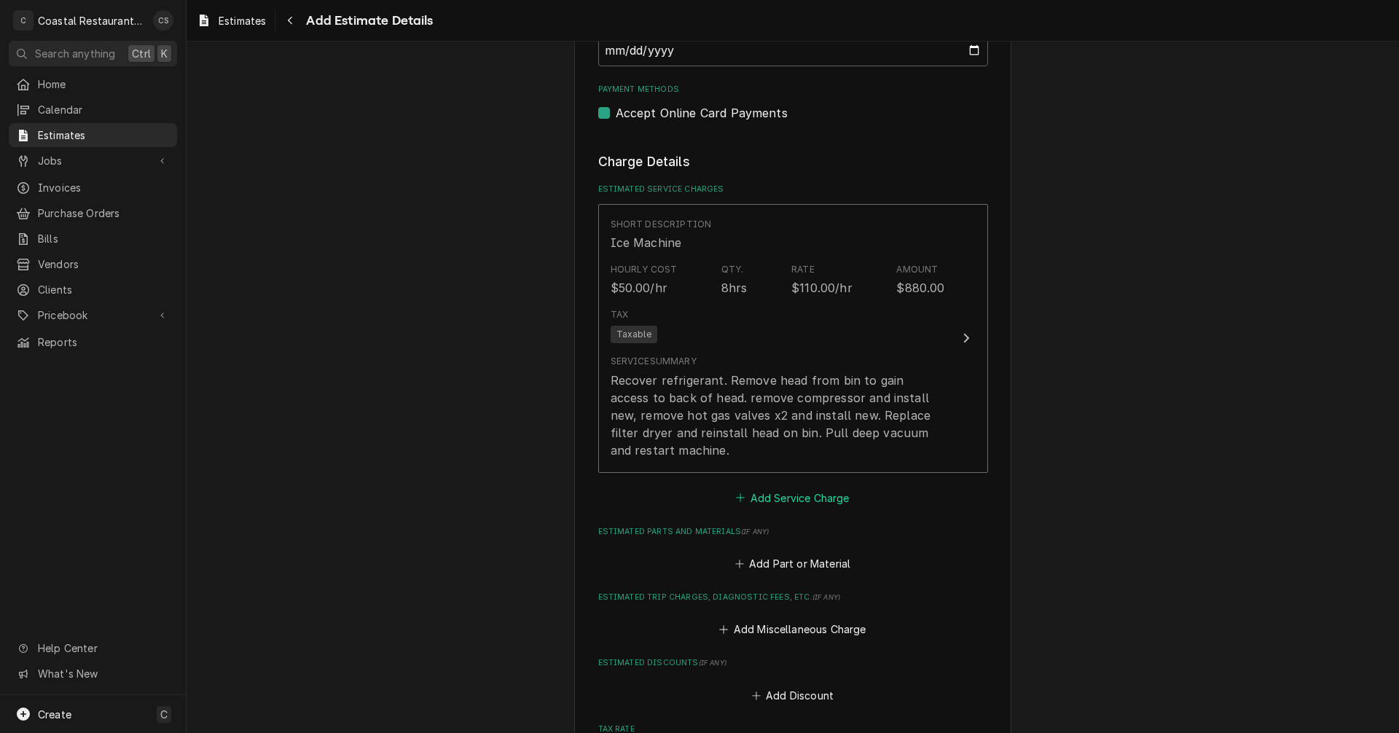
click at [775, 497] on button "Add Service Charge" at bounding box center [793, 497] width 118 height 20
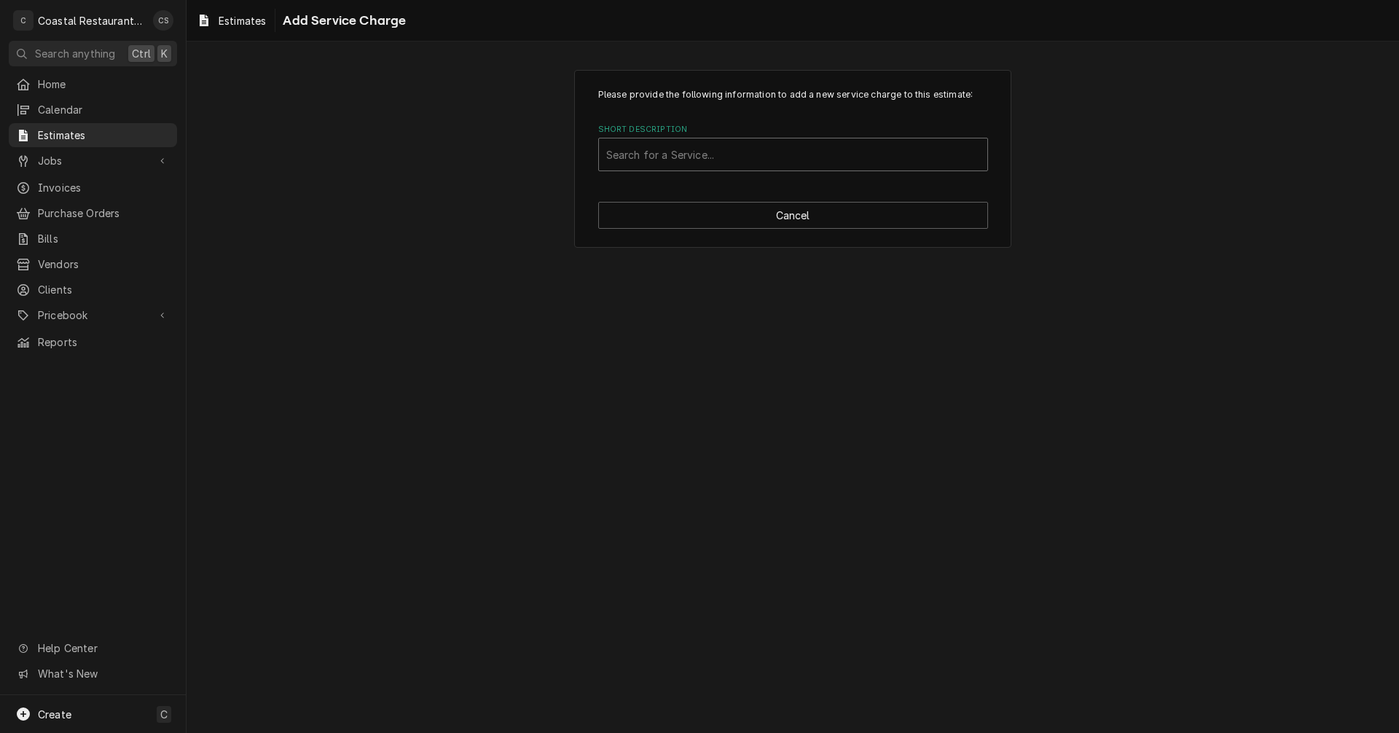
click at [652, 154] on div "Short Description" at bounding box center [793, 154] width 374 height 26
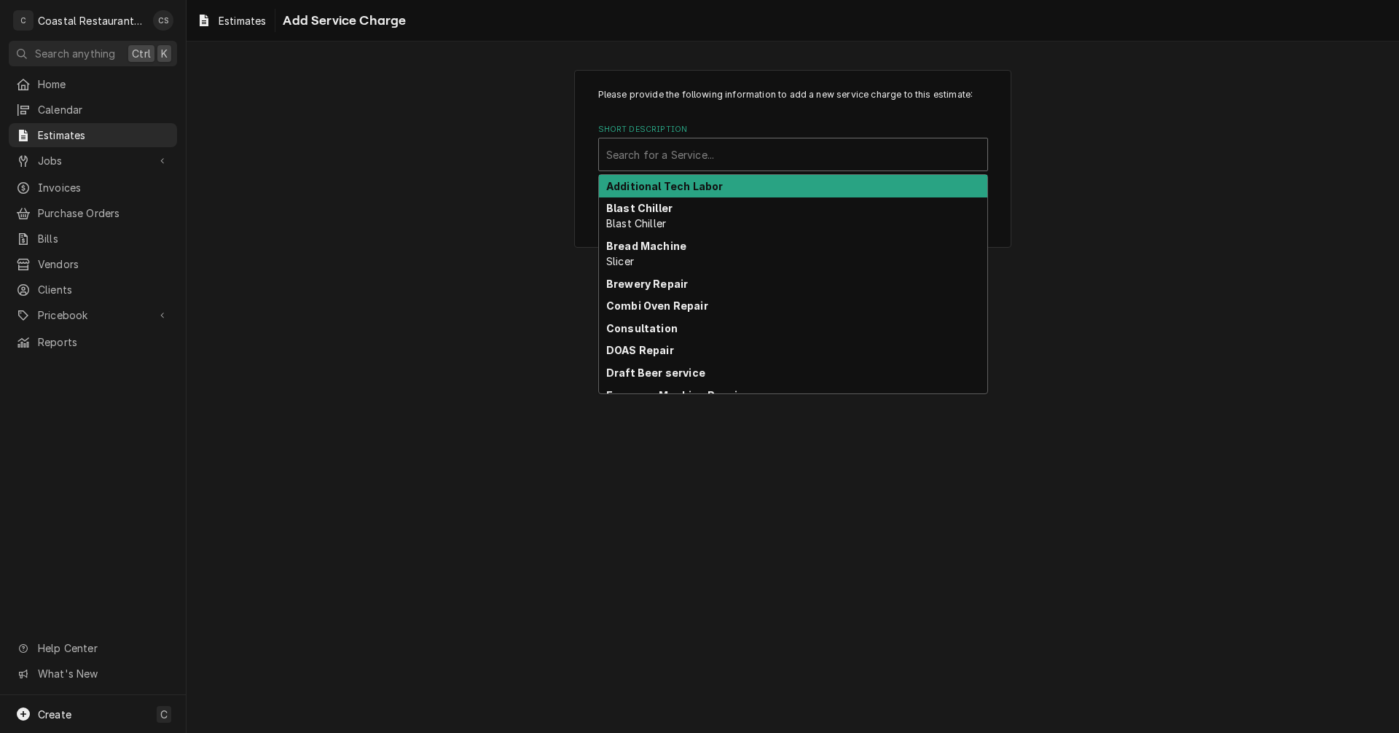
click at [644, 189] on strong "Additional Tech Labor" at bounding box center [664, 186] width 117 height 12
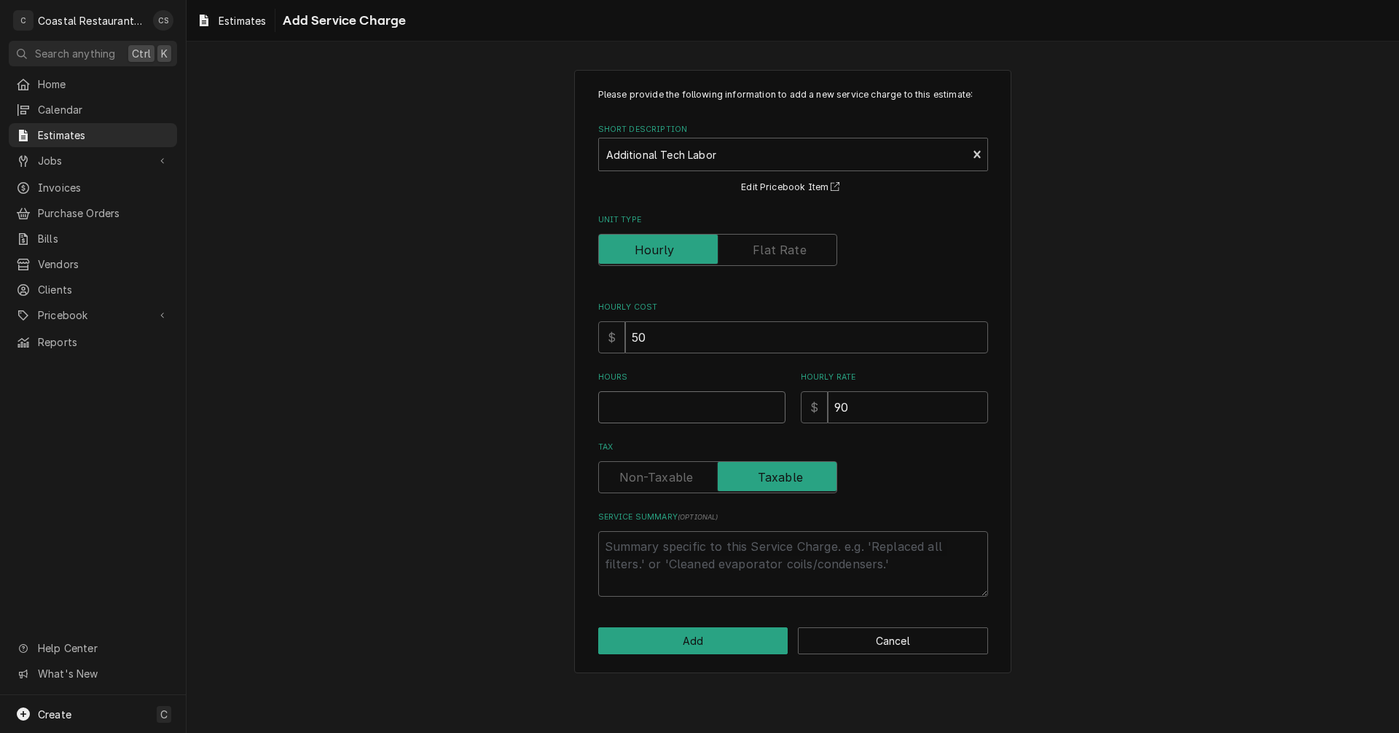
click at [635, 406] on input "Hours" at bounding box center [691, 407] width 187 height 32
click at [707, 643] on button "Add" at bounding box center [693, 640] width 190 height 27
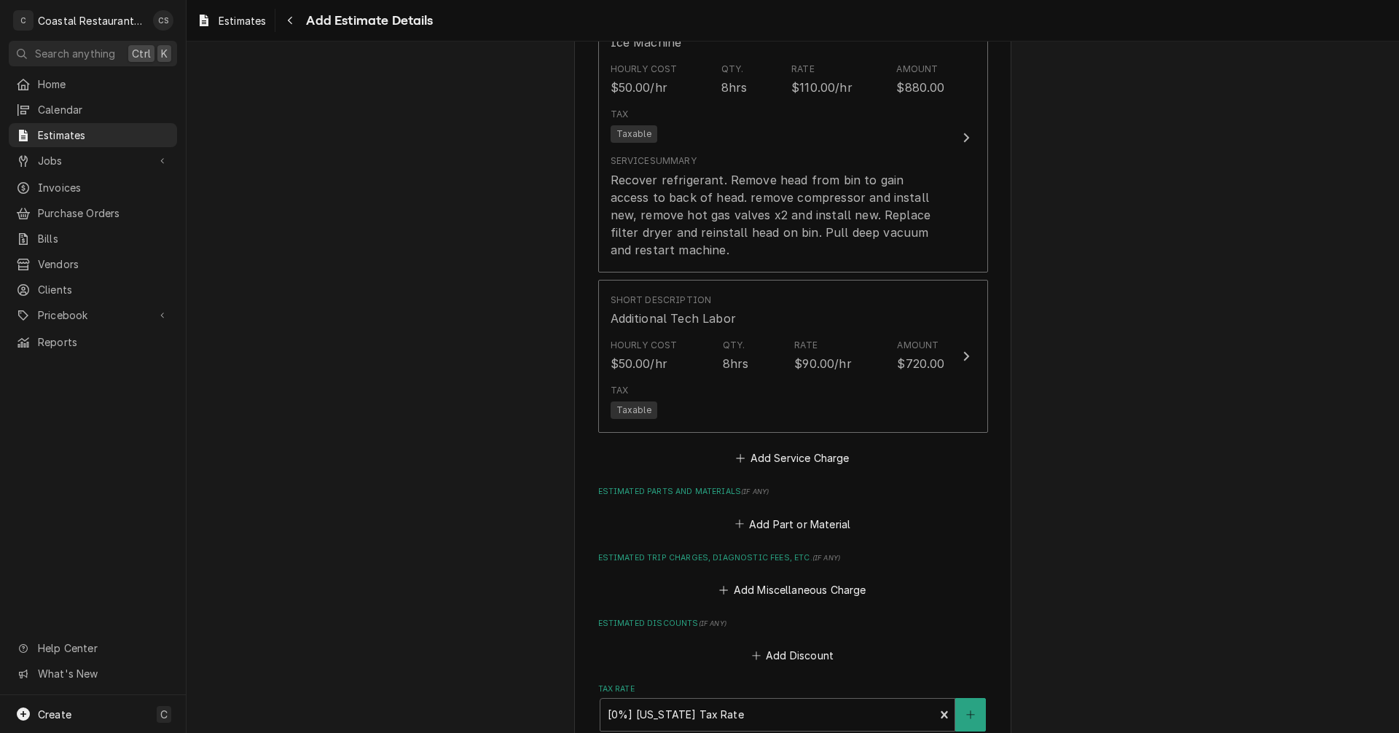
scroll to position [1495, 0]
click at [797, 522] on button "Add Part or Material" at bounding box center [792, 523] width 120 height 20
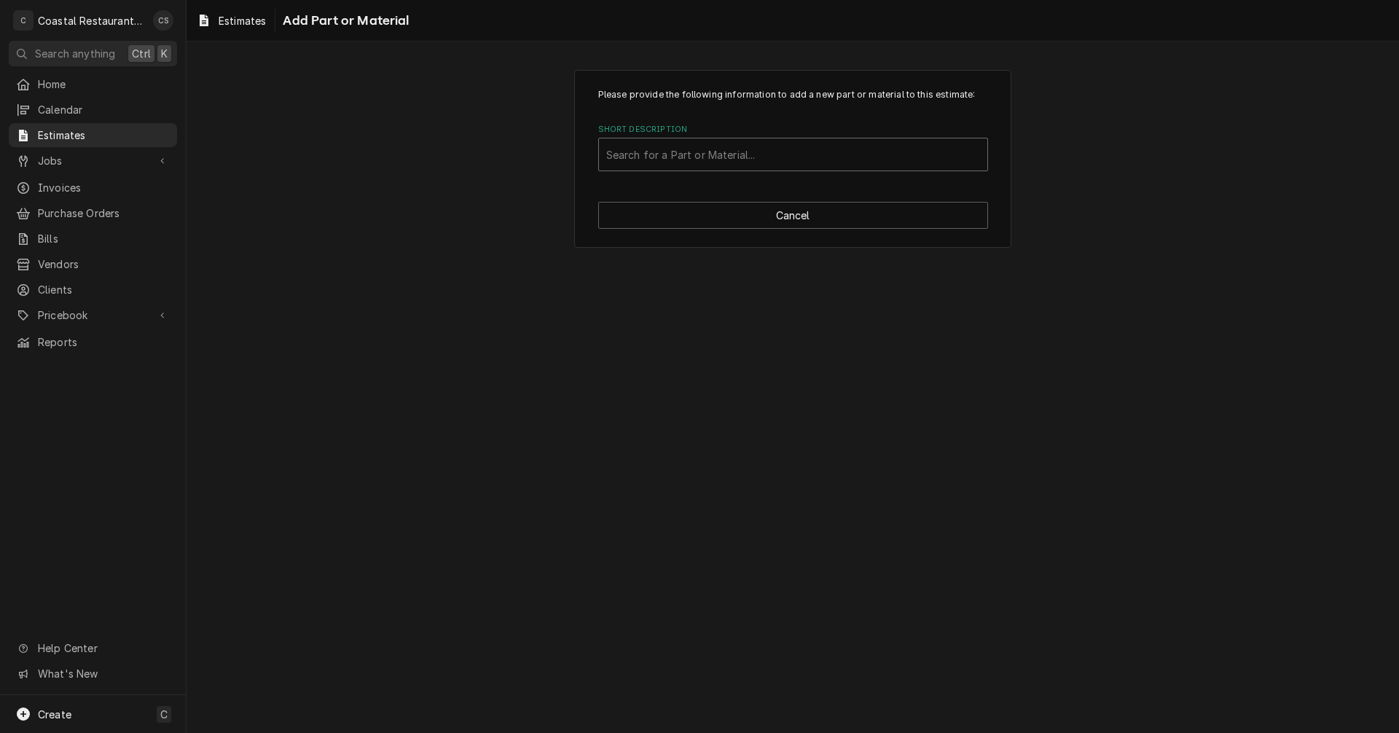
click at [679, 152] on div "Short Description" at bounding box center [793, 154] width 374 height 26
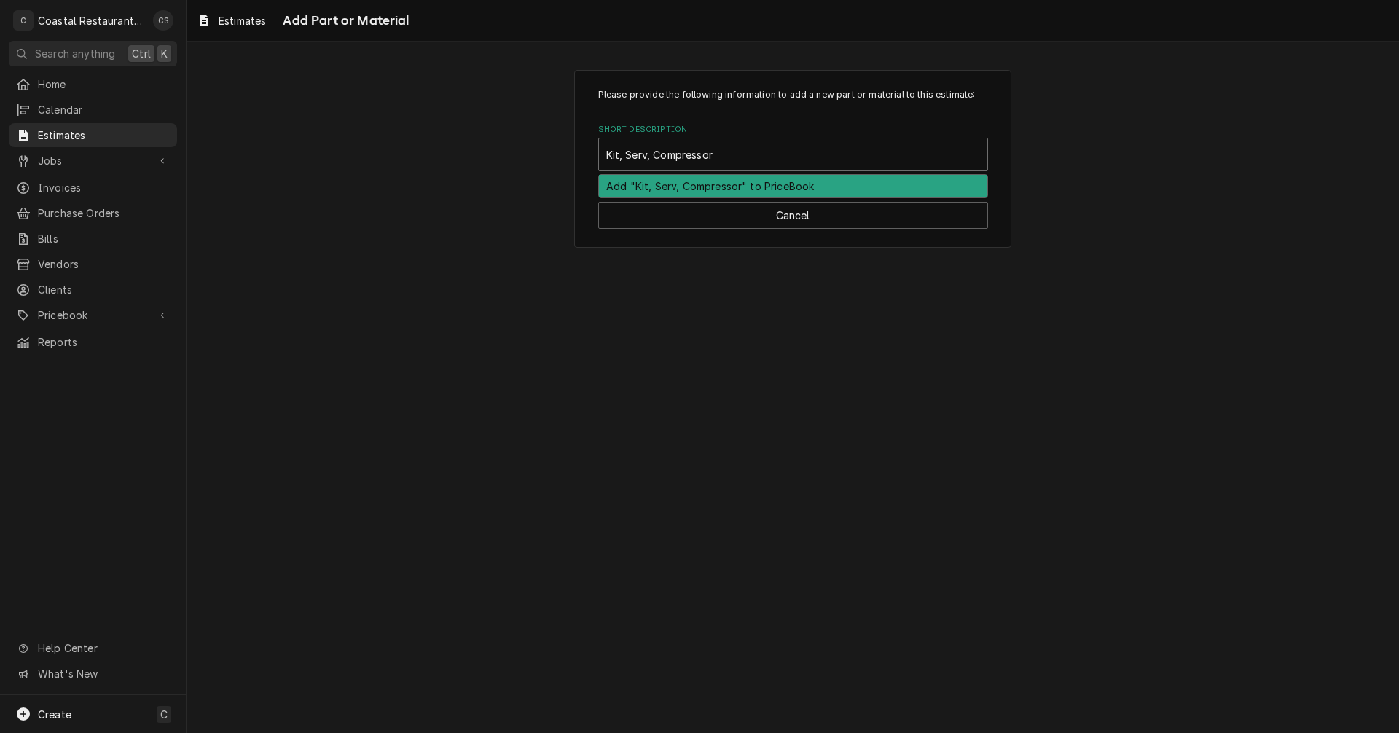
click at [606, 154] on input "Kit, Serv, Compressor" at bounding box center [661, 154] width 110 height 23
click at [628, 153] on input "Ice ) Matic Kit, Serv, Compressor" at bounding box center [690, 154] width 168 height 23
click at [787, 186] on div "Add "Ice O Matic Kit, Serv, Compressor" to PriceBook" at bounding box center [793, 186] width 388 height 23
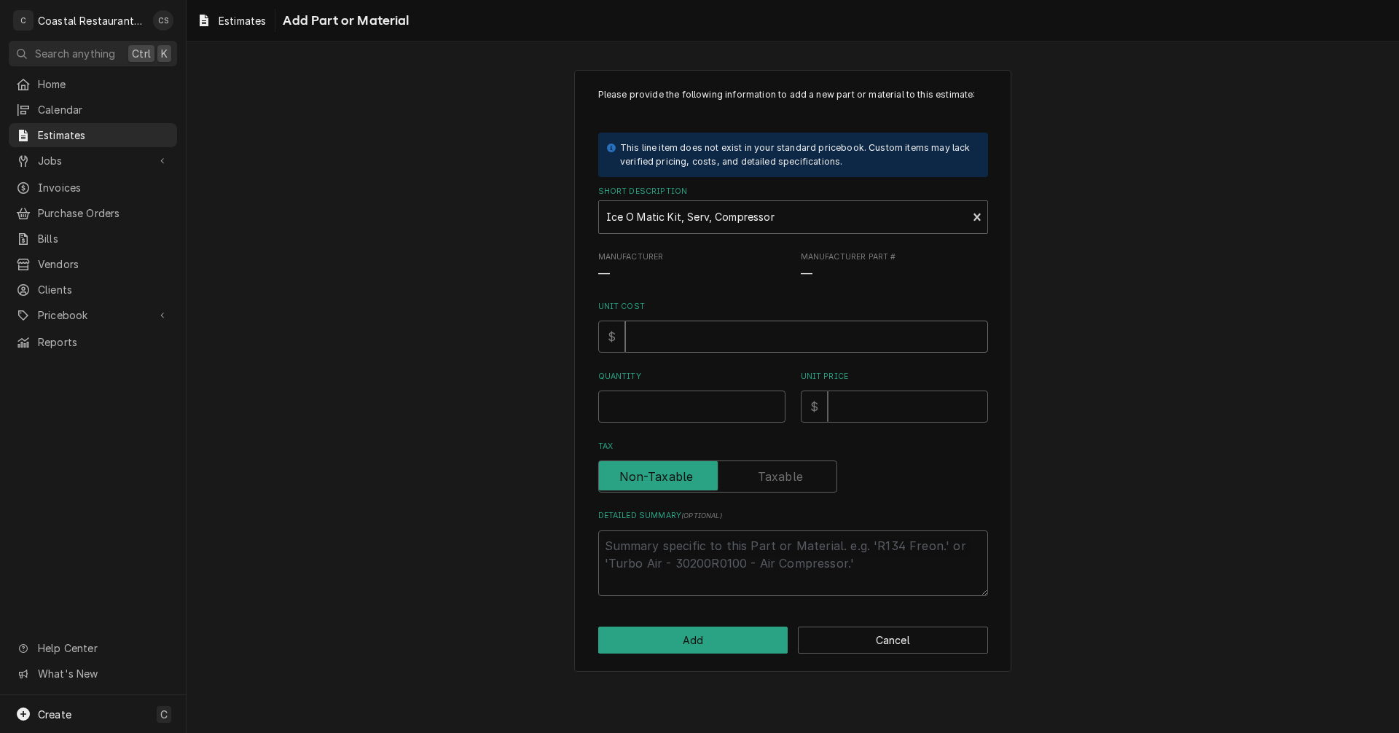
click at [690, 339] on input "Unit Cost" at bounding box center [806, 337] width 363 height 32
click at [681, 411] on input "Quantity" at bounding box center [691, 406] width 187 height 32
click at [880, 409] on input "Unit Price" at bounding box center [908, 406] width 160 height 32
click at [866, 405] on input "Unit Price" at bounding box center [908, 406] width 160 height 32
click at [796, 480] on label "Tax" at bounding box center [717, 476] width 239 height 32
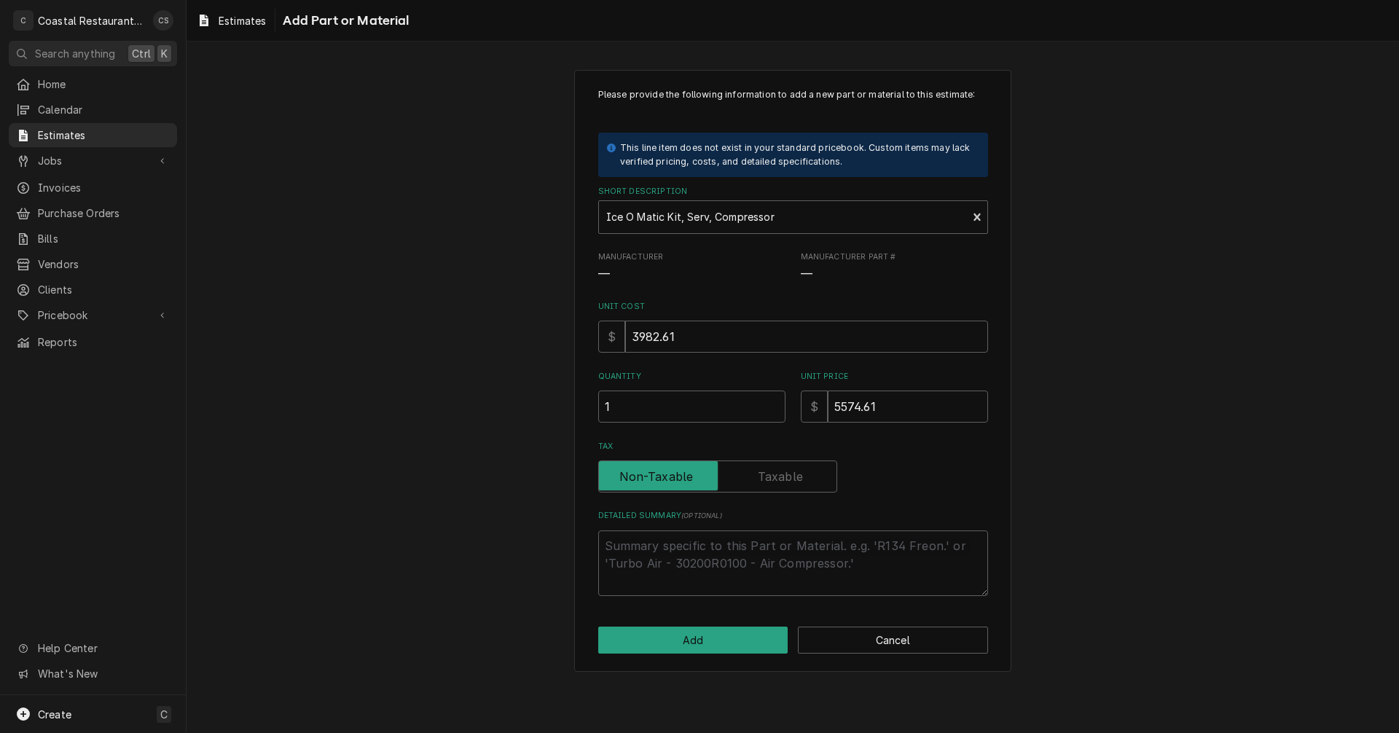
click at [796, 480] on input "Tax" at bounding box center [718, 476] width 226 height 32
click at [745, 548] on textarea "Detailed Summary ( optional )" at bounding box center [793, 563] width 390 height 66
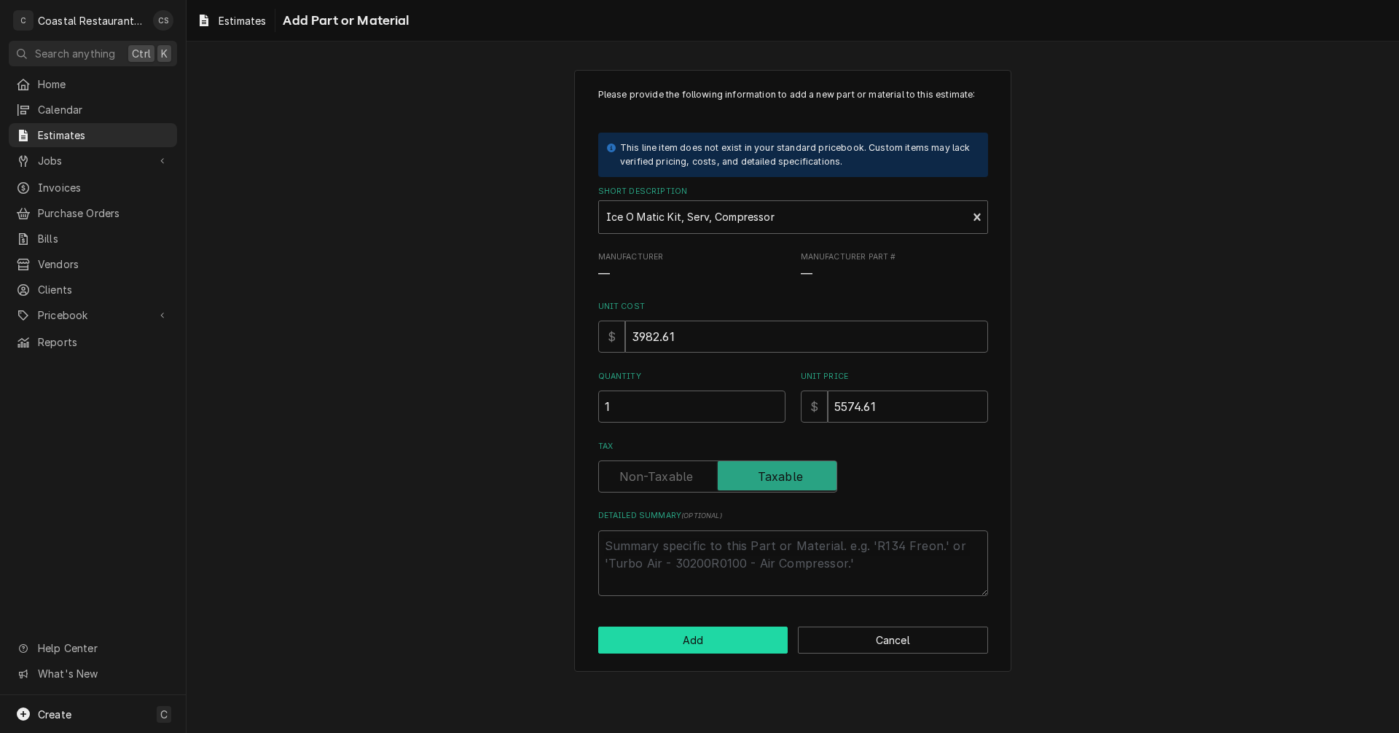
click at [731, 643] on button "Add" at bounding box center [693, 639] width 190 height 27
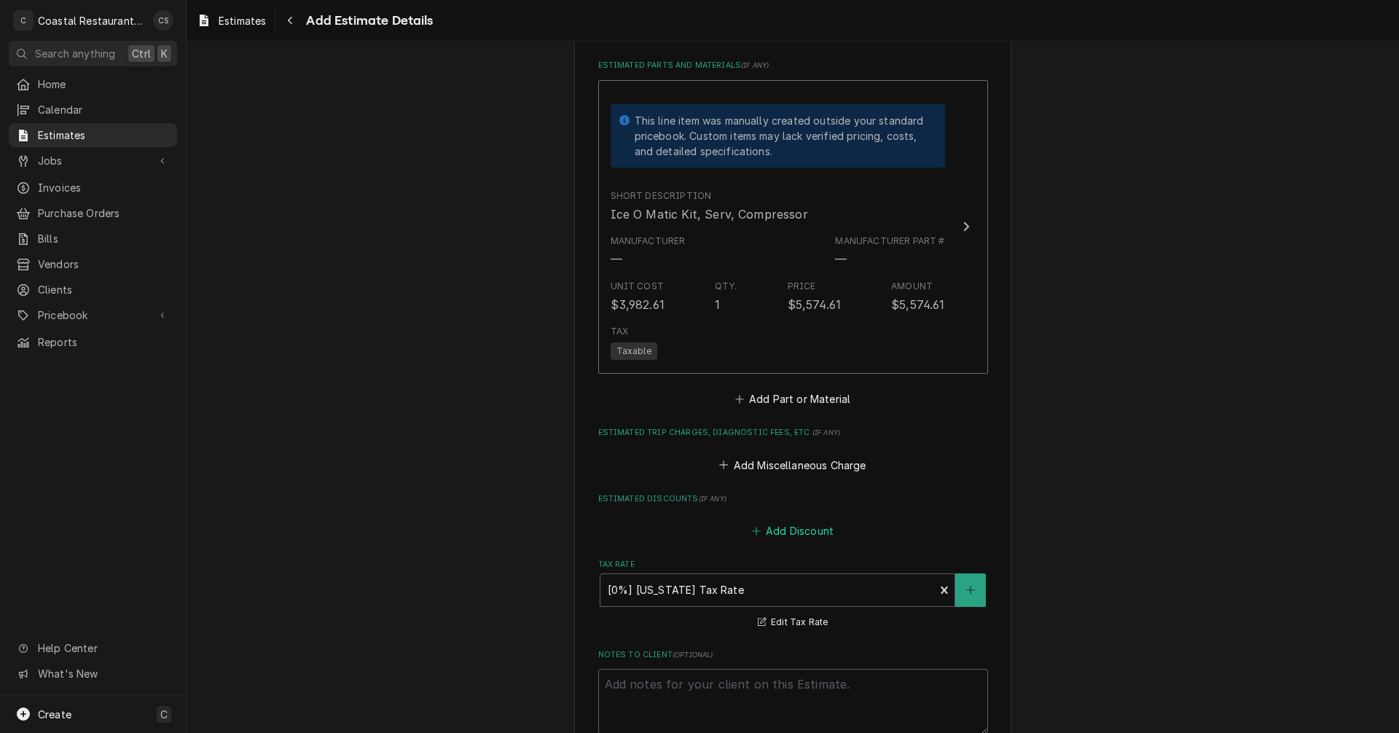
scroll to position [1914, 0]
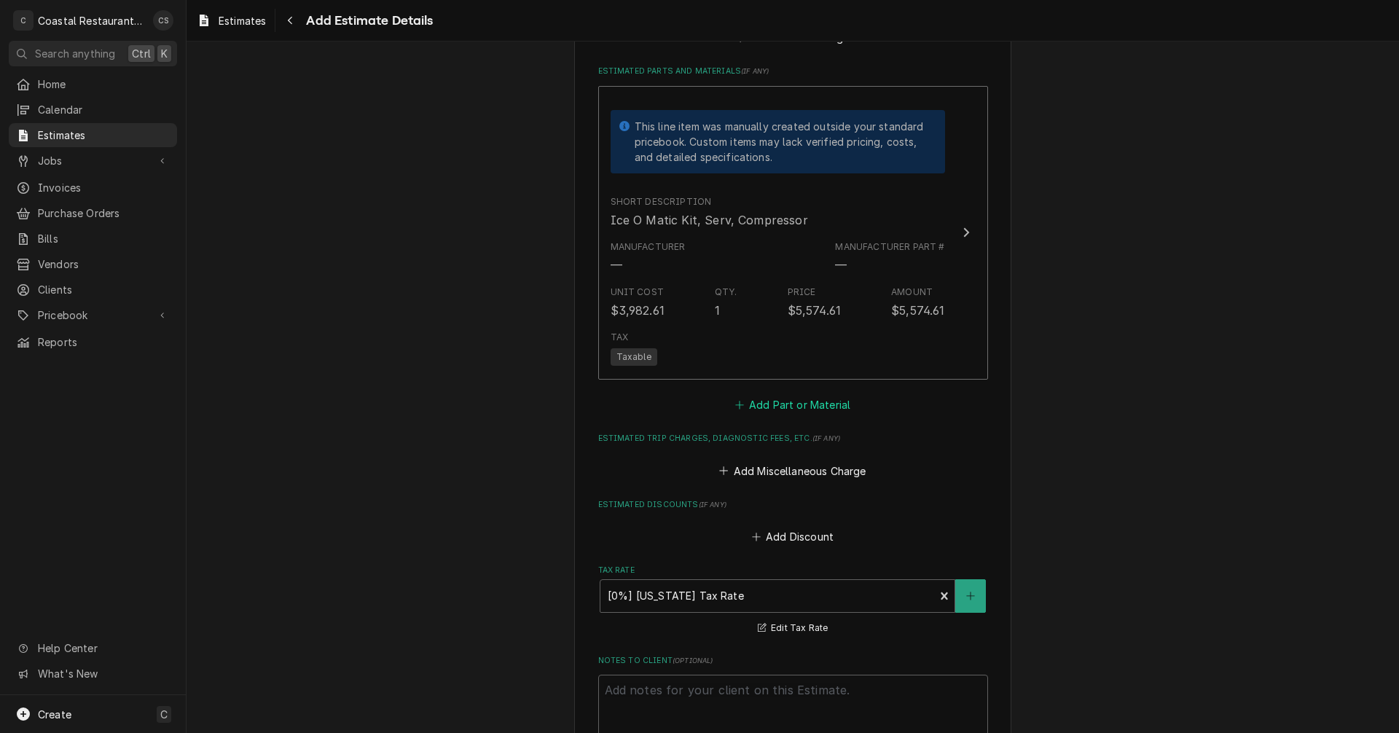
click at [809, 406] on button "Add Part or Material" at bounding box center [792, 405] width 120 height 20
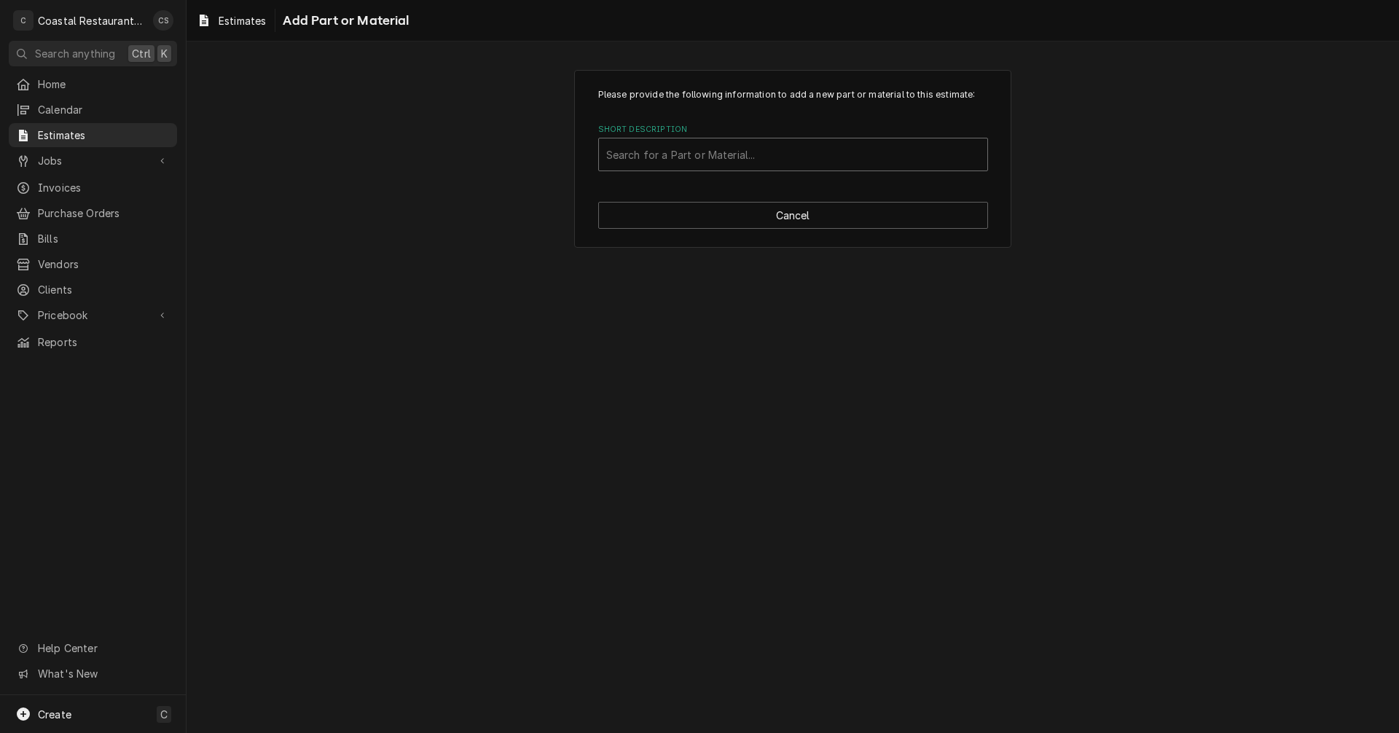
click at [672, 152] on div "Short Description" at bounding box center [793, 154] width 374 height 26
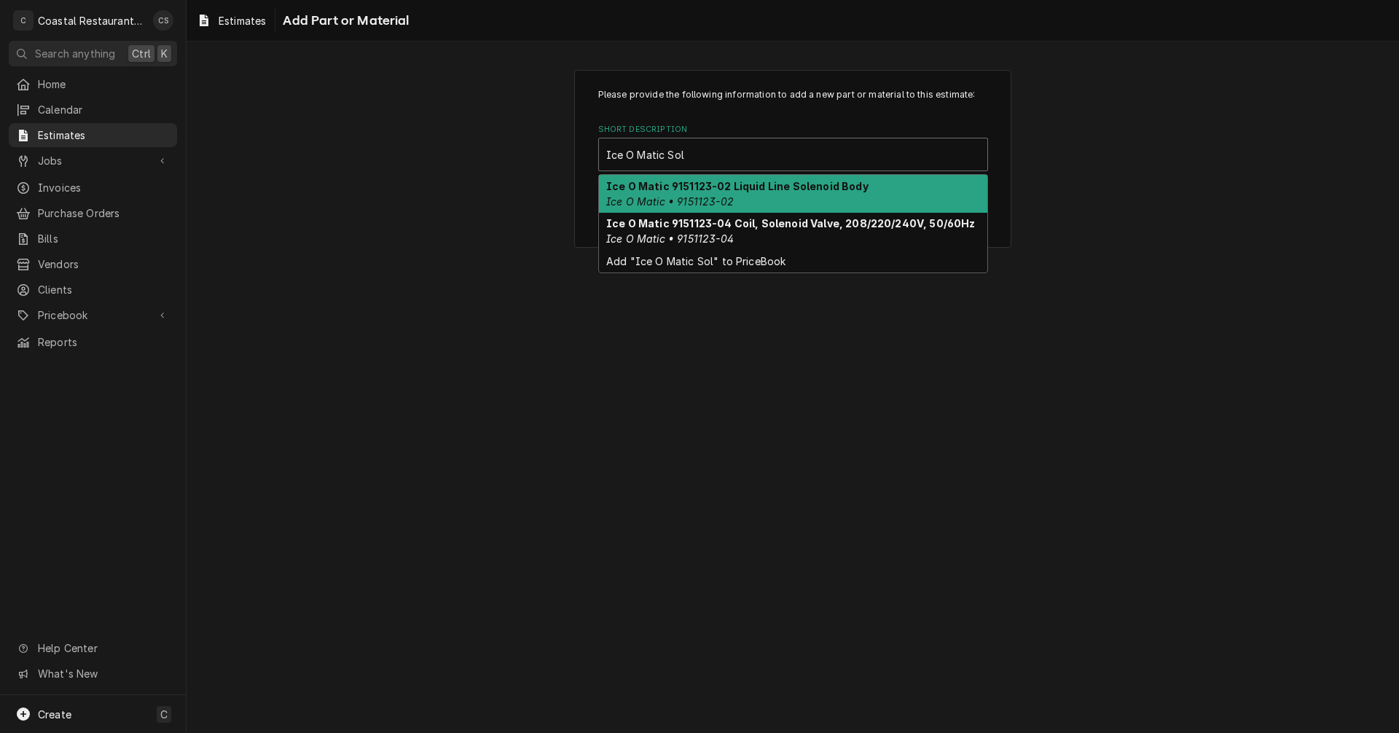
click at [691, 185] on strong "Ice O Matic 9151123-02 Liquid Line Solenoid Body" at bounding box center [737, 186] width 262 height 12
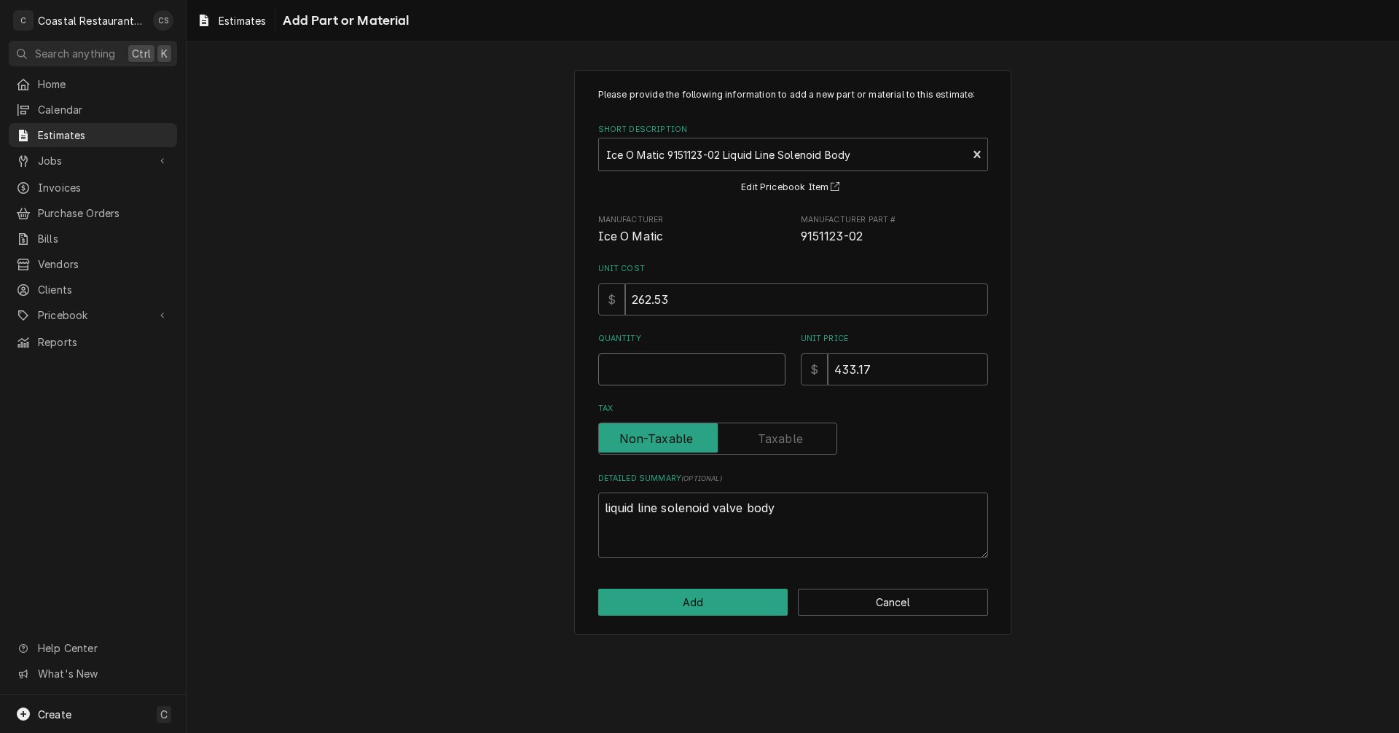
click at [647, 370] on input "Quantity" at bounding box center [691, 369] width 187 height 32
click at [659, 506] on textarea "liquid line solenoid valve body" at bounding box center [793, 525] width 390 height 66
click at [696, 605] on button "Add" at bounding box center [693, 602] width 190 height 27
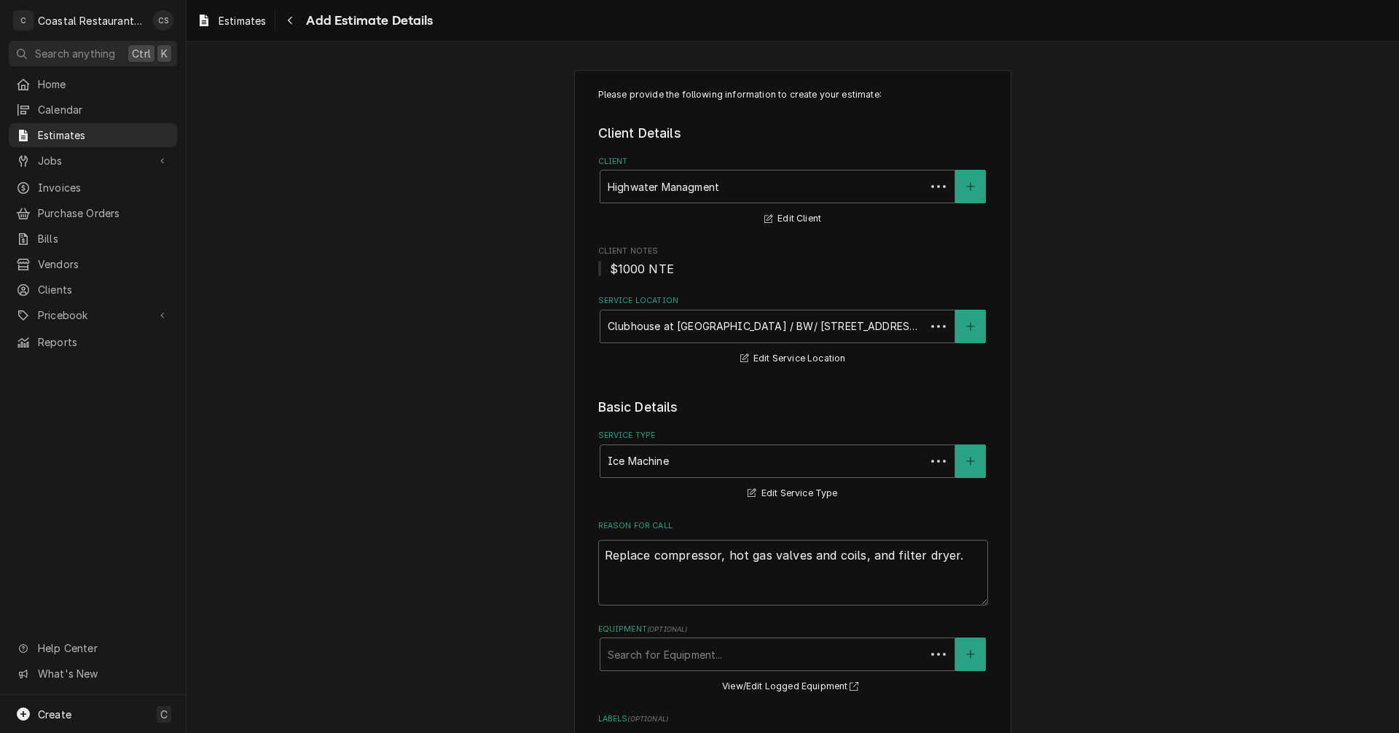
scroll to position [1914, 0]
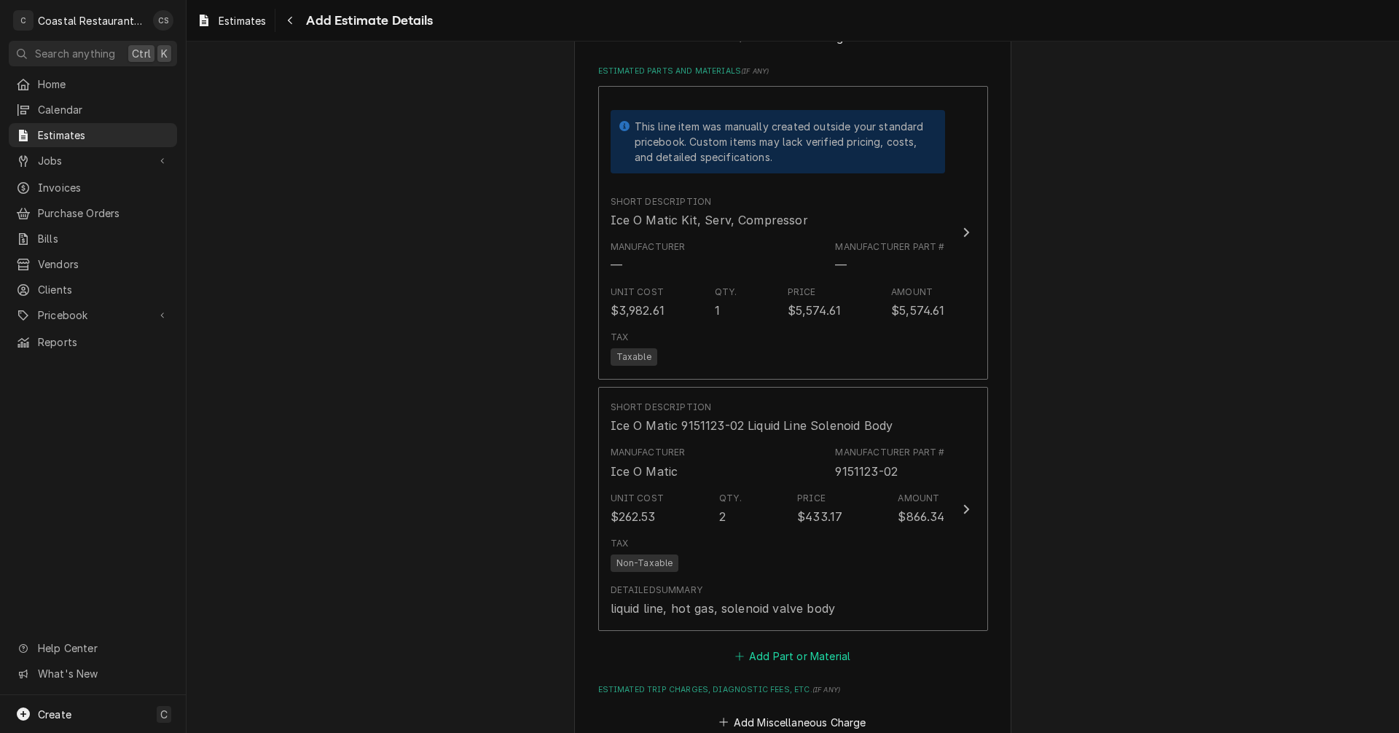
click at [781, 653] on button "Add Part or Material" at bounding box center [792, 656] width 120 height 20
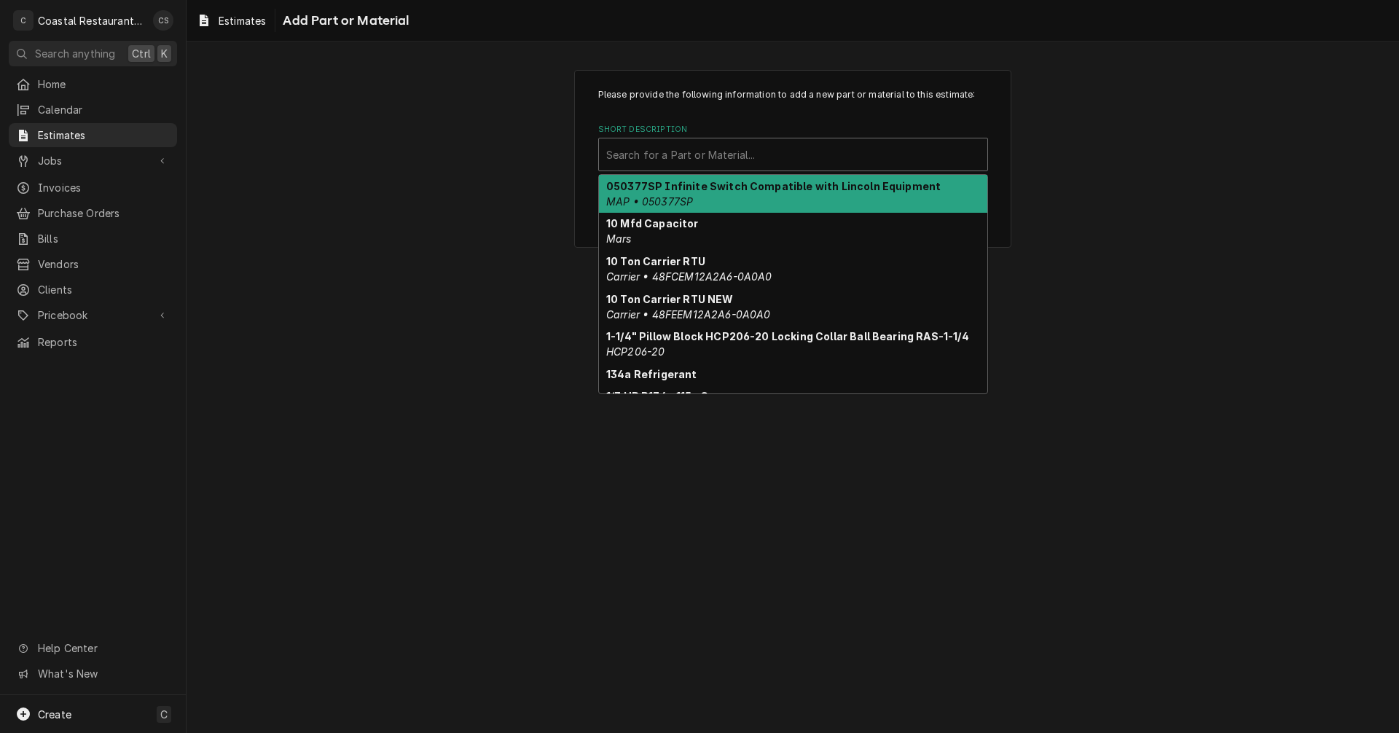
click at [648, 155] on div "Short Description" at bounding box center [793, 154] width 374 height 26
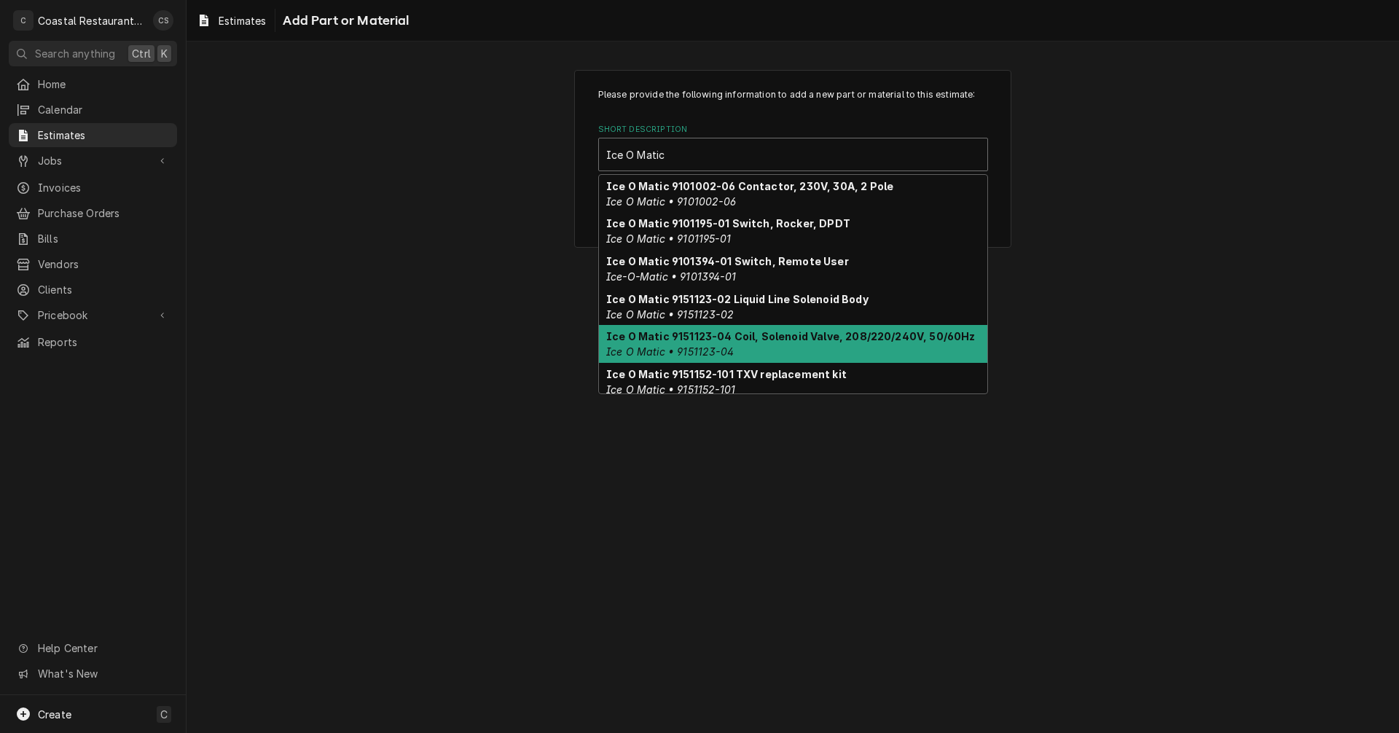
click at [707, 345] on em "Ice O Matic • 9151123-04" at bounding box center [669, 351] width 127 height 12
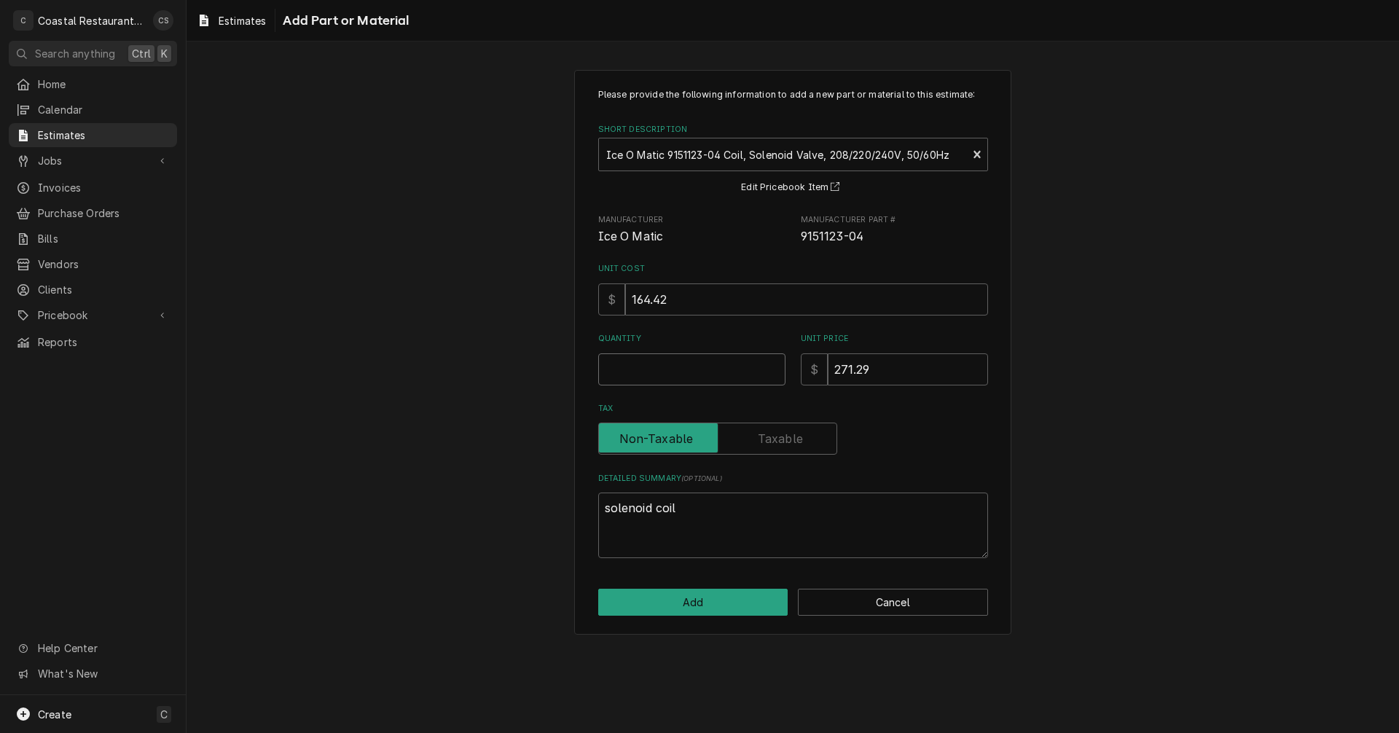
click at [682, 372] on input "Quantity" at bounding box center [691, 369] width 187 height 32
click at [707, 605] on button "Add" at bounding box center [693, 602] width 190 height 27
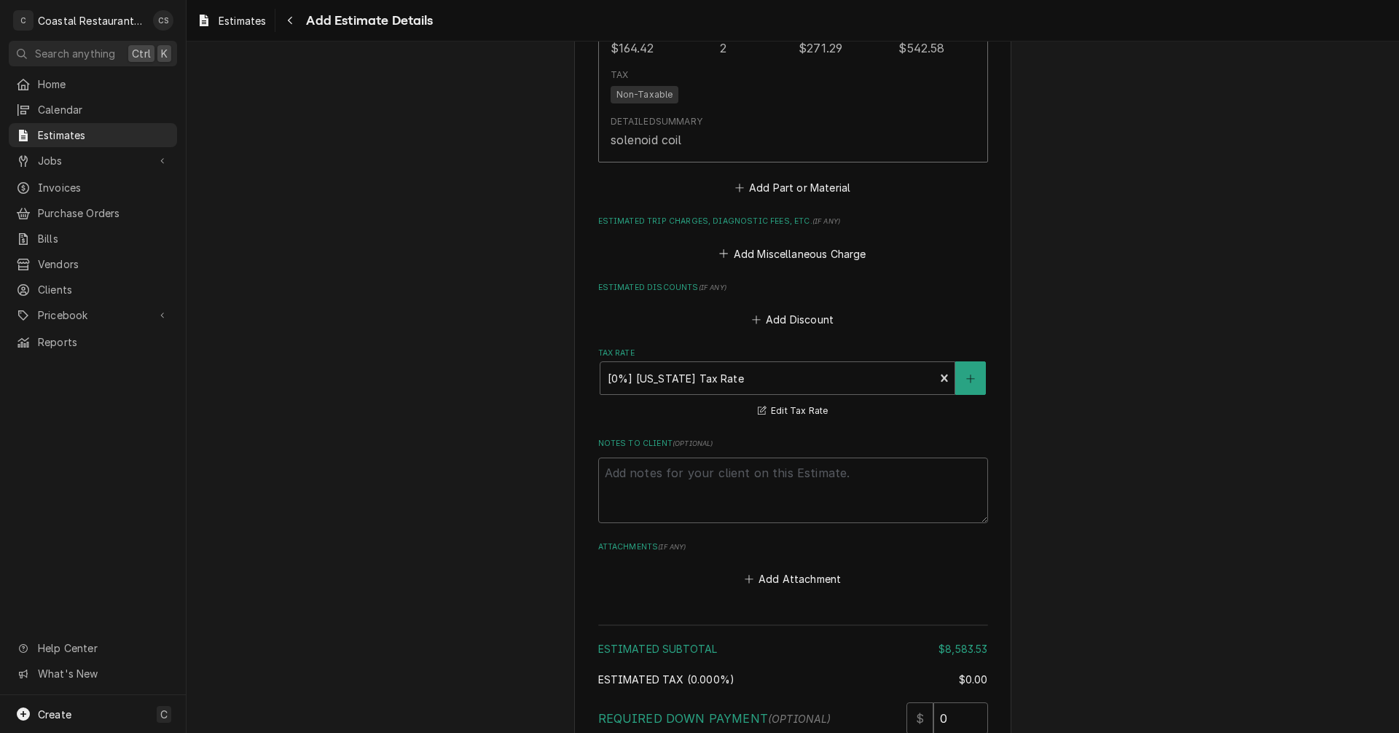
scroll to position [2643, 0]
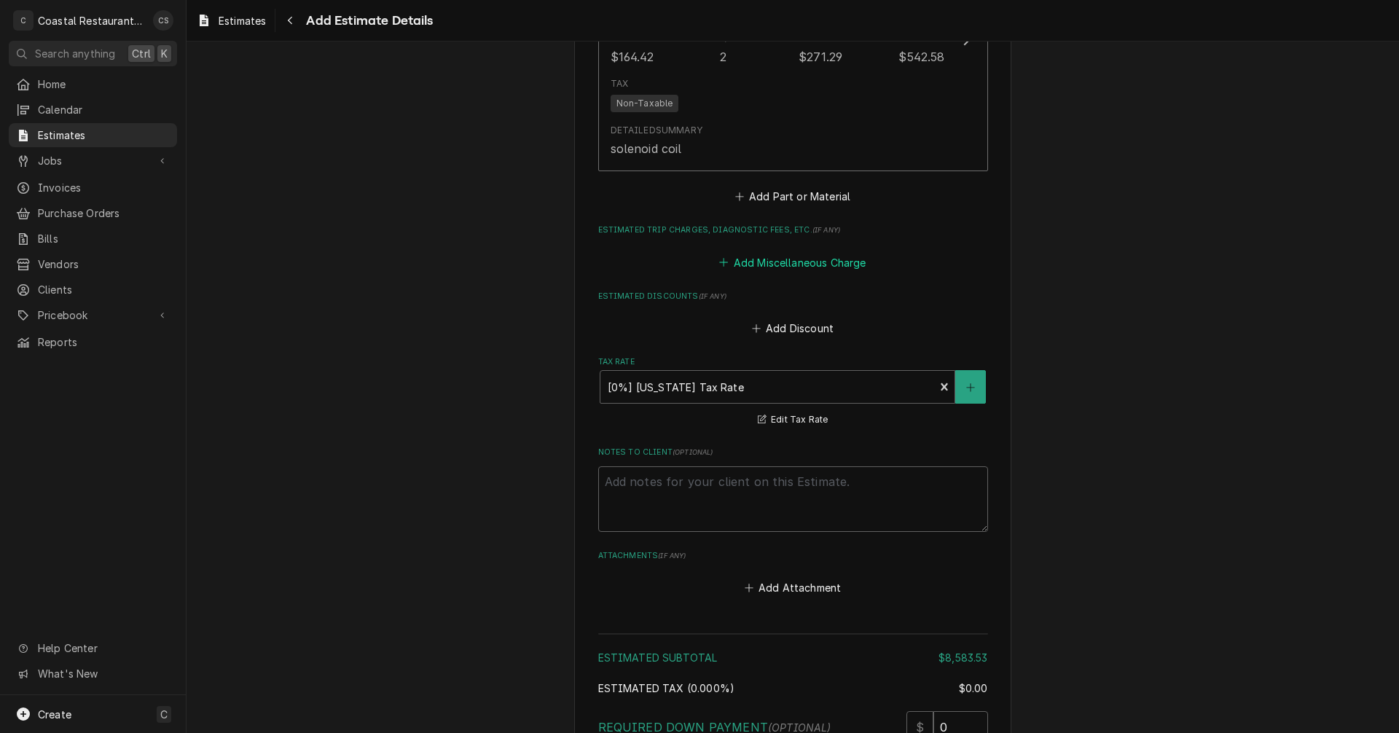
click at [812, 262] on button "Add Miscellaneous Charge" at bounding box center [793, 262] width 152 height 20
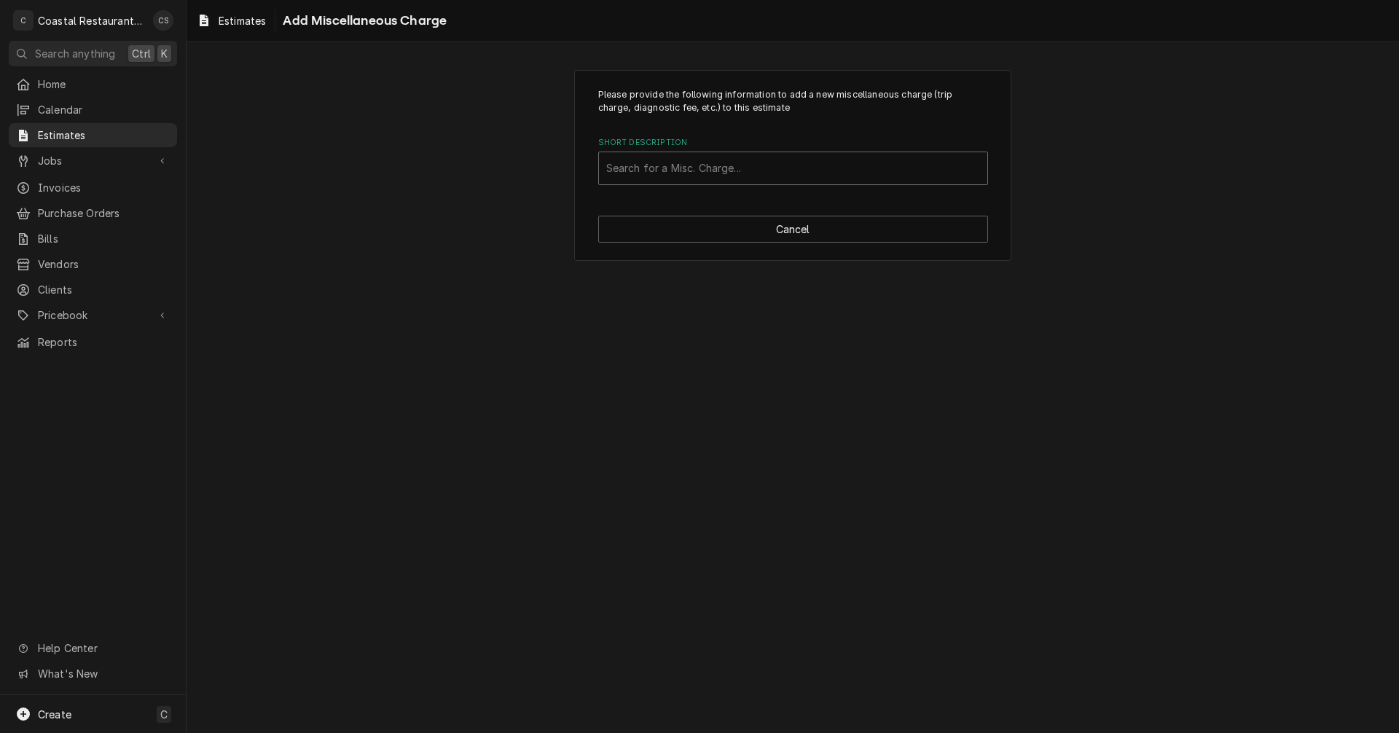
click at [670, 166] on div "Short Description" at bounding box center [793, 168] width 374 height 26
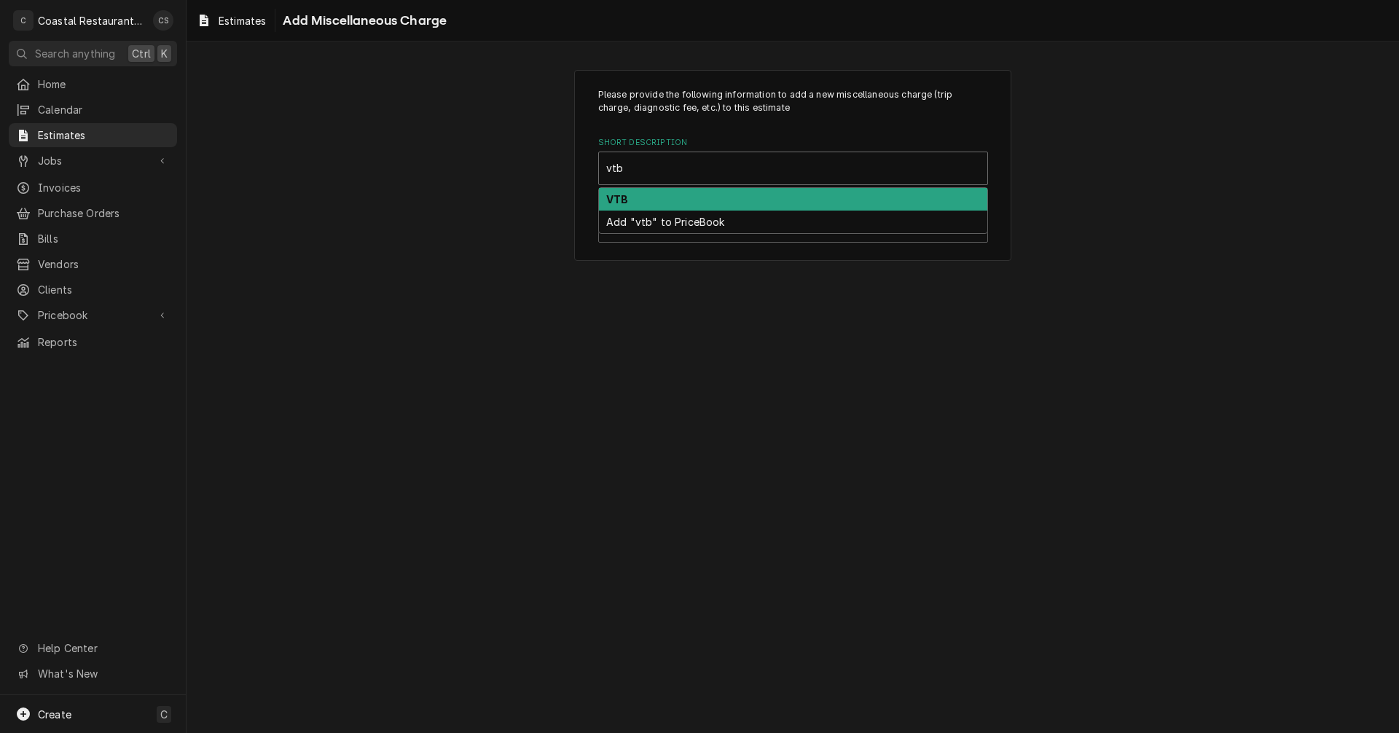
click at [640, 198] on div "VTB" at bounding box center [793, 199] width 388 height 23
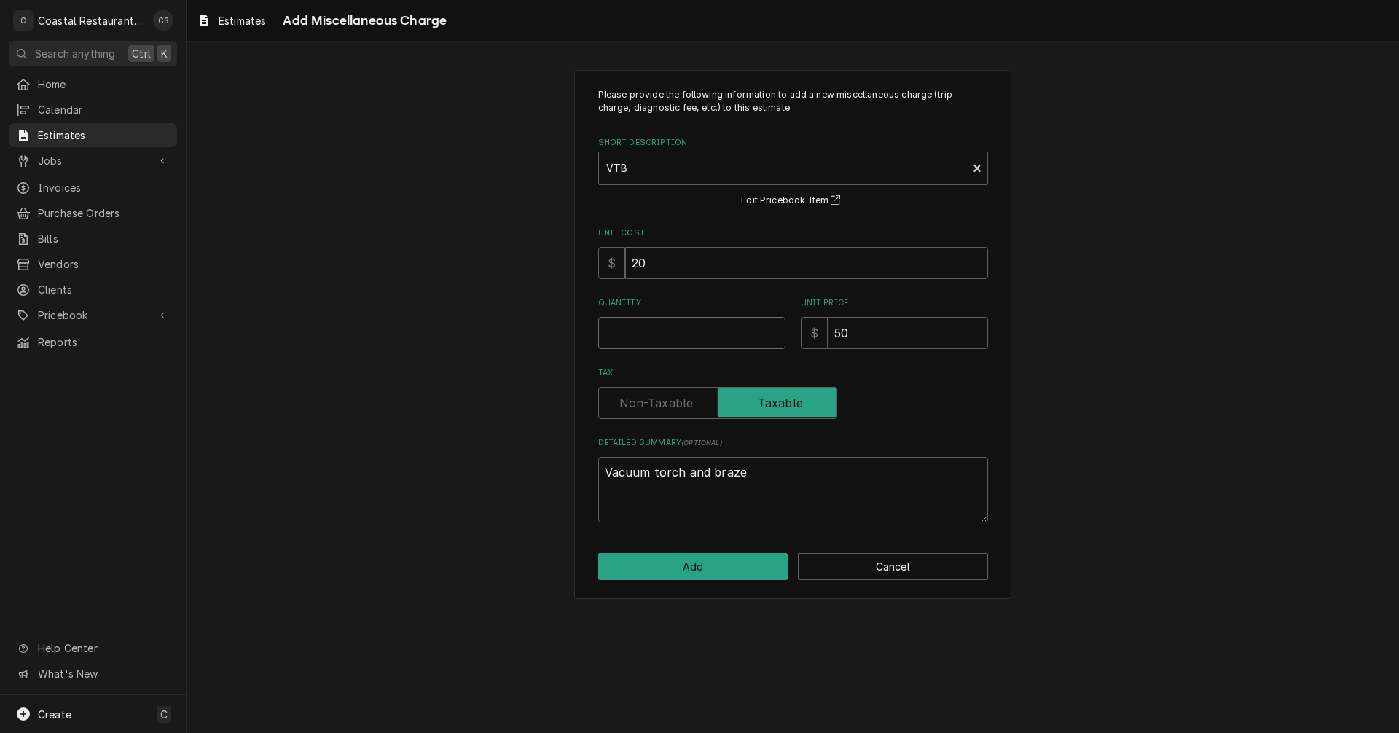
click at [661, 331] on input "Quantity" at bounding box center [691, 333] width 187 height 32
click at [707, 569] on button "Add" at bounding box center [693, 566] width 190 height 27
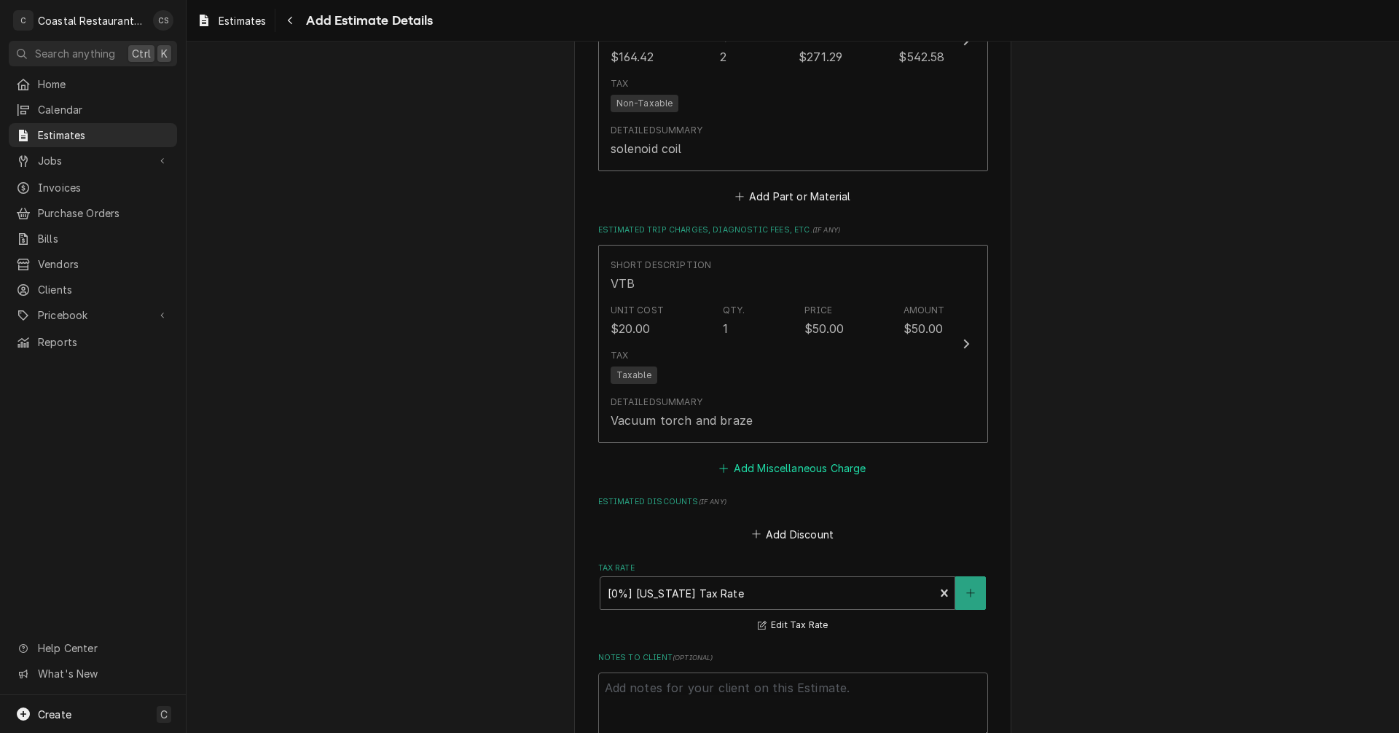
click at [801, 467] on button "Add Miscellaneous Charge" at bounding box center [793, 468] width 152 height 20
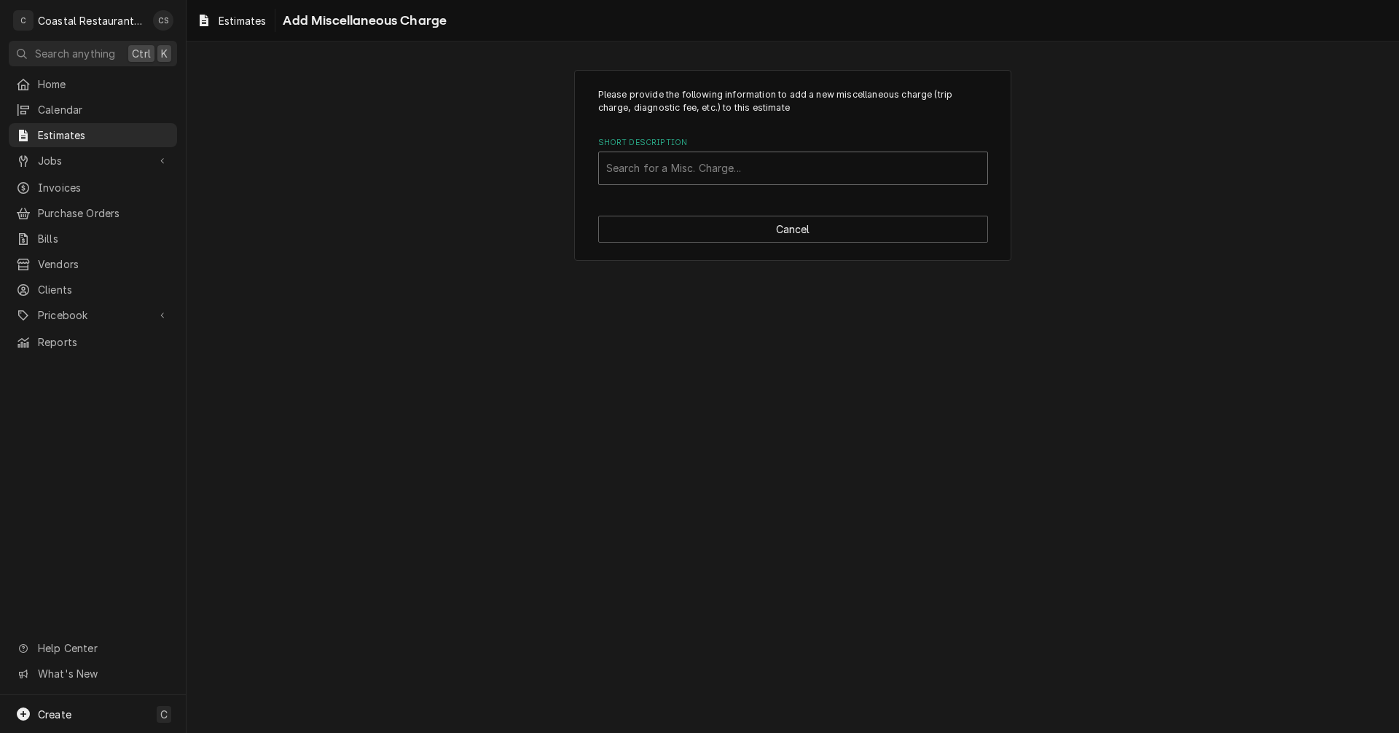
click at [661, 169] on div "Short Description" at bounding box center [793, 168] width 374 height 26
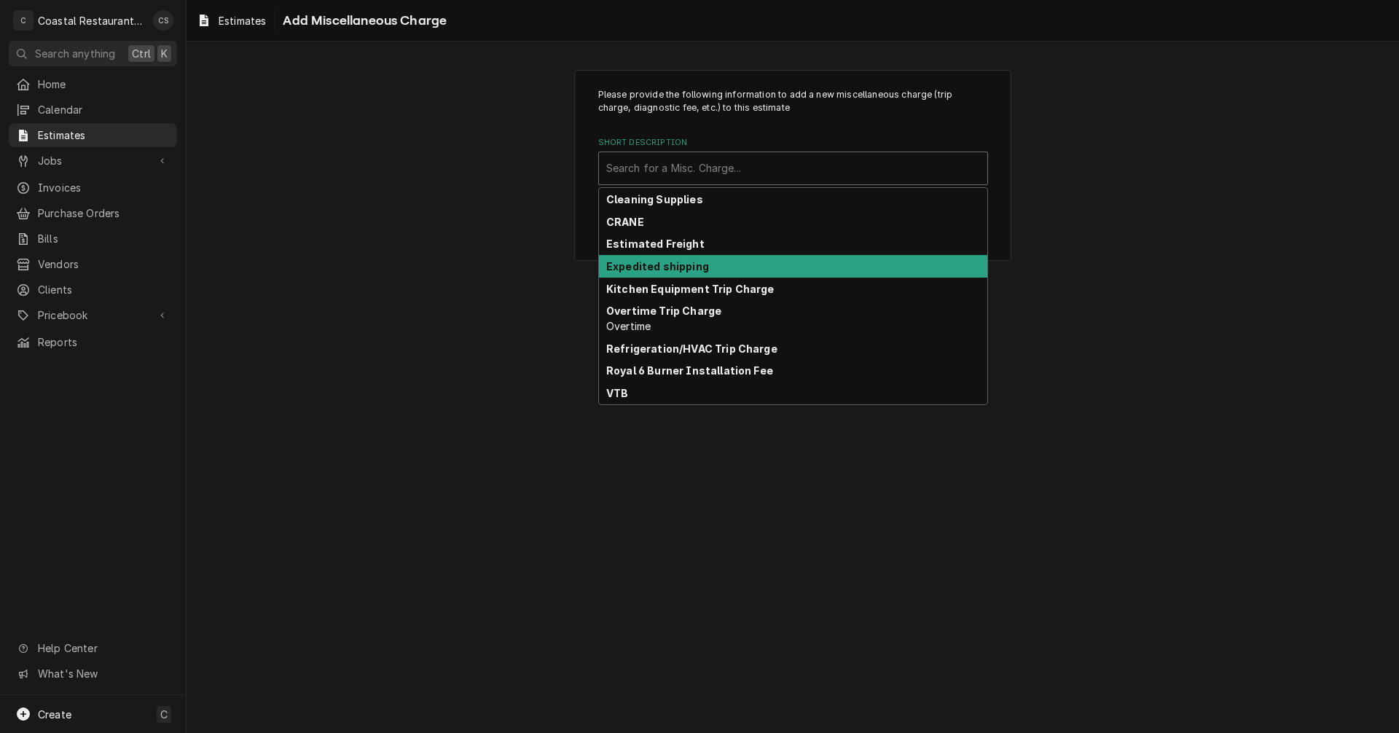
drag, startPoint x: 508, startPoint y: 466, endPoint x: 526, endPoint y: 452, distance: 22.4
click at [508, 466] on div "Please provide the following information to add a new miscellaneous charge (tri…" at bounding box center [792, 387] width 1212 height 691
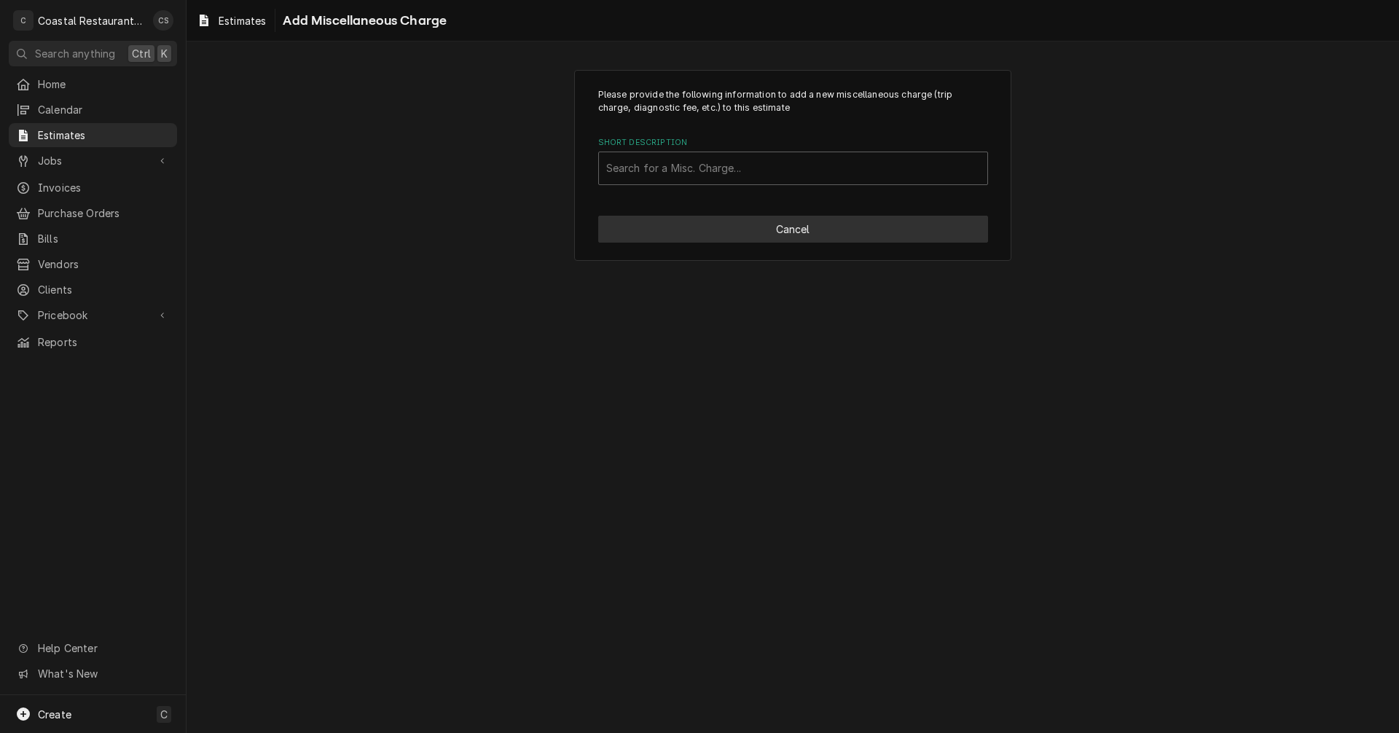
click at [771, 234] on button "Cancel" at bounding box center [793, 229] width 390 height 27
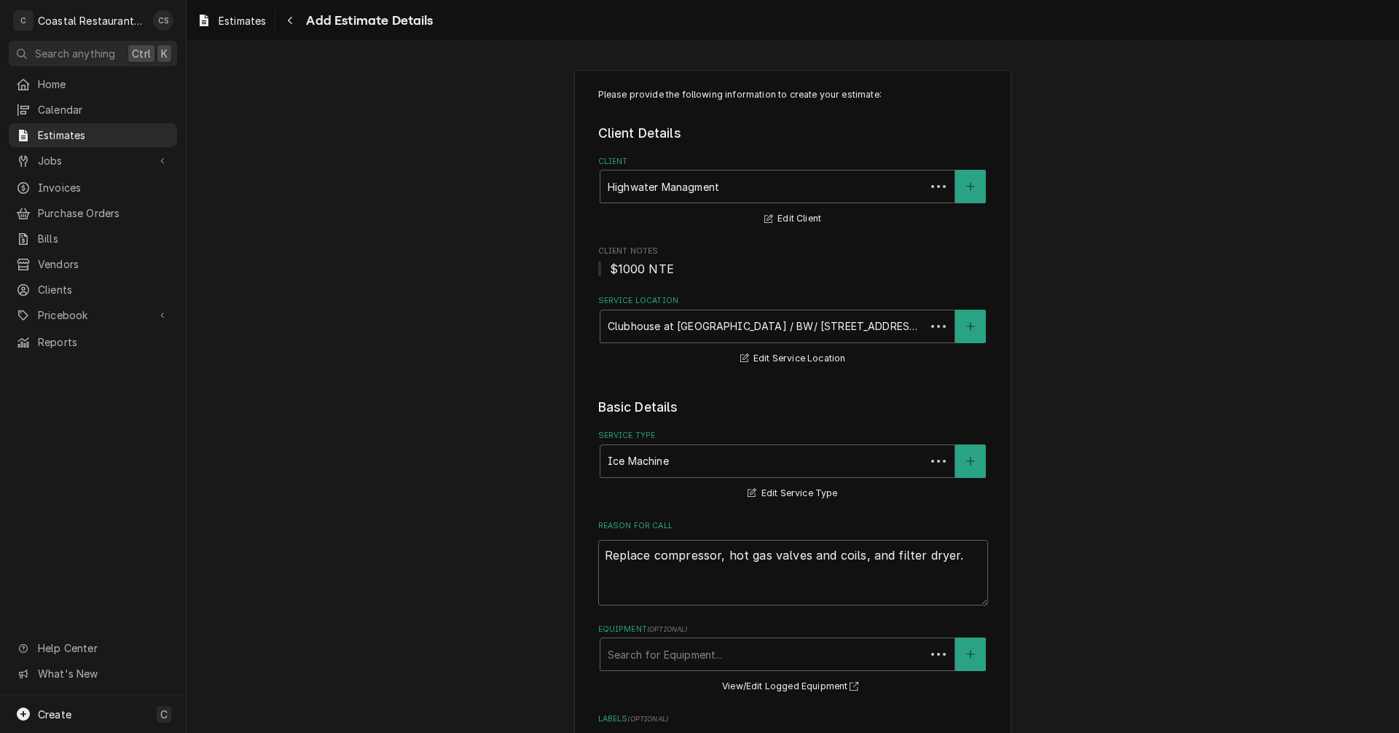
scroll to position [2643, 0]
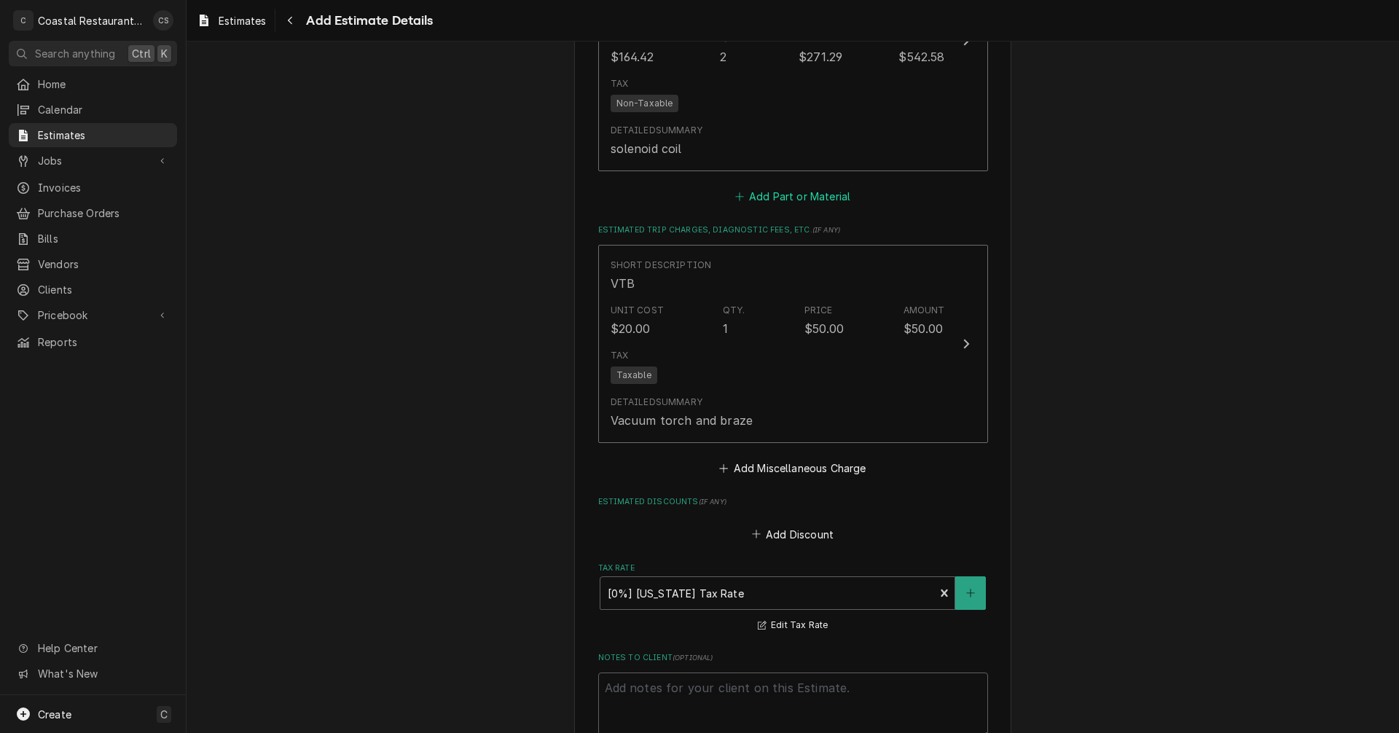
click at [769, 196] on button "Add Part or Material" at bounding box center [792, 196] width 120 height 20
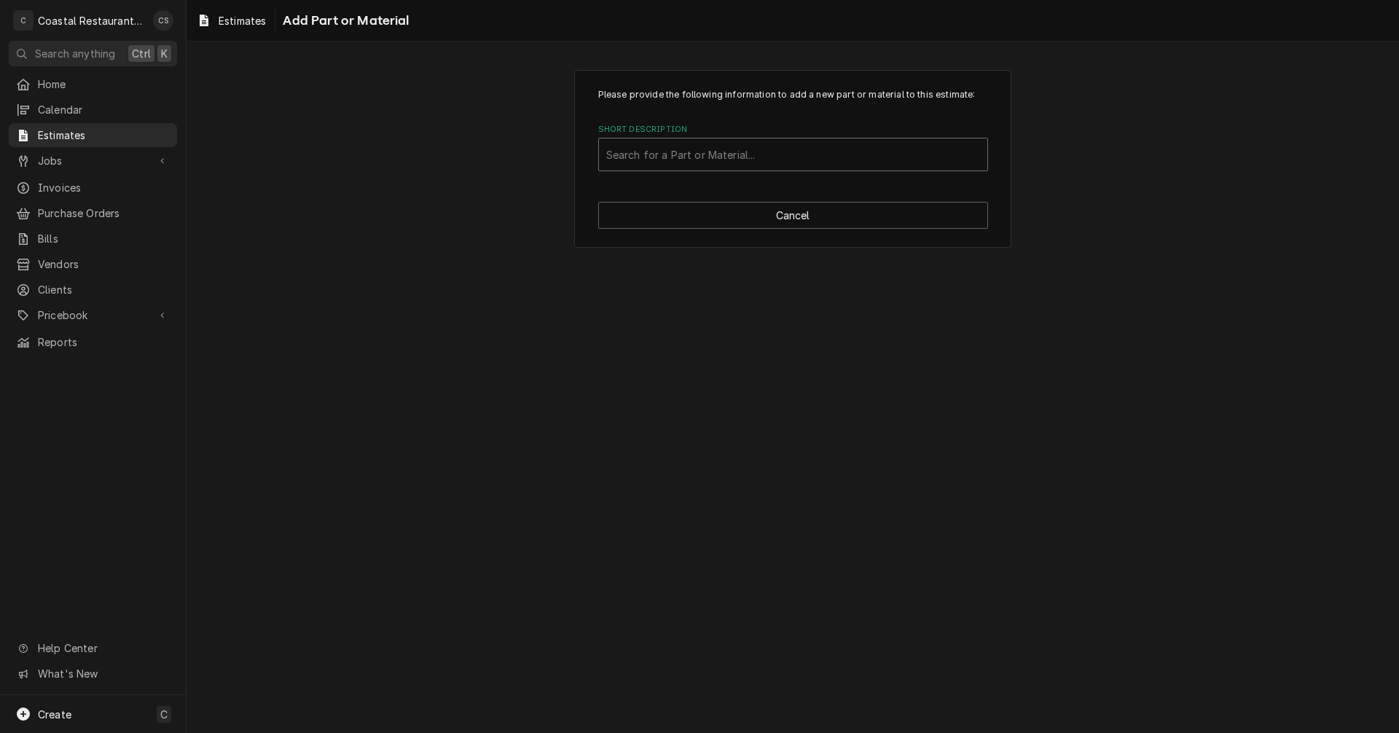
click at [669, 162] on div "Short Description" at bounding box center [793, 154] width 374 height 26
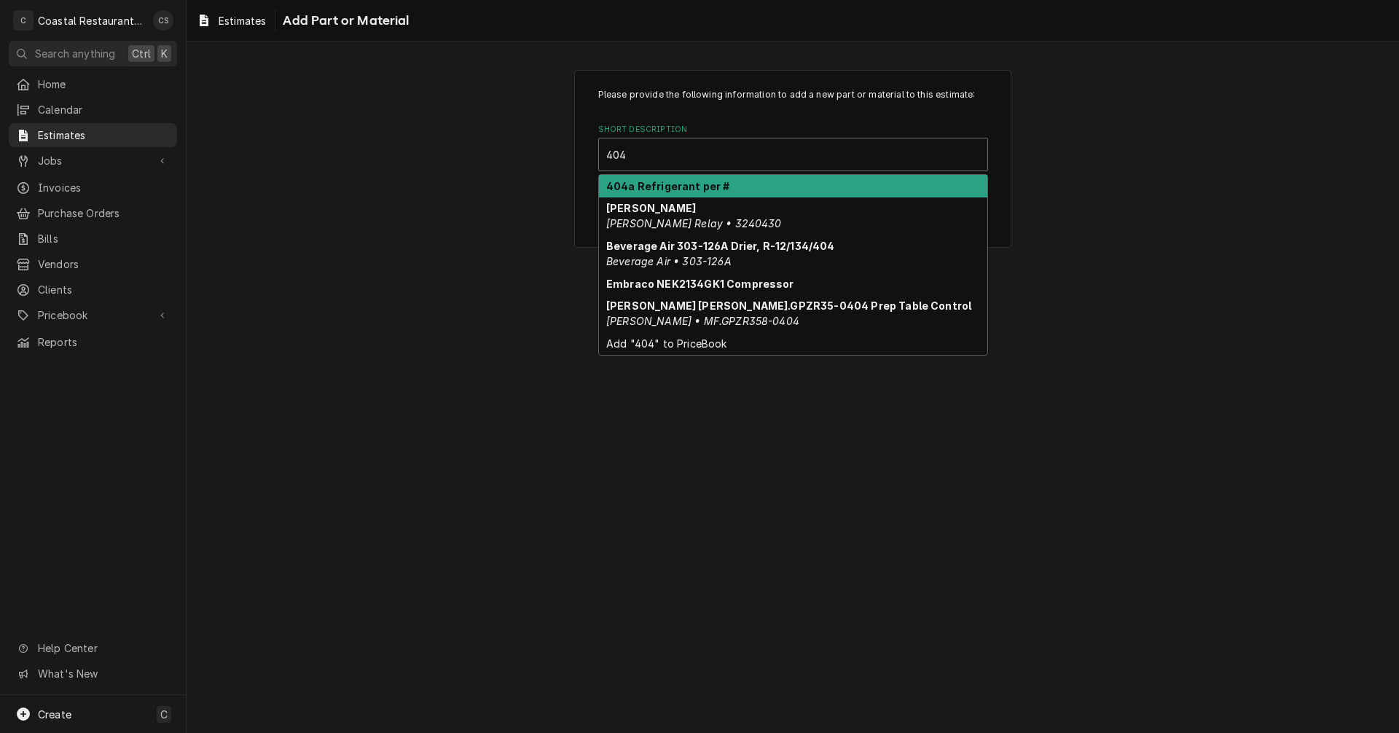
click at [668, 186] on strong "404a Refrigerant per #" at bounding box center [668, 186] width 124 height 12
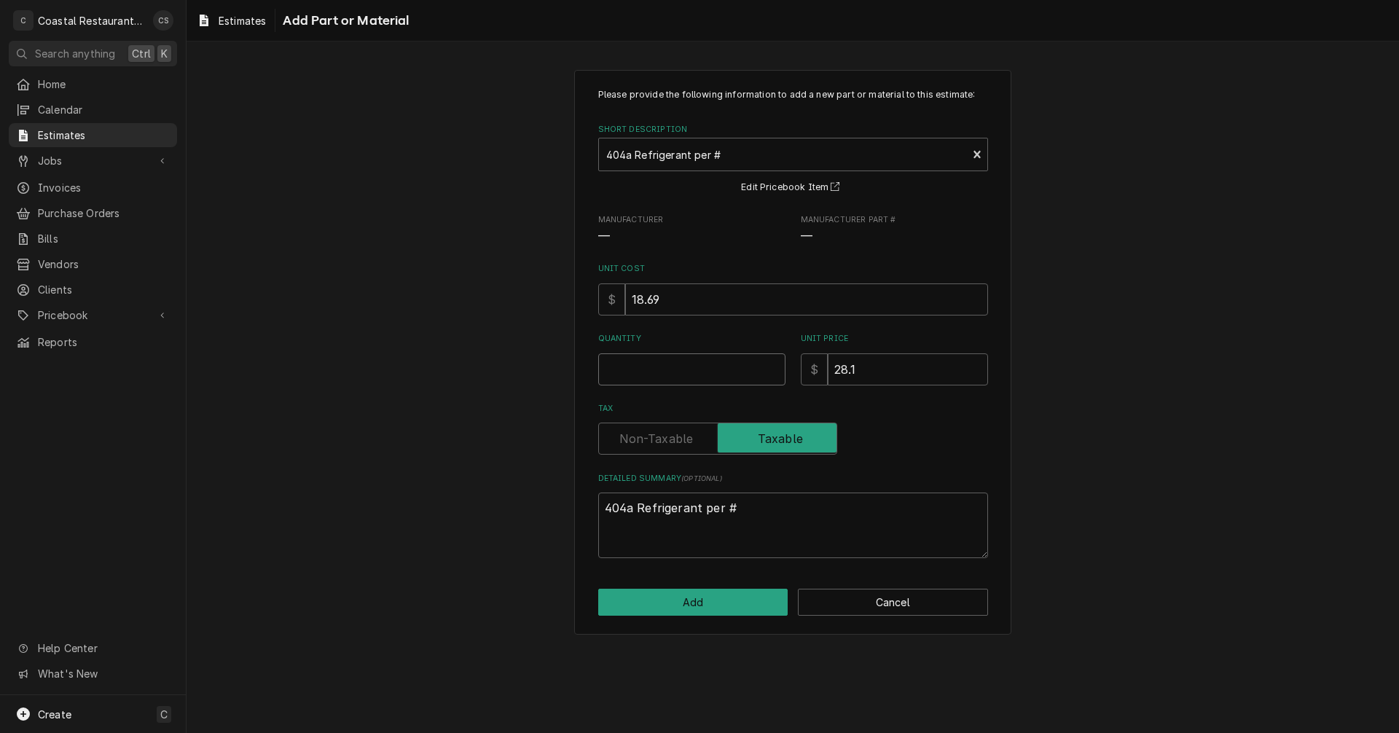
click at [640, 374] on input "Quantity" at bounding box center [691, 369] width 187 height 32
click at [672, 600] on button "Add" at bounding box center [693, 602] width 190 height 27
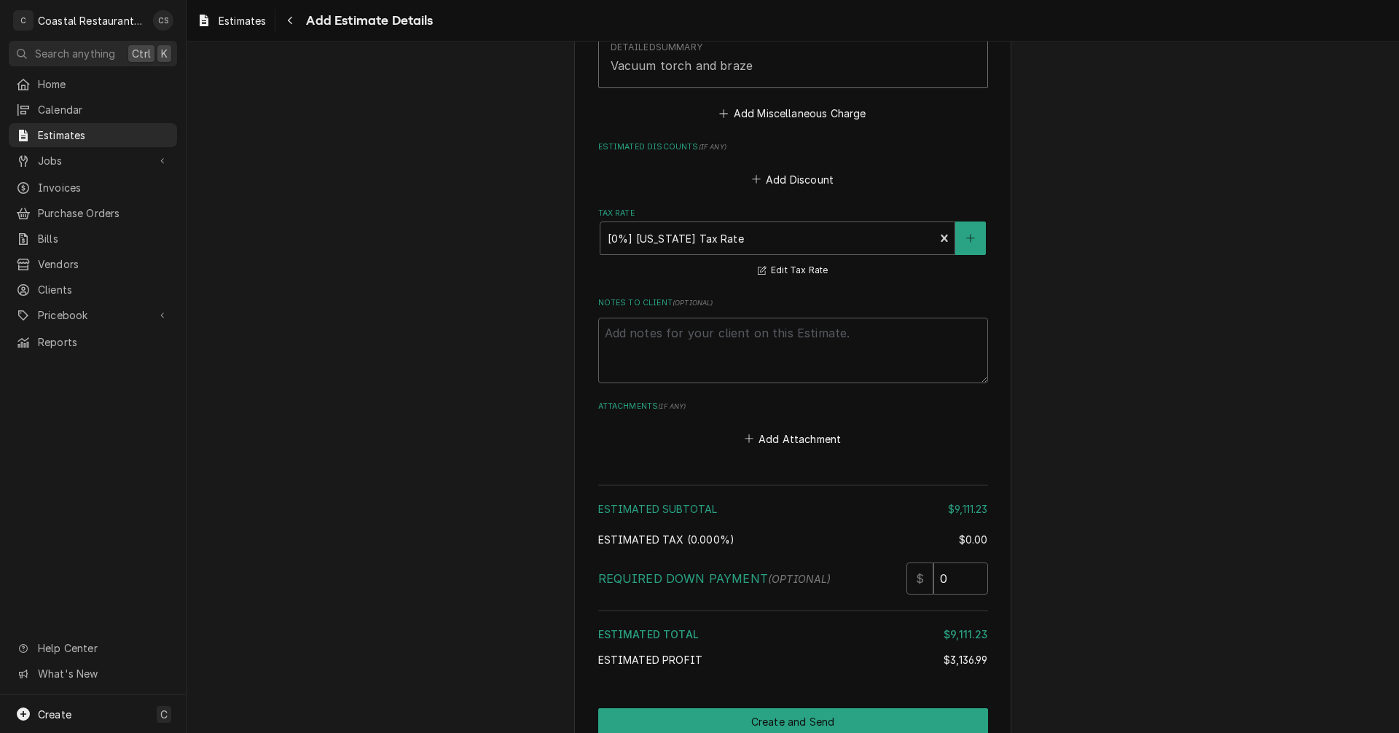
scroll to position [3320, 0]
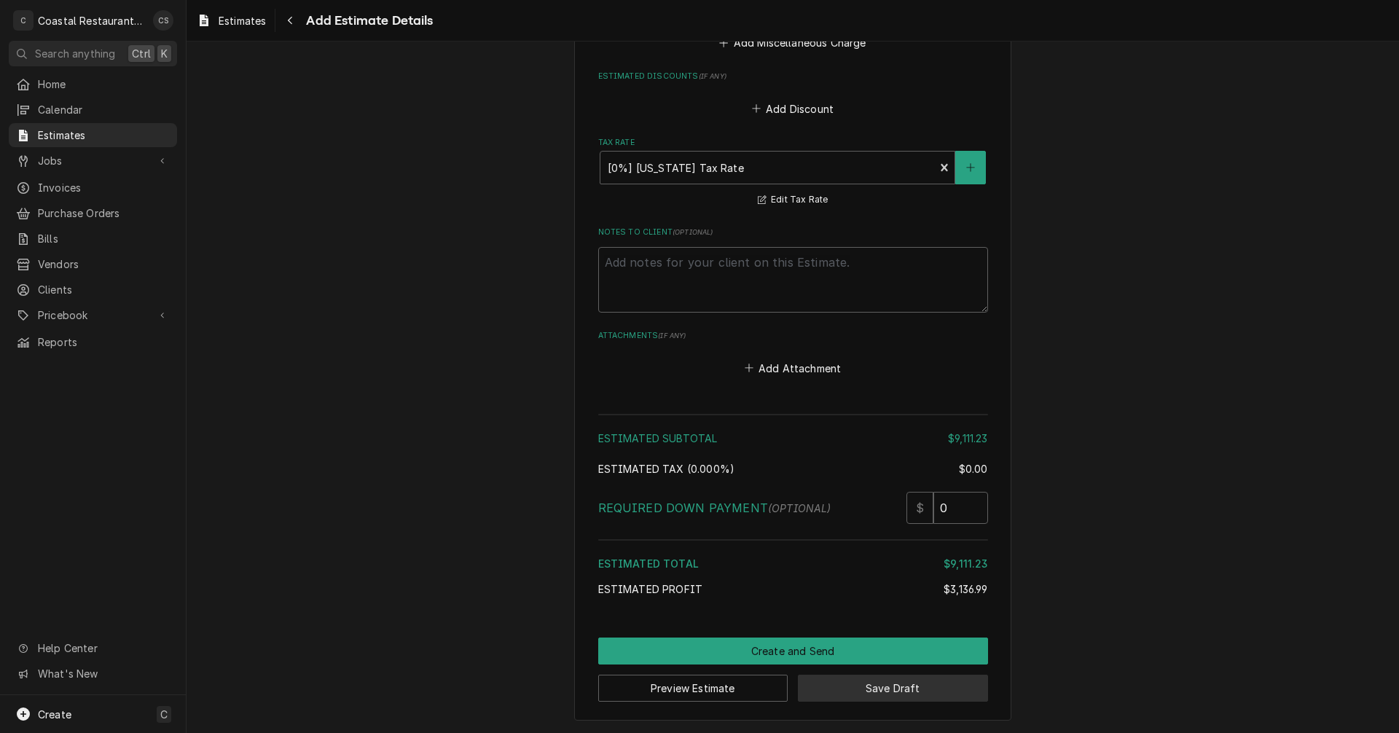
click at [853, 688] on button "Save Draft" at bounding box center [893, 688] width 190 height 27
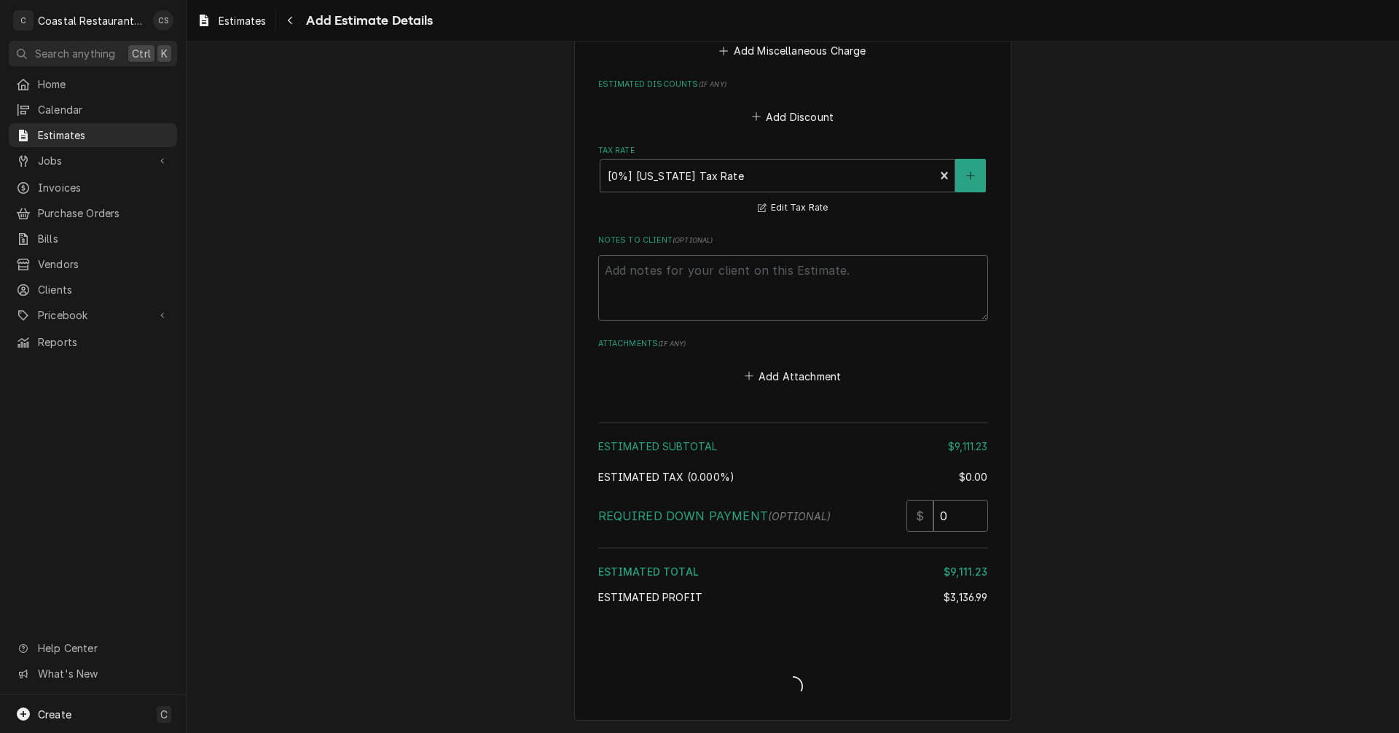
scroll to position [3312, 0]
